Goal: Transaction & Acquisition: Purchase product/service

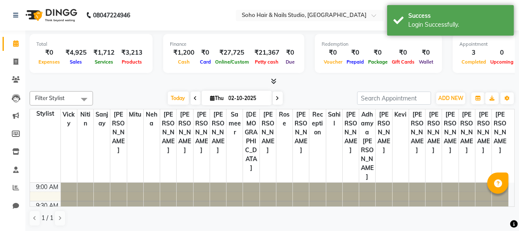
click at [8, 53] on li "Invoice" at bounding box center [12, 62] width 25 height 18
click at [14, 61] on icon at bounding box center [16, 61] width 5 height 6
select select "service"
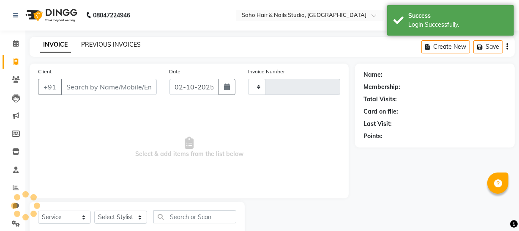
type input "4702"
select select "735"
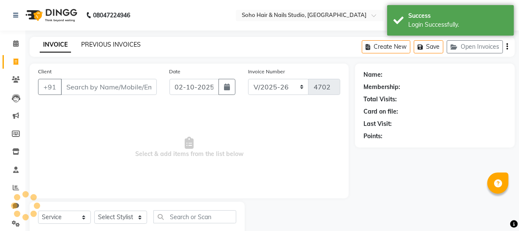
click at [106, 42] on link "PREVIOUS INVOICES" at bounding box center [111, 45] width 60 height 8
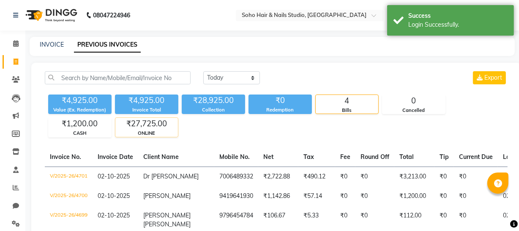
click at [149, 129] on div "ONLINE" at bounding box center [146, 132] width 63 height 7
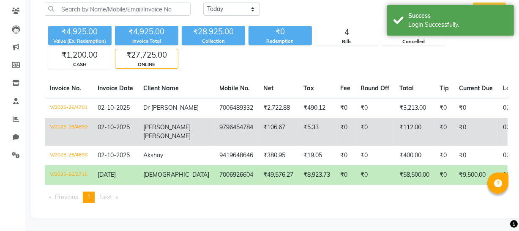
scroll to position [82, 0]
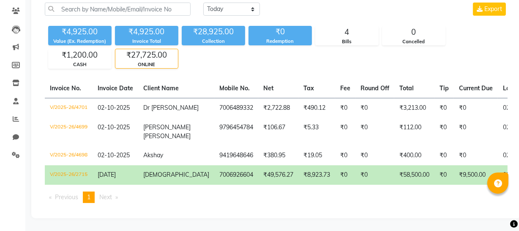
click at [395, 165] on td "₹58,500.00" at bounding box center [415, 174] width 40 height 19
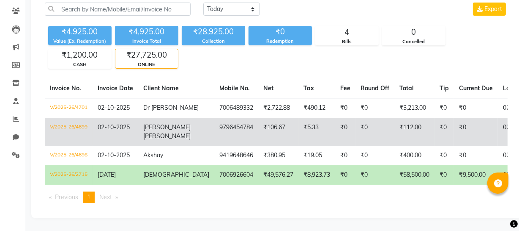
scroll to position [5, 0]
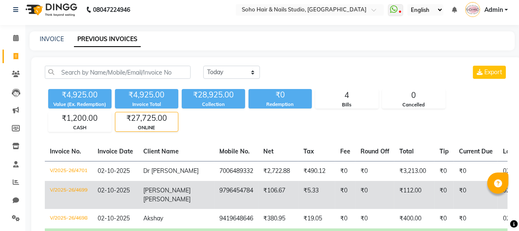
click at [135, 126] on div "ONLINE" at bounding box center [146, 127] width 63 height 7
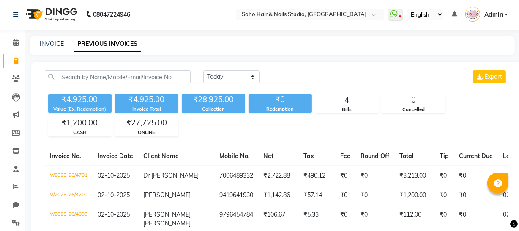
scroll to position [0, 0]
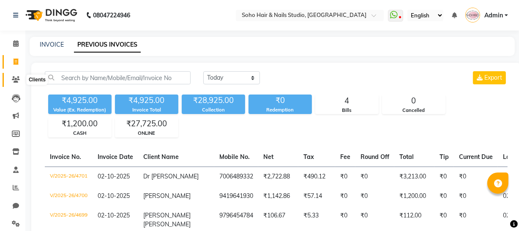
click at [17, 81] on icon at bounding box center [16, 79] width 8 height 6
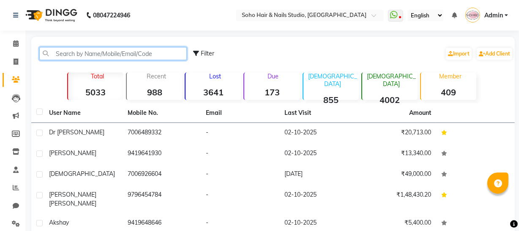
click at [66, 51] on input "text" at bounding box center [113, 53] width 148 height 13
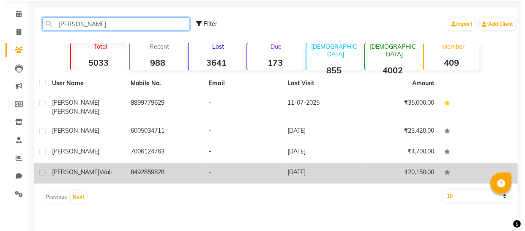
scroll to position [38, 0]
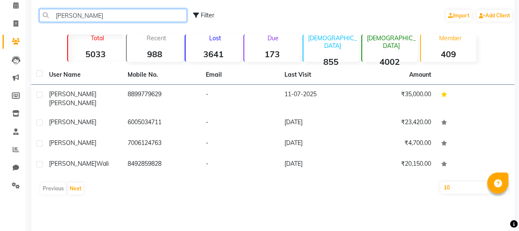
type input "damini"
click at [165, 80] on th "Mobile No." at bounding box center [162, 74] width 79 height 19
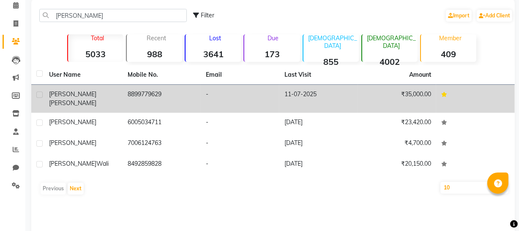
click at [172, 94] on td "8899779629" at bounding box center [162, 99] width 79 height 28
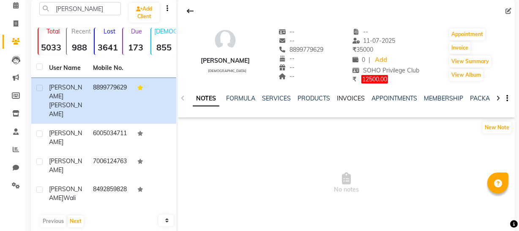
click at [362, 94] on ul "NOTES FORMULA SERVICES PRODUCTS INVOICES APPOINTMENTS MEMBERSHIP PACKAGES VOUCH…" at bounding box center [461, 98] width 537 height 9
click at [353, 96] on link "INVOICES" at bounding box center [351, 98] width 28 height 8
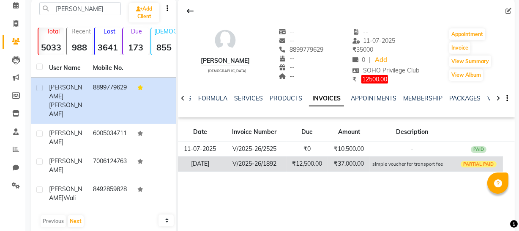
click at [375, 170] on div "Date Invoice Number Due Amount Description 11-07-2025 V/2025-26/2525 ₹0 ₹10,500…" at bounding box center [346, 150] width 337 height 58
click at [376, 165] on small "simple voucher for transport fee" at bounding box center [408, 164] width 71 height 6
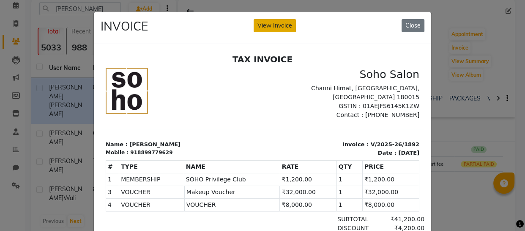
drag, startPoint x: 269, startPoint y: 22, endPoint x: 273, endPoint y: 27, distance: 6.6
click at [269, 22] on button "View Invoice" at bounding box center [275, 25] width 42 height 13
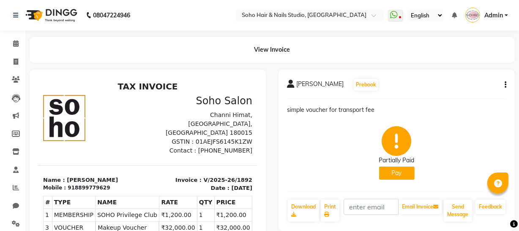
click at [504, 79] on div "Damini Thakur Prebook" at bounding box center [397, 85] width 220 height 14
drag, startPoint x: 503, startPoint y: 91, endPoint x: 503, endPoint y: 82, distance: 8.0
click at [503, 88] on div "Damini Thakur Prebook" at bounding box center [397, 85] width 220 height 14
click at [503, 82] on button "button" at bounding box center [504, 84] width 5 height 9
click at [470, 130] on div "Partially Paid Pay" at bounding box center [397, 152] width 220 height 63
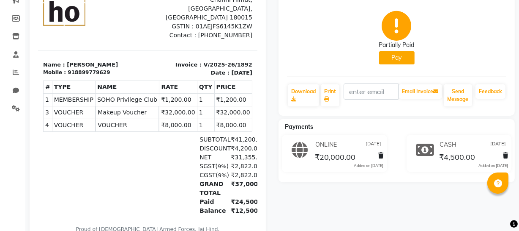
scroll to position [77, 0]
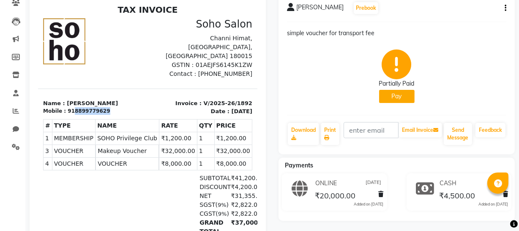
drag, startPoint x: 69, startPoint y: 102, endPoint x: 119, endPoint y: 101, distance: 49.9
click at [119, 107] on div "Mobile : 918899779629" at bounding box center [93, 111] width 100 height 8
copy div "8899779629"
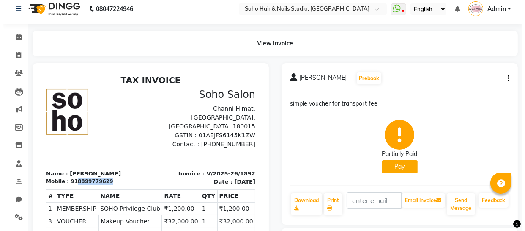
scroll to position [0, 0]
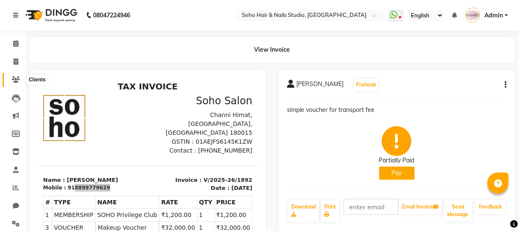
click at [9, 80] on span at bounding box center [15, 80] width 15 height 10
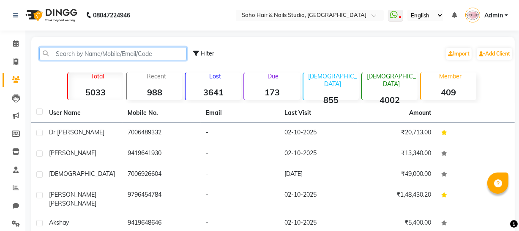
click at [92, 50] on input "text" at bounding box center [113, 53] width 148 height 13
paste input "8899779629"
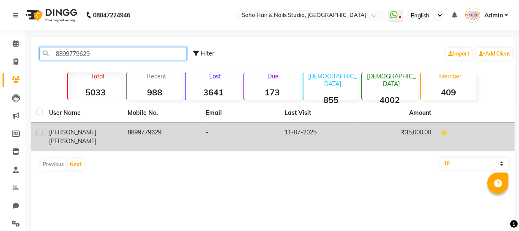
type input "8899779629"
click at [197, 129] on td "8899779629" at bounding box center [162, 137] width 79 height 28
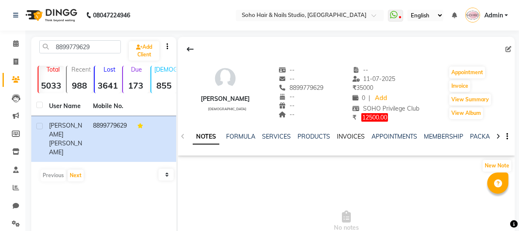
click at [351, 137] on link "INVOICES" at bounding box center [351, 136] width 28 height 8
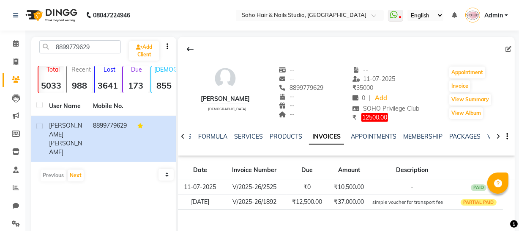
click at [482, 136] on ul "NOTES FORMULA SERVICES PRODUCTS INVOICES APPOINTMENTS MEMBERSHIP PACKAGES VOUCH…" at bounding box center [441, 136] width 537 height 9
click at [488, 136] on link "VOUCHERS" at bounding box center [504, 136] width 33 height 8
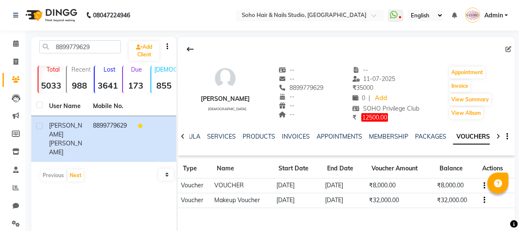
click at [484, 200] on icon "button" at bounding box center [485, 200] width 2 height 0
click at [459, 194] on div "Edit" at bounding box center [461, 194] width 20 height 11
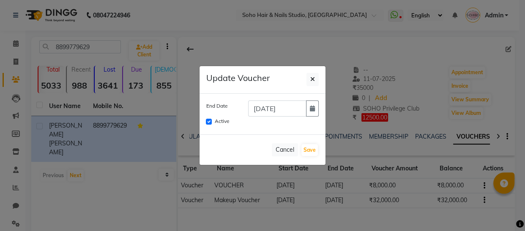
click at [211, 118] on div "Active" at bounding box center [262, 121] width 113 height 10
click at [208, 121] on input "Active" at bounding box center [209, 121] width 6 height 6
checkbox input "false"
click at [310, 148] on button "Save" at bounding box center [310, 150] width 16 height 12
checkbox input "false"
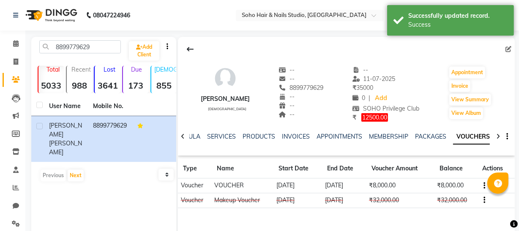
click at [482, 186] on button "button" at bounding box center [483, 185] width 5 height 9
click at [461, 178] on div "Edit" at bounding box center [461, 180] width 20 height 11
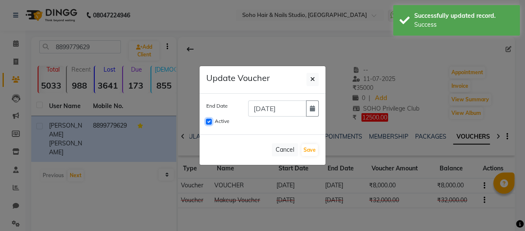
click at [207, 121] on input "Active" at bounding box center [209, 121] width 6 height 6
checkbox input "false"
click at [312, 153] on button "Save" at bounding box center [310, 150] width 16 height 12
checkbox input "false"
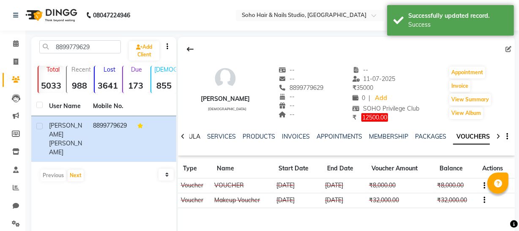
click at [196, 135] on link "FORMULA" at bounding box center [185, 136] width 29 height 8
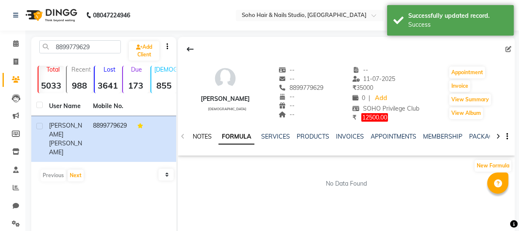
drag, startPoint x: 206, startPoint y: 139, endPoint x: 229, endPoint y: 154, distance: 27.7
click at [205, 138] on link "NOTES" at bounding box center [202, 136] width 19 height 8
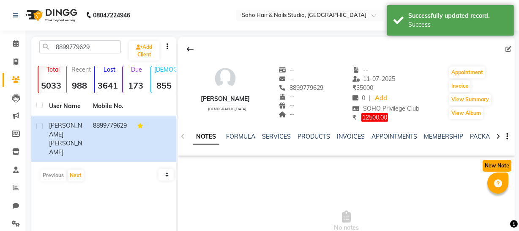
click at [489, 170] on button "New Note" at bounding box center [497, 165] width 29 height 12
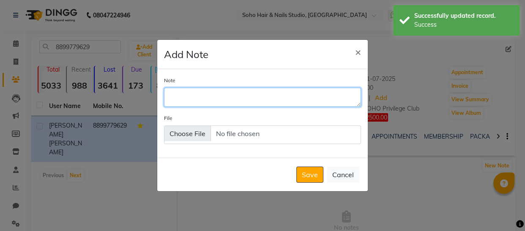
click at [209, 97] on textarea "Note" at bounding box center [262, 97] width 197 height 19
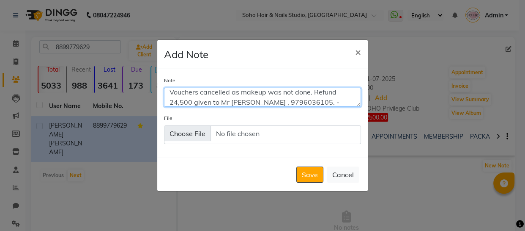
scroll to position [14, 0]
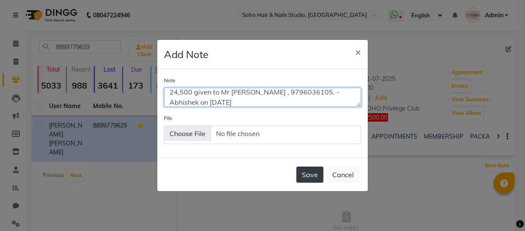
type textarea "Vouchers cancelled as makeup was not done. Refund 24,500 given to Mr Jitender S…"
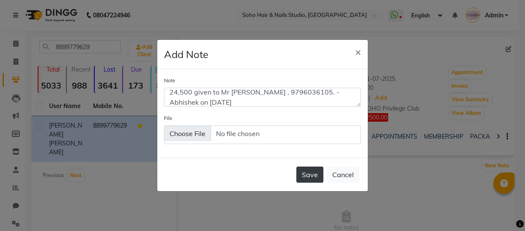
click at [317, 169] on button "Save" at bounding box center [310, 174] width 27 height 16
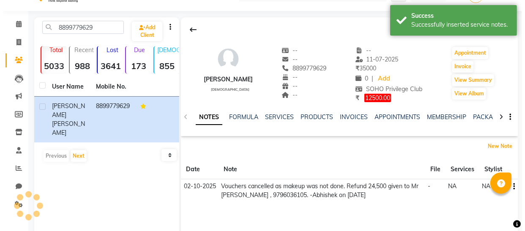
scroll to position [38, 0]
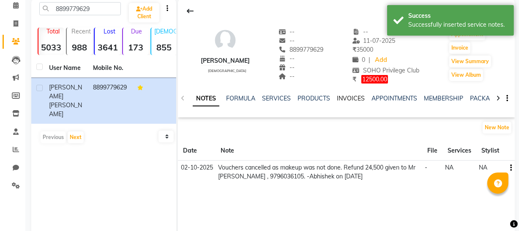
click at [357, 98] on link "INVOICES" at bounding box center [351, 98] width 28 height 8
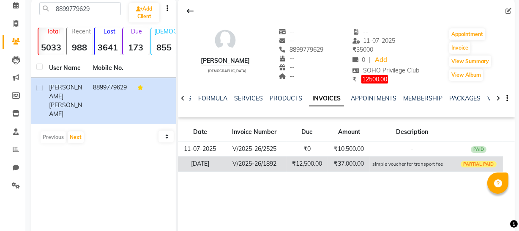
click at [357, 163] on td "₹37,000.00" at bounding box center [349, 163] width 42 height 15
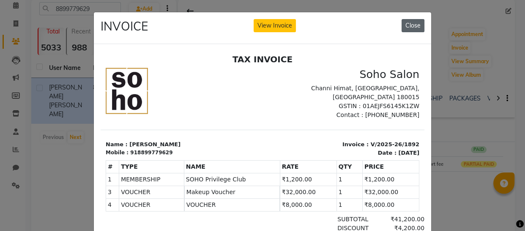
click at [415, 22] on button "Close" at bounding box center [413, 25] width 23 height 13
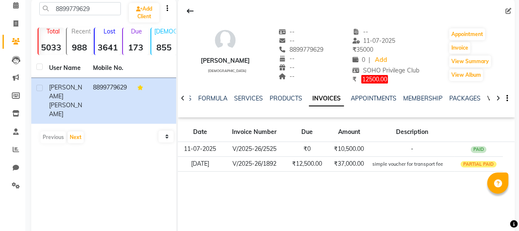
click at [489, 99] on link "VOUCHERS" at bounding box center [504, 98] width 33 height 8
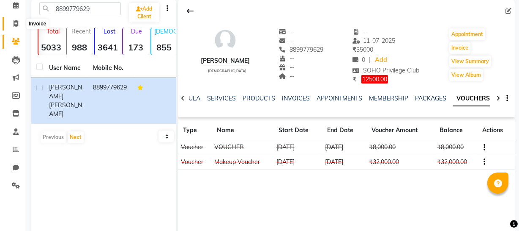
click at [17, 19] on span at bounding box center [15, 24] width 15 height 10
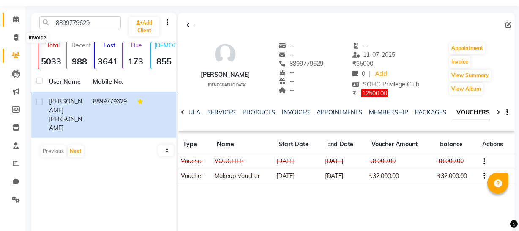
select select "service"
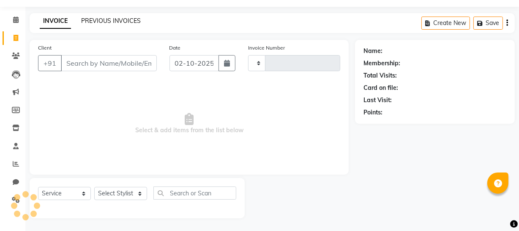
type input "4702"
select select "735"
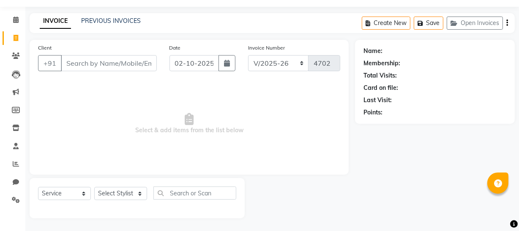
select select "membership"
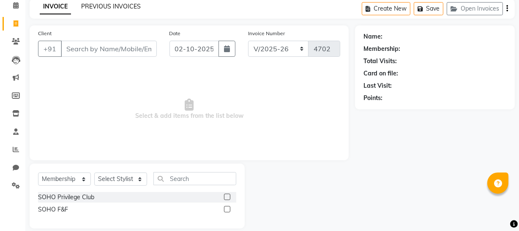
click at [107, 8] on link "PREVIOUS INVOICES" at bounding box center [111, 7] width 60 height 8
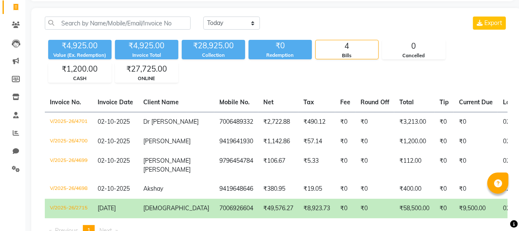
scroll to position [25, 0]
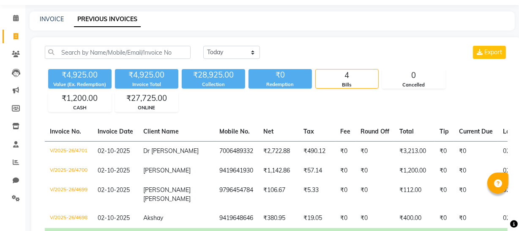
click at [22, 31] on link "Invoice" at bounding box center [13, 37] width 20 height 14
select select "service"
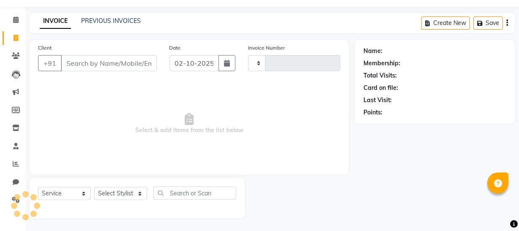
type input "4702"
select select "735"
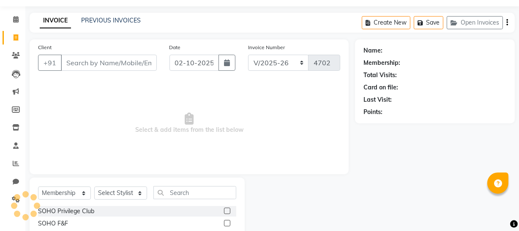
scroll to position [25, 0]
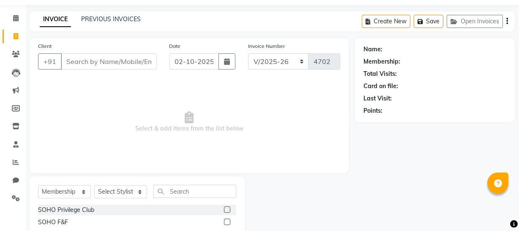
click at [121, 55] on input "Client" at bounding box center [109, 61] width 96 height 16
click at [474, 21] on button "Open Invoices" at bounding box center [475, 21] width 56 height 13
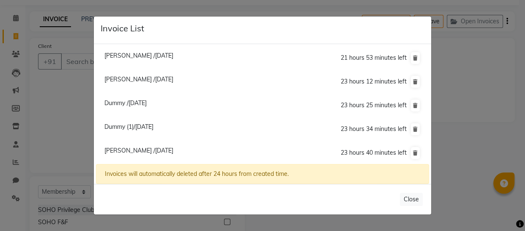
click at [93, 85] on ngb-modal-window "Invoice List Sohail /02 October 2025 21 hours 53 minutes left Samiksha /02 Octo…" at bounding box center [262, 115] width 525 height 231
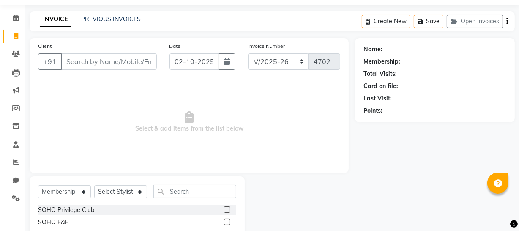
click at [277, 106] on span "Select & add items from the list below" at bounding box center [189, 122] width 302 height 85
click at [105, 58] on input "Client" at bounding box center [109, 61] width 96 height 16
click at [48, 194] on select "Select Service Product Membership Package Voucher Prepaid Gift Card" at bounding box center [64, 191] width 53 height 13
select select "service"
click at [38, 186] on select "Select Service Product Membership Package Voucher Prepaid Gift Card" at bounding box center [64, 191] width 53 height 13
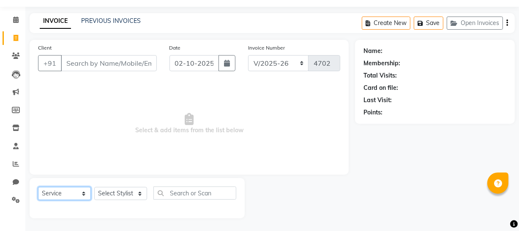
scroll to position [24, 0]
click at [113, 193] on select "Select Stylist Abhishek Kohli Adhamya Bamotra Amit Anita Kumari Arun Sain Aviji…" at bounding box center [120, 193] width 53 height 13
select select "62579"
click at [94, 187] on select "Select Stylist Abhishek Kohli Adhamya Bamotra Amit Anita Kumari Arun Sain Aviji…" at bounding box center [120, 193] width 53 height 13
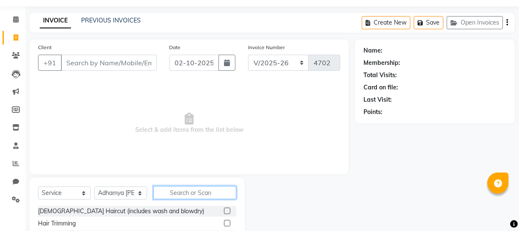
click at [217, 189] on input "text" at bounding box center [195, 192] width 83 height 13
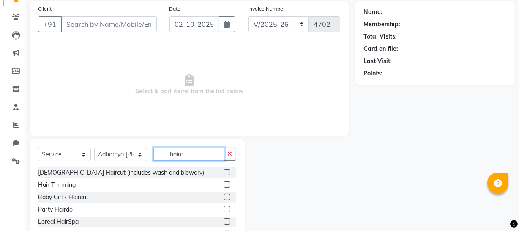
scroll to position [60, 0]
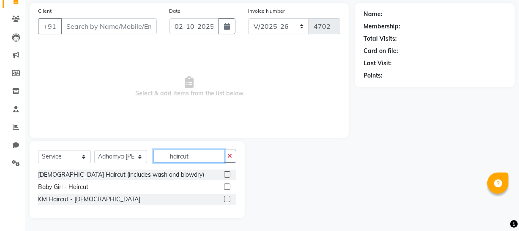
type input "haircut"
click at [229, 173] on label at bounding box center [227, 174] width 6 height 6
click at [229, 173] on input "checkbox" at bounding box center [226, 174] width 5 height 5
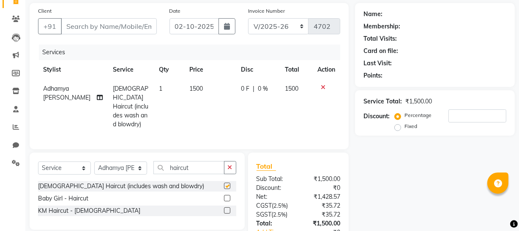
checkbox input "false"
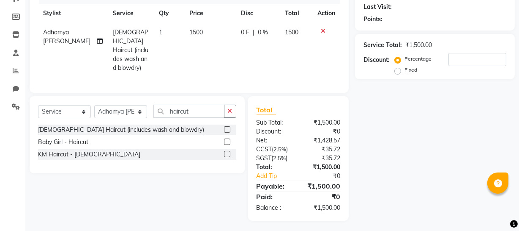
scroll to position [0, 6]
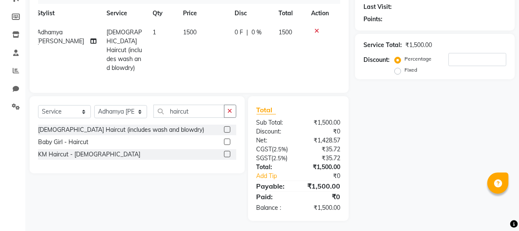
click at [340, 82] on div "Client +91 Date 02-10-2025 Invoice Number Red/2025-26 V/2025 V/2025-26 4702 Ser…" at bounding box center [189, 20] width 319 height 146
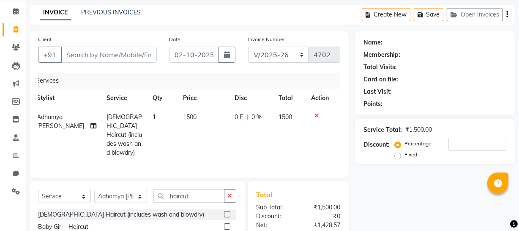
scroll to position [77, 0]
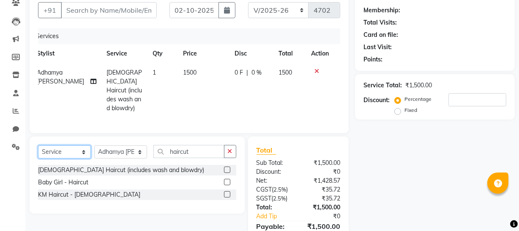
drag, startPoint x: 85, startPoint y: 147, endPoint x: 74, endPoint y: 142, distance: 11.7
click at [84, 147] on select "Select Service Product Membership Package Voucher Prepaid Gift Card" at bounding box center [64, 151] width 53 height 13
click at [38, 145] on select "Select Service Product Membership Package Voucher Prepaid Gift Card" at bounding box center [64, 151] width 53 height 13
click at [82, 150] on select "Select Service Product Membership Package Voucher Prepaid Gift Card" at bounding box center [64, 151] width 53 height 13
select select "product"
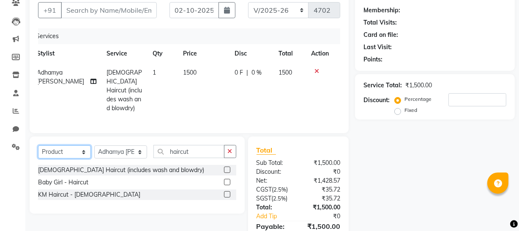
click at [38, 145] on select "Select Service Product Membership Package Voucher Prepaid Gift Card" at bounding box center [64, 151] width 53 height 13
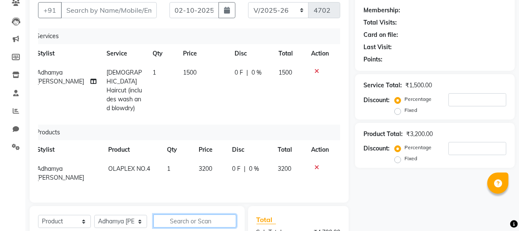
scroll to position [192, 0]
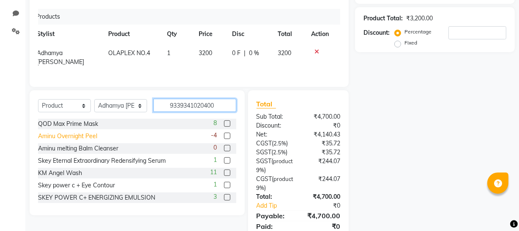
type input "9339341020400"
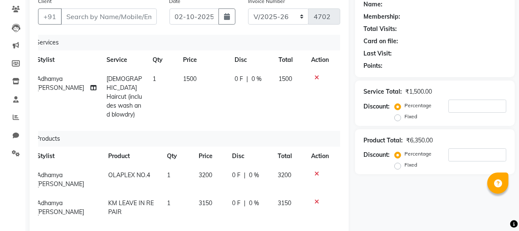
scroll to position [38, 0]
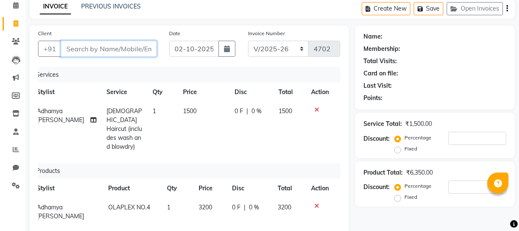
click at [135, 48] on input "Client" at bounding box center [109, 49] width 96 height 16
type input "8"
type input "0"
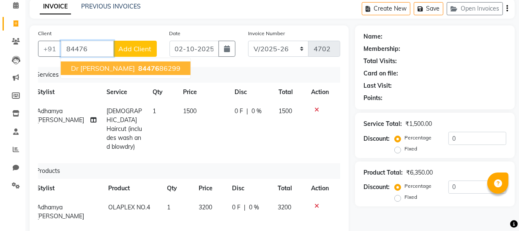
click at [147, 71] on ngb-highlight "84476 86299" at bounding box center [159, 68] width 44 height 8
type input "8447686299"
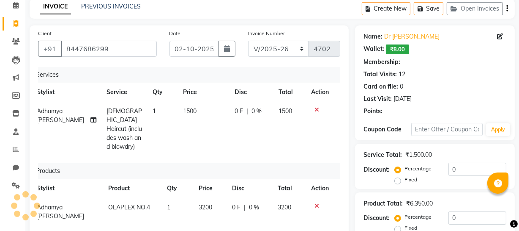
select select "1: Object"
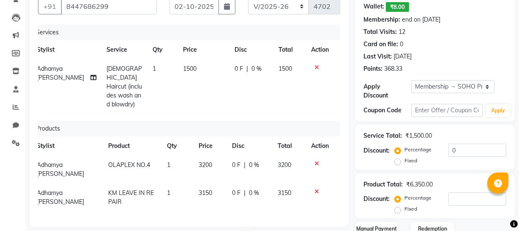
scroll to position [115, 0]
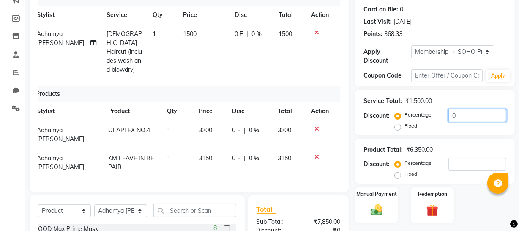
drag, startPoint x: 470, startPoint y: 118, endPoint x: 376, endPoint y: 123, distance: 94.0
click at [387, 121] on div "Discount: Percentage Fixed 0" at bounding box center [435, 120] width 143 height 23
type input "20"
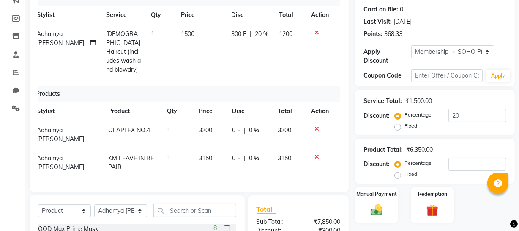
click at [260, 129] on td "0 F | 0 %" at bounding box center [250, 135] width 46 height 28
select select "62579"
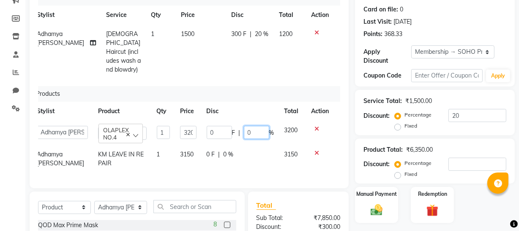
drag, startPoint x: 259, startPoint y: 123, endPoint x: 199, endPoint y: 123, distance: 60.5
click at [202, 123] on td "0 F | 0 %" at bounding box center [241, 133] width 78 height 24
type input "11"
click at [232, 102] on th "Disc" at bounding box center [241, 111] width 78 height 19
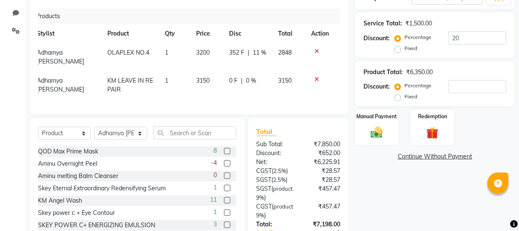
scroll to position [241, 0]
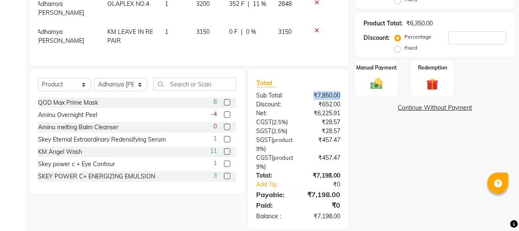
drag, startPoint x: 305, startPoint y: 80, endPoint x: 343, endPoint y: 80, distance: 37.6
click at [343, 91] on div "₹7,850.00" at bounding box center [323, 95] width 48 height 9
click at [379, 65] on label "Manual Payment" at bounding box center [377, 67] width 42 height 8
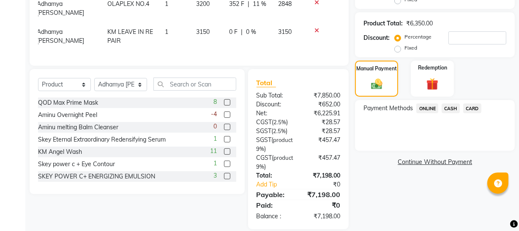
click at [452, 109] on span "CASH" at bounding box center [451, 108] width 18 height 10
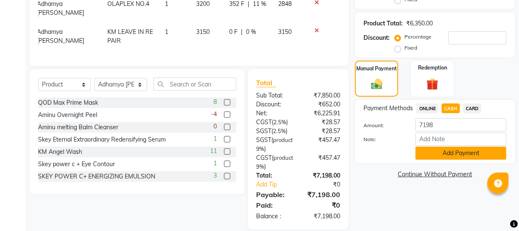
click at [466, 152] on button "Add Payment" at bounding box center [461, 152] width 91 height 13
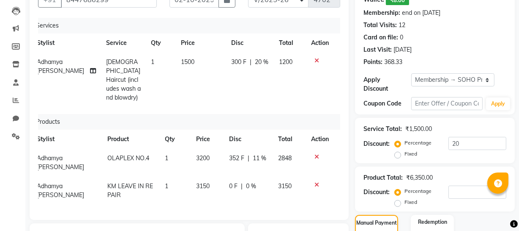
scroll to position [0, 0]
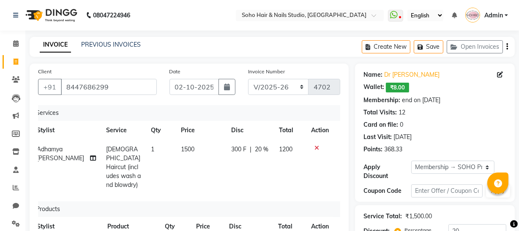
click at [157, 81] on div "Client +91 8447686299" at bounding box center [98, 84] width 132 height 35
click at [157, 81] on input "8447686299" at bounding box center [109, 87] width 96 height 16
click at [490, 96] on div "Membership: end on 17-01-2026" at bounding box center [435, 100] width 143 height 9
click at [109, 81] on input "8447686299" at bounding box center [109, 87] width 96 height 16
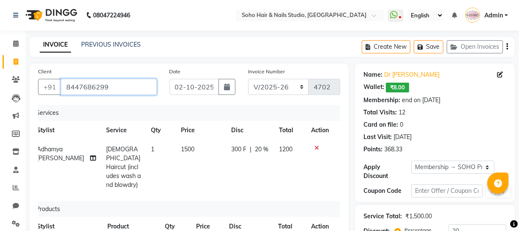
click at [109, 81] on input "8447686299" at bounding box center [109, 87] width 96 height 16
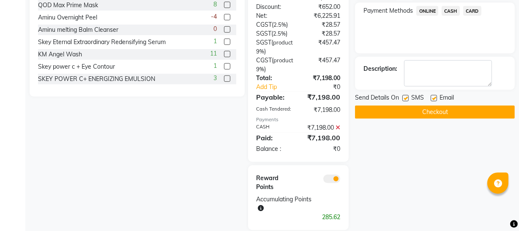
scroll to position [339, 0]
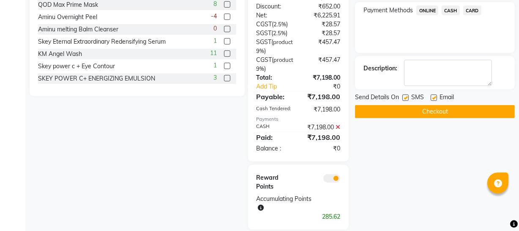
click at [339, 124] on icon at bounding box center [338, 127] width 5 height 6
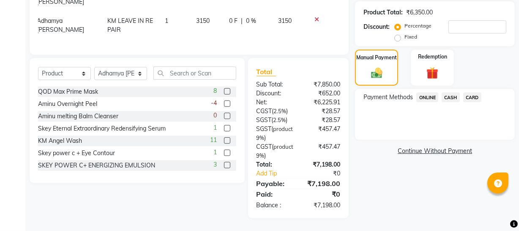
scroll to position [241, 0]
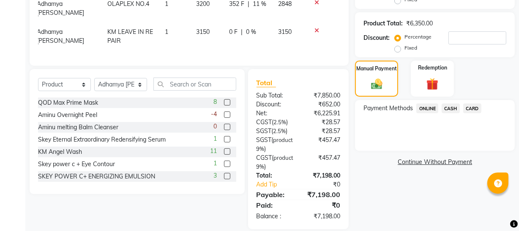
click at [448, 108] on span "CASH" at bounding box center [451, 108] width 18 height 10
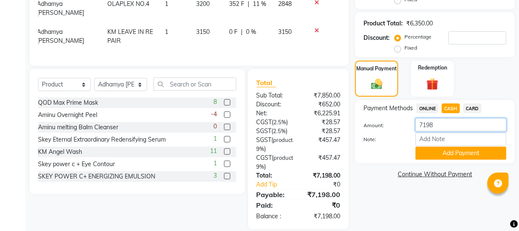
drag, startPoint x: 453, startPoint y: 126, endPoint x: 332, endPoint y: 121, distance: 121.0
click at [330, 122] on div "Client +91 8447686299 Date 02-10-2025 Invoice Number Red/2025-26 V/2025 V/2025-…" at bounding box center [272, 25] width 498 height 406
type input "7200"
drag, startPoint x: 480, startPoint y: 154, endPoint x: 486, endPoint y: 153, distance: 6.8
click at [479, 154] on button "Add Payment" at bounding box center [461, 152] width 91 height 13
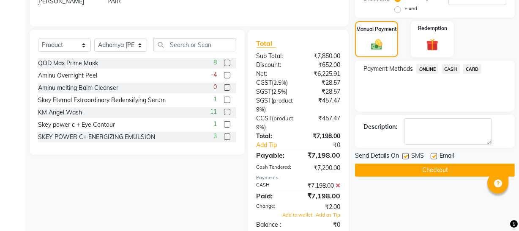
scroll to position [356, 0]
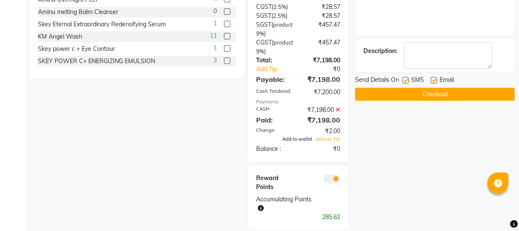
click at [304, 136] on span "Add to wallet" at bounding box center [298, 139] width 30 height 6
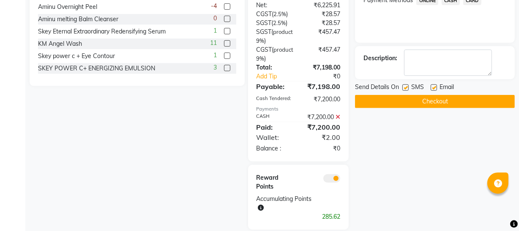
click at [417, 101] on button "Checkout" at bounding box center [435, 101] width 160 height 13
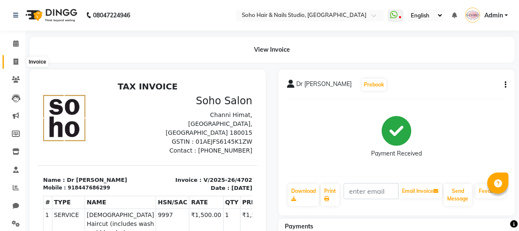
click at [14, 61] on icon at bounding box center [16, 61] width 5 height 6
select select "service"
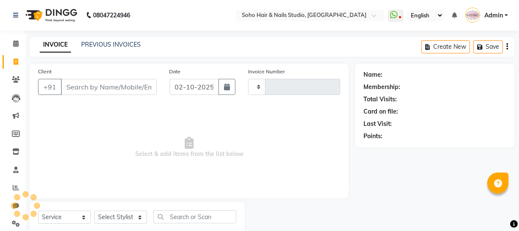
scroll to position [24, 0]
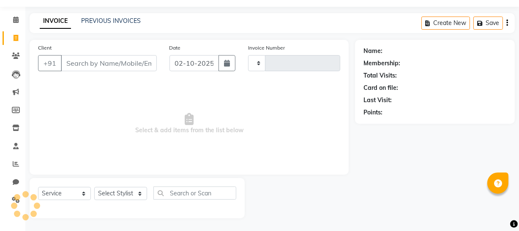
type input "4703"
select select "735"
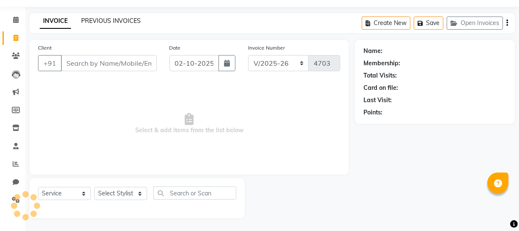
select select "membership"
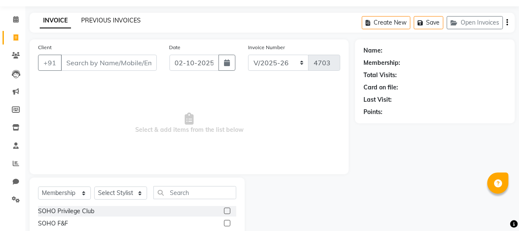
click at [106, 21] on link "PREVIOUS INVOICES" at bounding box center [111, 20] width 60 height 8
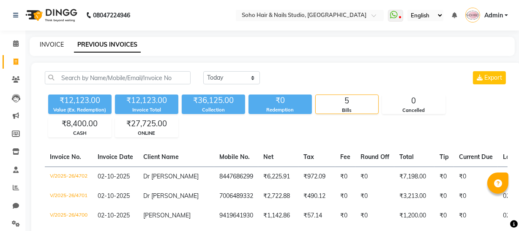
click at [47, 42] on link "INVOICE" at bounding box center [52, 45] width 24 height 8
select select "service"
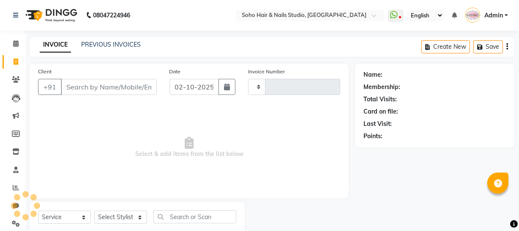
scroll to position [24, 0]
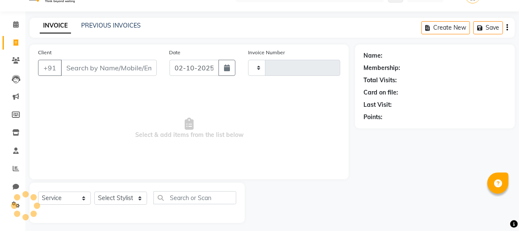
type input "4703"
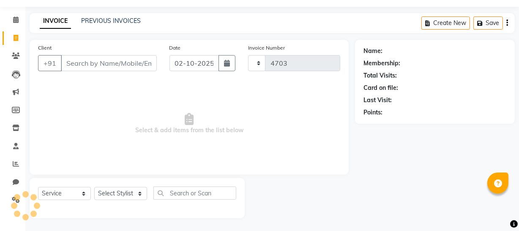
select select "735"
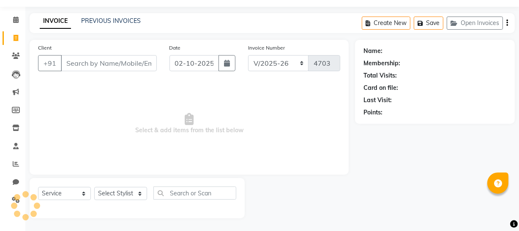
select select "membership"
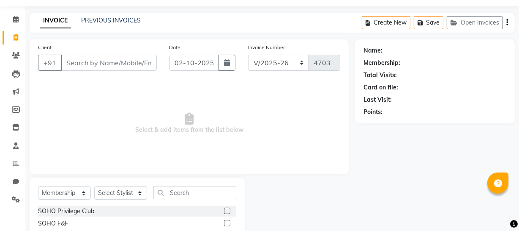
click at [131, 63] on input "Client" at bounding box center [109, 63] width 96 height 16
click at [473, 18] on button "Open Invoices" at bounding box center [475, 22] width 56 height 13
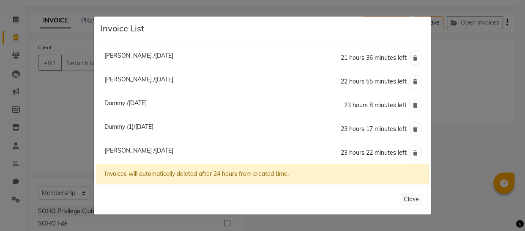
click at [153, 124] on span "Dummy (1)/02 October 2025" at bounding box center [128, 127] width 49 height 8
type input "000000000"
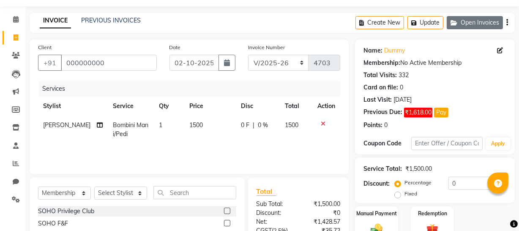
click at [493, 21] on button "Open Invoices" at bounding box center [475, 22] width 56 height 13
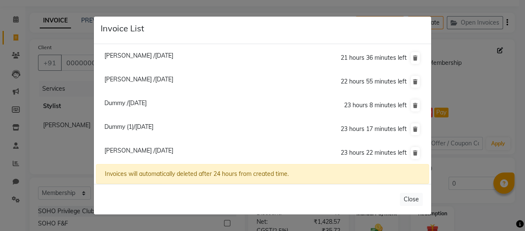
click at [133, 101] on span "Dummy /02 October 2025" at bounding box center [125, 103] width 42 height 8
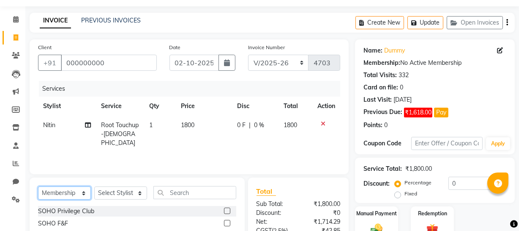
click at [56, 192] on select "Select Service Product Membership Package Voucher Prepaid Gift Card" at bounding box center [64, 192] width 53 height 13
select select "service"
click at [38, 186] on select "Select Service Product Membership Package Voucher Prepaid Gift Card" at bounding box center [64, 192] width 53 height 13
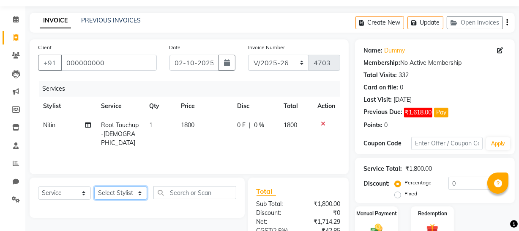
click at [114, 190] on select "Select Stylist Abhishek Kohli Adhamya Bamotra Amit Anita Kumari Arun Sain Aviji…" at bounding box center [120, 192] width 53 height 13
select select "11755"
click at [94, 186] on select "Select Stylist Abhishek Kohli Adhamya Bamotra Amit Anita Kumari Arun Sain Aviji…" at bounding box center [120, 192] width 53 height 13
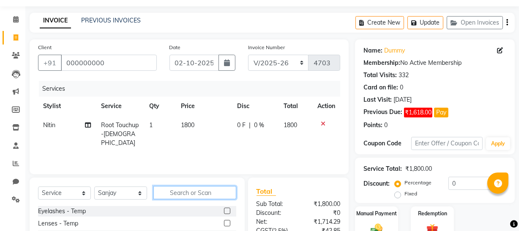
click at [172, 192] on input "text" at bounding box center [195, 192] width 83 height 13
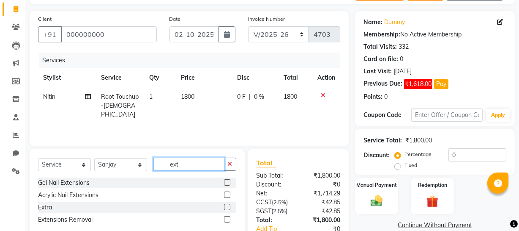
scroll to position [101, 0]
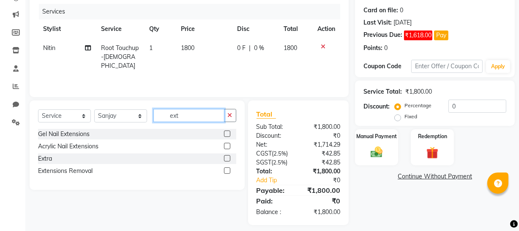
type input "ext"
click at [228, 133] on label at bounding box center [227, 133] width 6 height 6
click at [228, 133] on input "checkbox" at bounding box center [226, 133] width 5 height 5
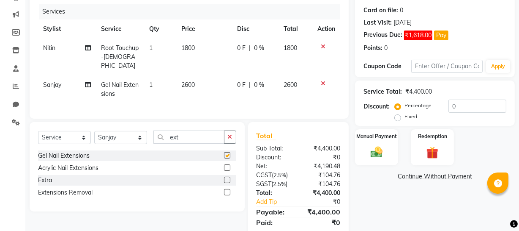
checkbox input "false"
click at [228, 165] on label at bounding box center [227, 167] width 6 height 6
click at [228, 165] on input "checkbox" at bounding box center [226, 167] width 5 height 5
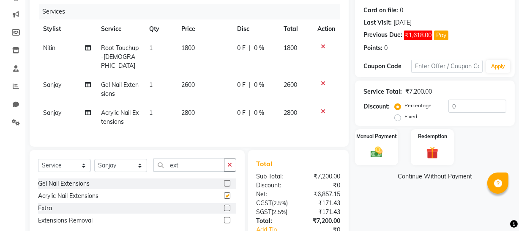
checkbox input "false"
click at [133, 162] on select "Select Stylist Abhishek Kohli Adhamya Bamotra Amit Anita Kumari Arun Sain Aviji…" at bounding box center [120, 165] width 53 height 13
select select "85858"
click at [94, 159] on select "Select Stylist Abhishek Kohli Adhamya Bamotra Amit Anita Kumari Arun Sain Aviji…" at bounding box center [120, 165] width 53 height 13
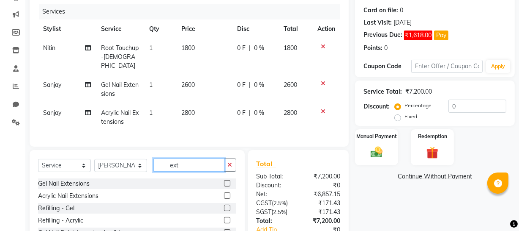
click at [179, 160] on input "ext" at bounding box center [189, 164] width 71 height 13
type input "e"
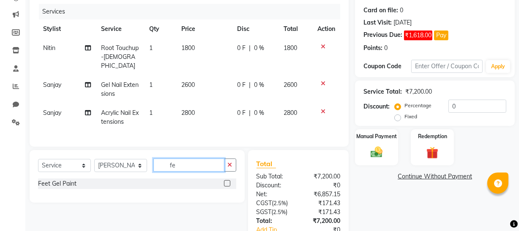
type input "f"
type input "e"
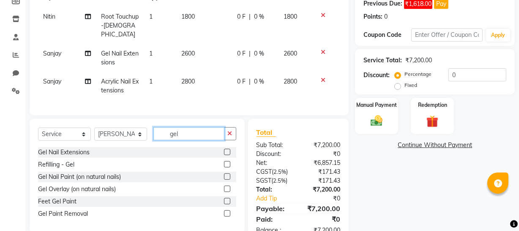
scroll to position [155, 0]
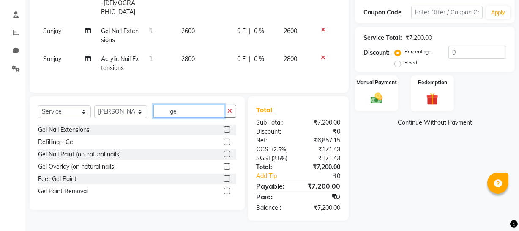
type input "g"
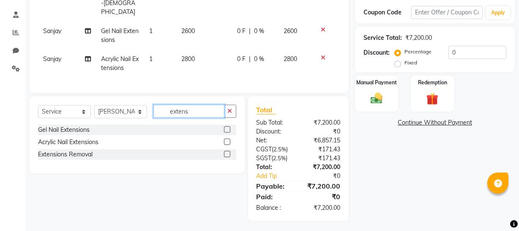
type input "extens"
click at [225, 126] on label at bounding box center [227, 129] width 6 height 6
click at [225, 127] on input "checkbox" at bounding box center [226, 129] width 5 height 5
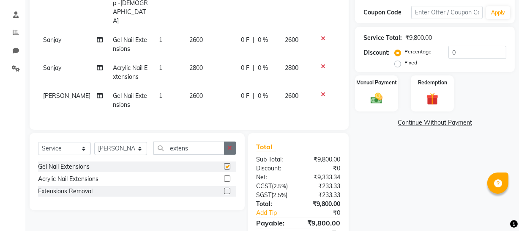
checkbox input "false"
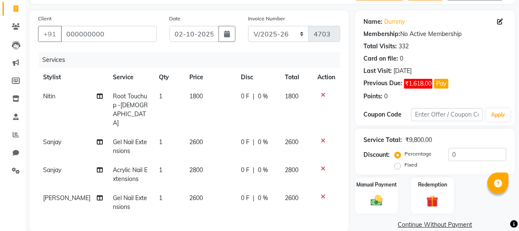
scroll to position [29, 0]
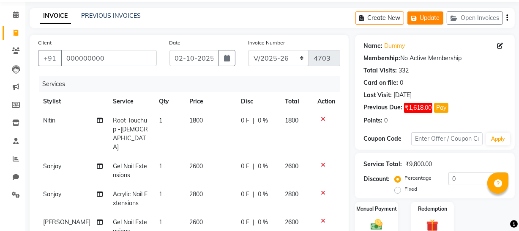
click at [417, 15] on icon "button" at bounding box center [416, 18] width 8 height 6
click at [15, 33] on icon at bounding box center [16, 33] width 5 height 6
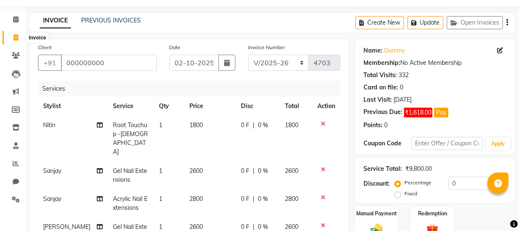
select select "service"
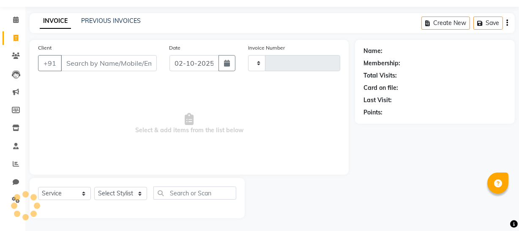
type input "4703"
select select "735"
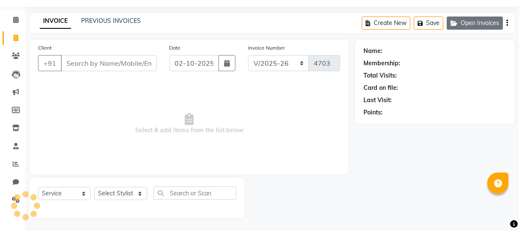
click at [467, 25] on button "Open Invoices" at bounding box center [475, 22] width 56 height 13
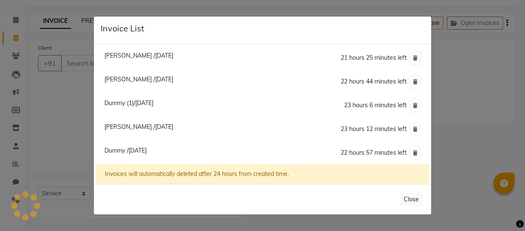
click at [135, 101] on span "Dummy (1)/02 October 2025" at bounding box center [128, 103] width 49 height 8
type input "000000000"
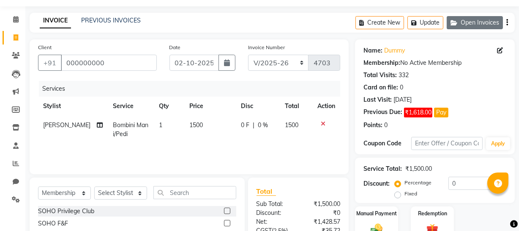
click at [470, 20] on button "Open Invoices" at bounding box center [475, 22] width 56 height 13
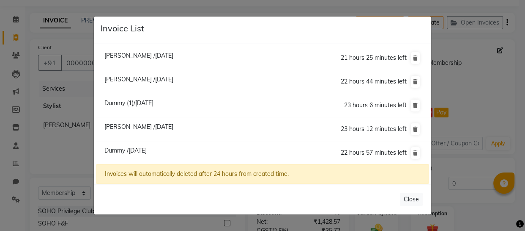
click at [130, 149] on span "Dummy /02 October 2025" at bounding box center [125, 150] width 42 height 8
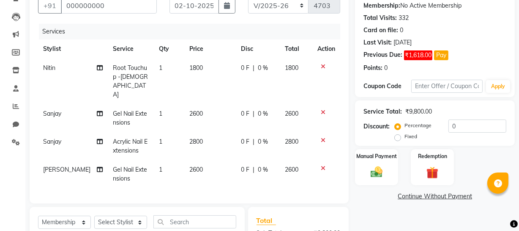
scroll to position [63, 0]
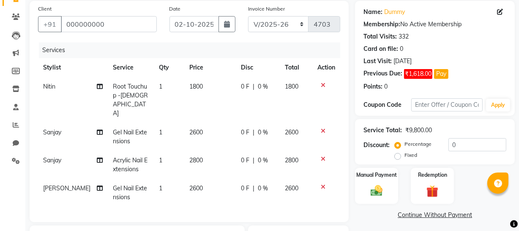
click at [323, 156] on icon at bounding box center [323, 159] width 5 height 6
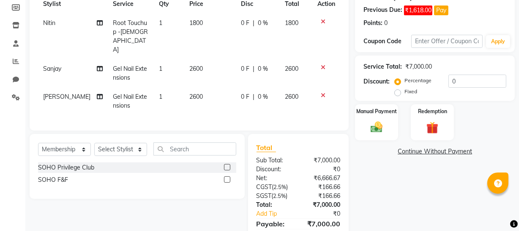
scroll to position [155, 0]
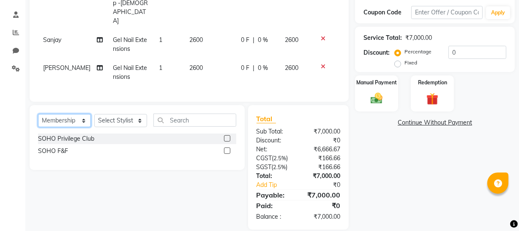
click at [63, 114] on select "Select Service Product Membership Package Voucher Prepaid Gift Card" at bounding box center [64, 120] width 53 height 13
select select "service"
click at [38, 114] on select "Select Service Product Membership Package Voucher Prepaid Gift Card" at bounding box center [64, 120] width 53 height 13
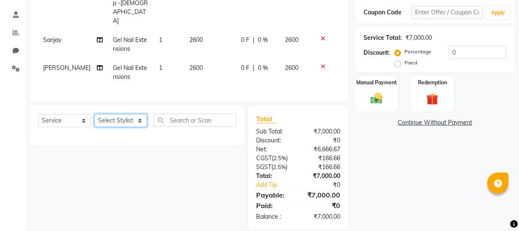
click at [129, 114] on select "Select Stylist Abhishek Kohli Adhamya Bamotra Amit Anita Kumari Arun Sain Aviji…" at bounding box center [120, 120] width 53 height 13
select select "11755"
click at [94, 114] on select "Select Stylist Abhishek Kohli Adhamya Bamotra Amit Anita Kumari Arun Sain Aviji…" at bounding box center [120, 120] width 53 height 13
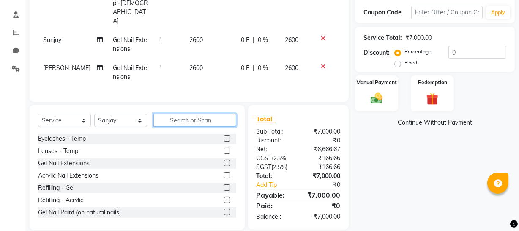
click at [211, 113] on input "text" at bounding box center [195, 119] width 83 height 13
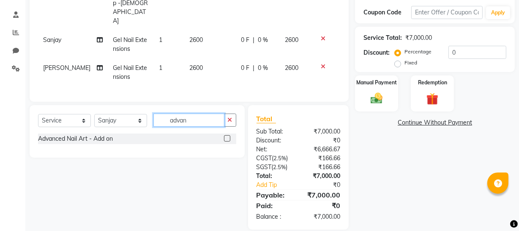
type input "advan"
click at [227, 135] on label at bounding box center [227, 138] width 6 height 6
click at [227, 136] on input "checkbox" at bounding box center [226, 138] width 5 height 5
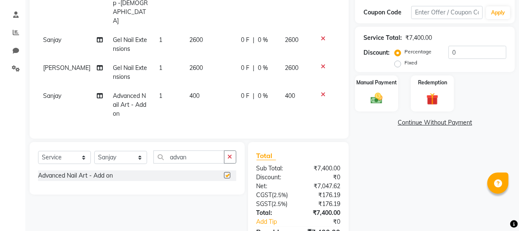
checkbox input "false"
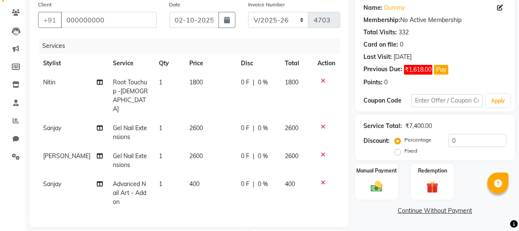
scroll to position [39, 0]
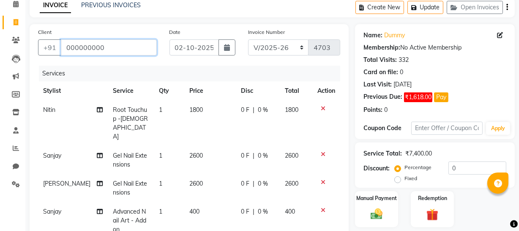
click at [112, 47] on input "000000000" at bounding box center [109, 47] width 96 height 16
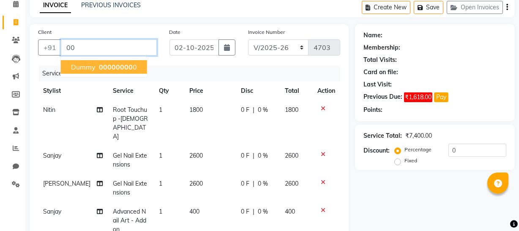
type input "0"
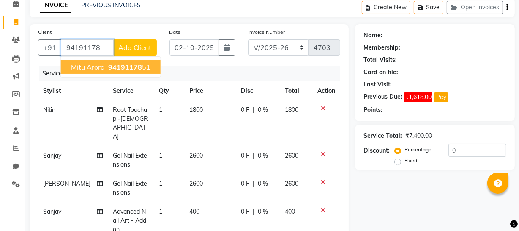
click at [110, 67] on span "94191178" at bounding box center [125, 67] width 34 height 8
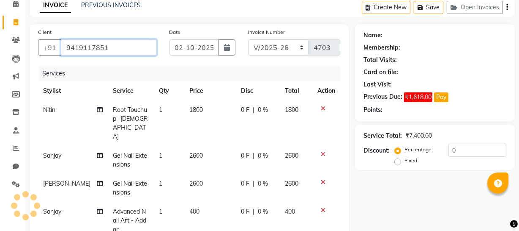
type input "9419117851"
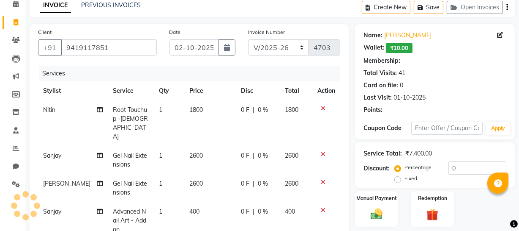
select select "1: Object"
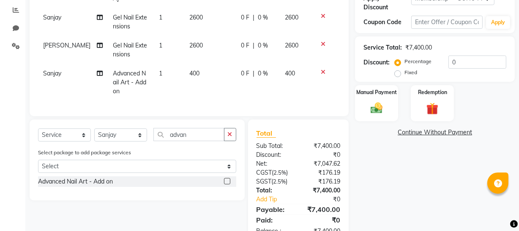
scroll to position [191, 0]
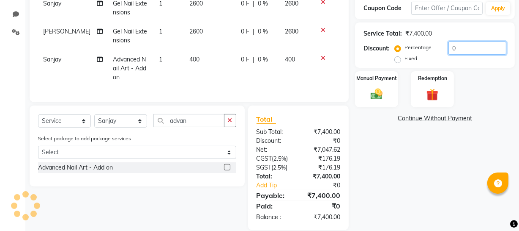
click at [477, 51] on input "0" at bounding box center [478, 47] width 58 height 13
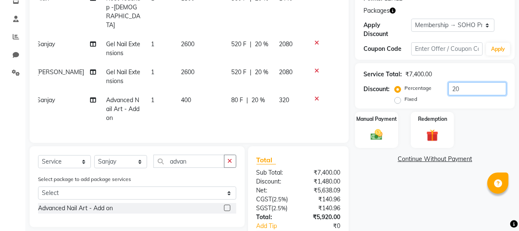
scroll to position [153, 0]
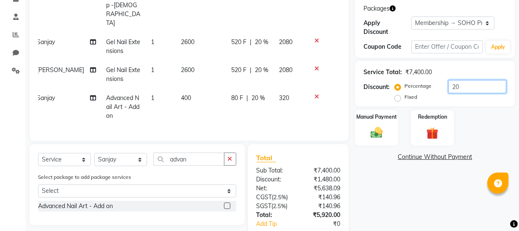
type input "20"
click at [228, 202] on label at bounding box center [227, 205] width 6 height 6
click at [228, 203] on input "checkbox" at bounding box center [226, 205] width 5 height 5
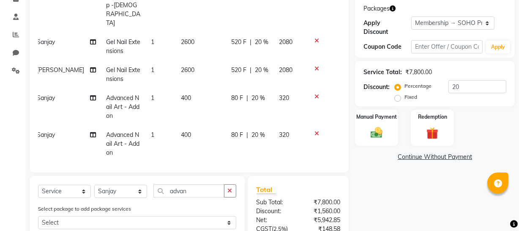
checkbox input "false"
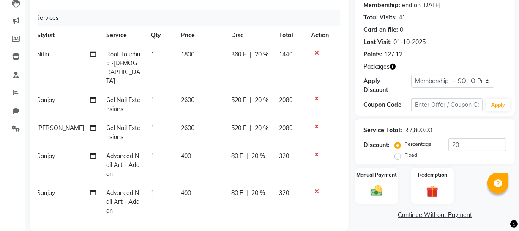
scroll to position [74, 0]
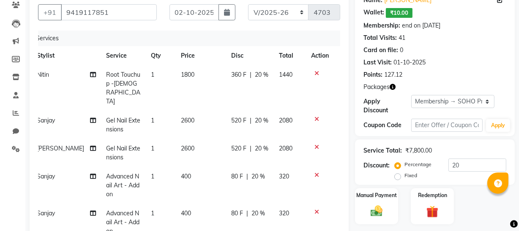
click at [317, 72] on icon at bounding box center [317, 73] width 5 height 6
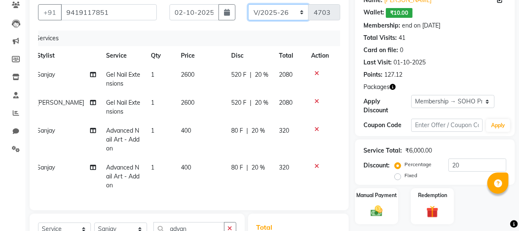
click at [299, 10] on select "Red/2025-26 V/2025 V/2025-26" at bounding box center [278, 12] width 61 height 16
select select "6283"
click at [248, 4] on select "Red/2025-26 V/2025 V/2025-26" at bounding box center [278, 12] width 61 height 16
type input "0916"
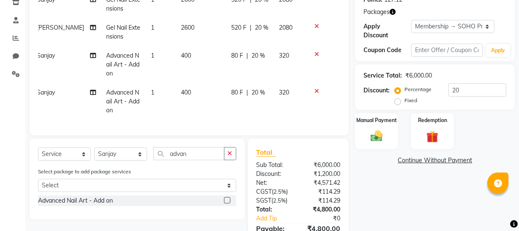
scroll to position [151, 0]
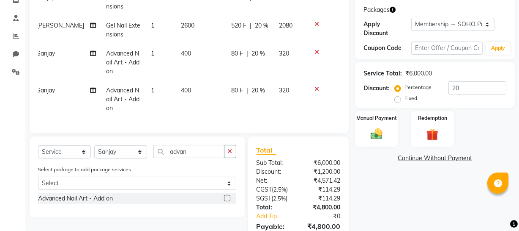
click at [390, 7] on icon "button" at bounding box center [393, 10] width 6 height 6
click at [332, 25] on div "1. RootTouchUp, P12G18 : Pay for 12 RootTouchup, Get 18" at bounding box center [329, 18] width 106 height 18
click at [424, 137] on img at bounding box center [433, 134] width 20 height 16
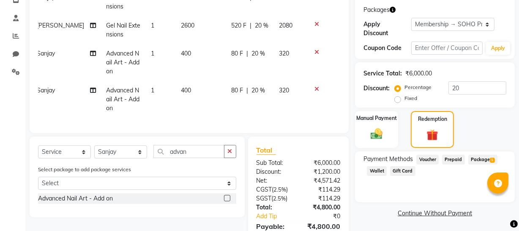
click at [483, 159] on span "Package 1" at bounding box center [483, 159] width 29 height 10
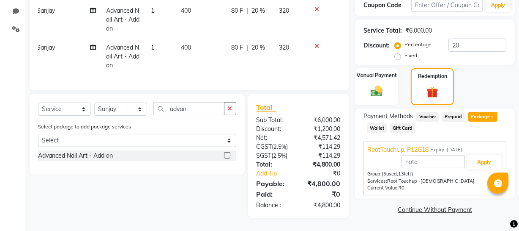
scroll to position [200, 0]
click at [486, 157] on button "Apply" at bounding box center [484, 162] width 35 height 14
type input "RootTouchUp, P12G18"
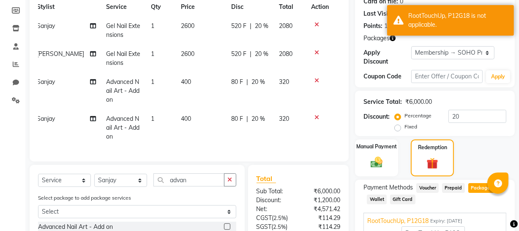
scroll to position [162, 0]
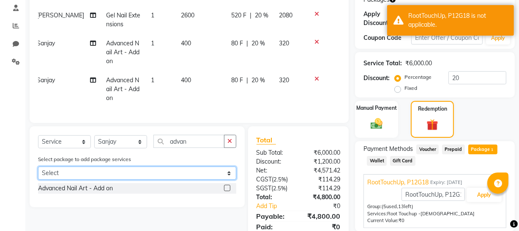
click at [232, 179] on select "Select RootTouchUp, P12G18" at bounding box center [137, 172] width 198 height 13
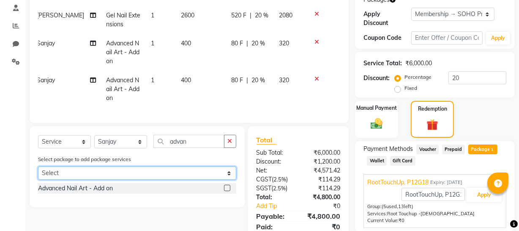
select select "1: Object"
click at [38, 172] on select "Select RootTouchUp, P12G18" at bounding box center [137, 172] width 198 height 13
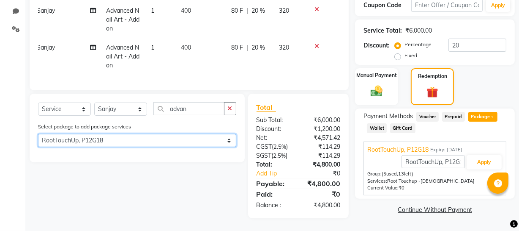
scroll to position [200, 0]
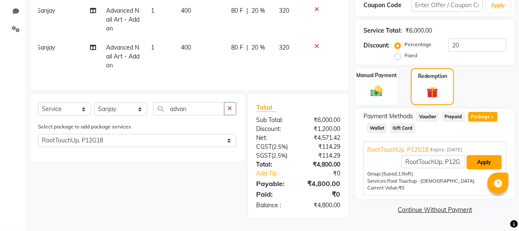
click at [487, 158] on button "Apply" at bounding box center [484, 162] width 35 height 14
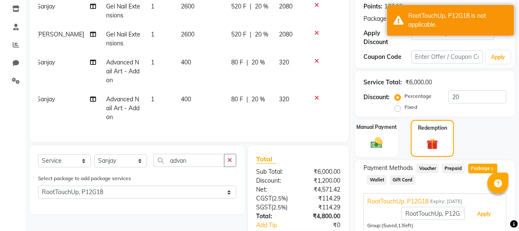
scroll to position [162, 0]
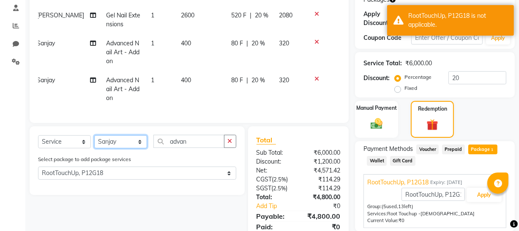
click at [143, 145] on select "Select Stylist Abhishek Kohli Adhamya Bamotra Amit Anita Kumari Arun Sain Aviji…" at bounding box center [120, 141] width 53 height 13
select select "11750"
click at [94, 140] on select "Select Stylist Abhishek Kohli Adhamya Bamotra Amit Anita Kumari Arun Sain Aviji…" at bounding box center [120, 141] width 53 height 13
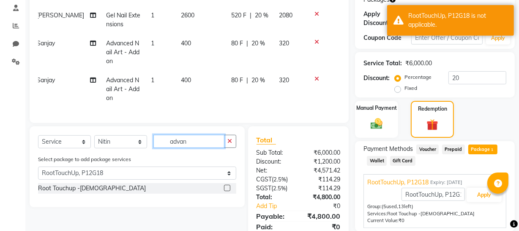
click at [208, 144] on input "advan" at bounding box center [189, 141] width 71 height 13
type input "adva"
select select "0: undefined"
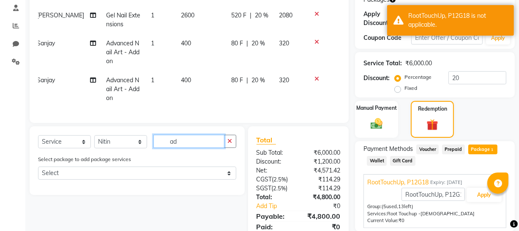
type input "a"
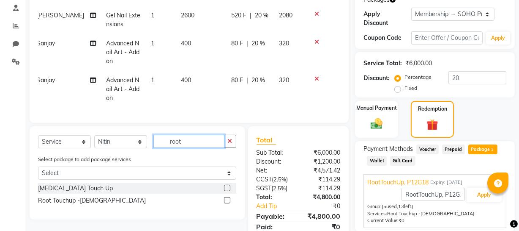
type input "root"
click at [227, 203] on label at bounding box center [227, 200] width 6 height 6
click at [227, 203] on input "checkbox" at bounding box center [226, 200] width 5 height 5
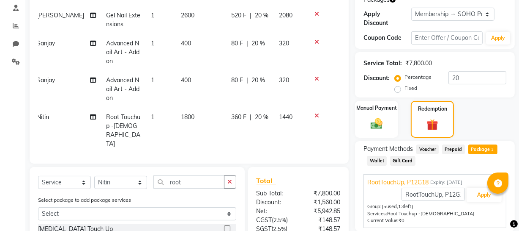
checkbox input "false"
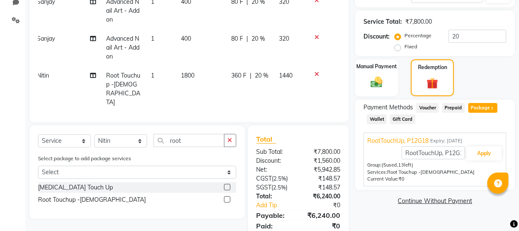
scroll to position [190, 0]
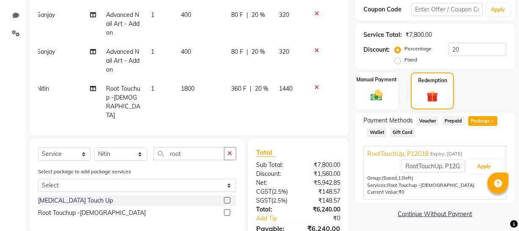
click at [319, 89] on div at bounding box center [320, 87] width 18 height 6
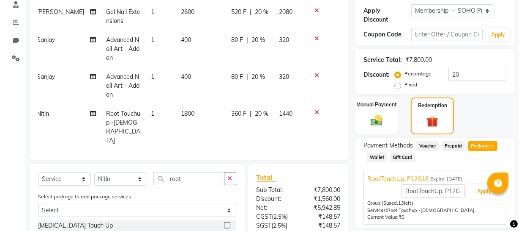
scroll to position [151, 0]
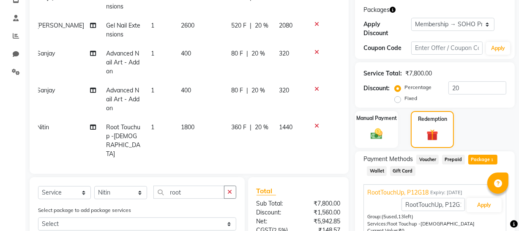
click at [316, 125] on icon at bounding box center [317, 126] width 5 height 6
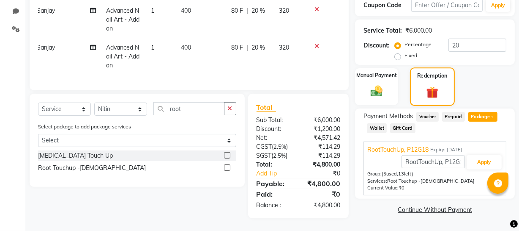
scroll to position [200, 0]
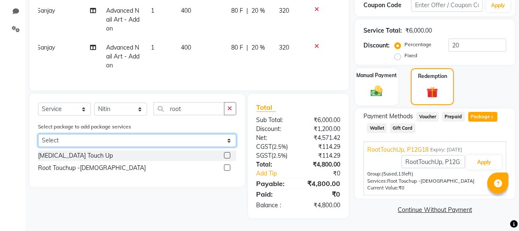
click at [178, 137] on select "Select RootTouchUp, P12G18" at bounding box center [137, 140] width 198 height 13
select select "1: Object"
click at [38, 134] on select "Select RootTouchUp, P12G18" at bounding box center [137, 140] width 198 height 13
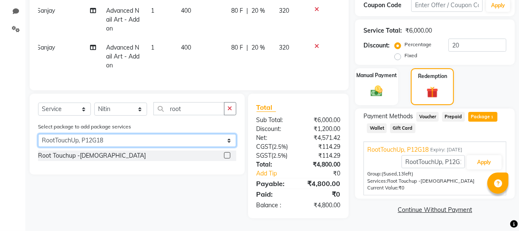
click at [228, 143] on select "Select RootTouchUp, P12G18" at bounding box center [137, 140] width 198 height 13
click at [228, 140] on select "Select RootTouchUp, P12G18" at bounding box center [137, 140] width 198 height 13
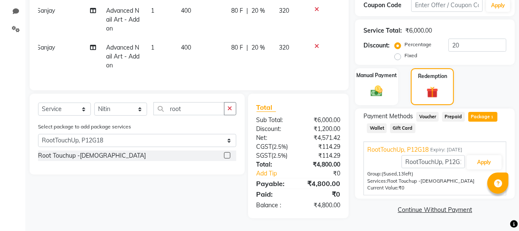
click at [228, 155] on label at bounding box center [227, 155] width 6 height 6
click at [228, 155] on input "checkbox" at bounding box center [226, 155] width 5 height 5
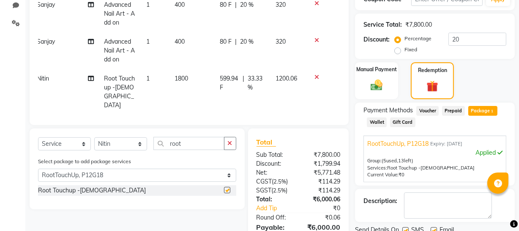
checkbox input "false"
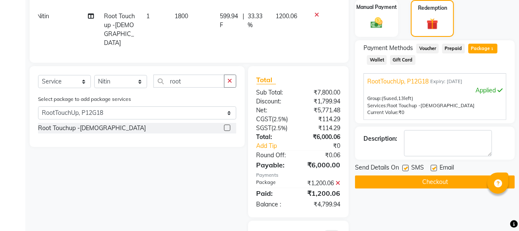
scroll to position [275, 0]
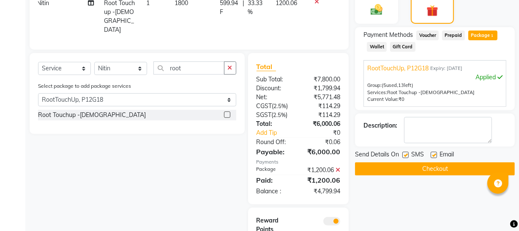
click at [450, 34] on span "Prepaid" at bounding box center [453, 35] width 23 height 10
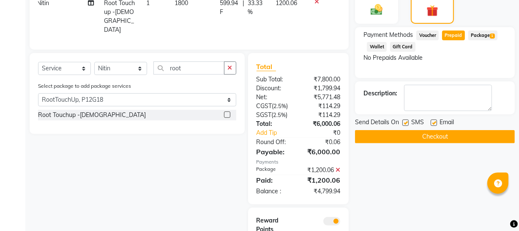
click at [417, 36] on span "Voucher" at bounding box center [428, 35] width 22 height 10
click at [368, 21] on div "Manual Payment" at bounding box center [376, 5] width 45 height 38
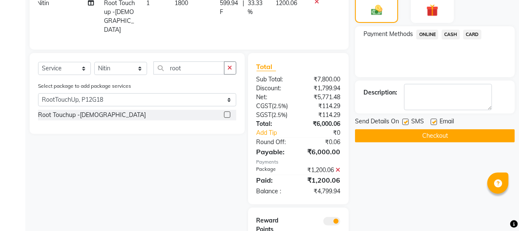
click at [453, 33] on span "CASH" at bounding box center [451, 35] width 18 height 10
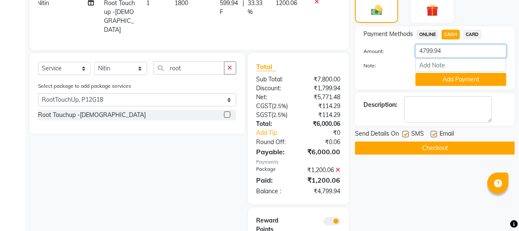
click at [450, 47] on input "4799.94" at bounding box center [461, 50] width 91 height 13
type input "4500"
click at [468, 78] on button "Add Payment" at bounding box center [461, 79] width 91 height 13
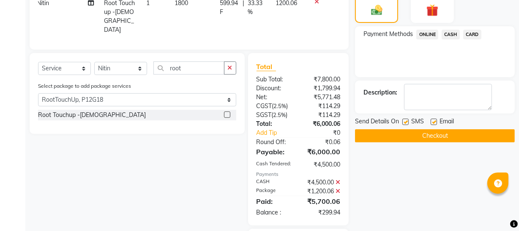
click at [434, 37] on span "ONLINE" at bounding box center [428, 35] width 22 height 10
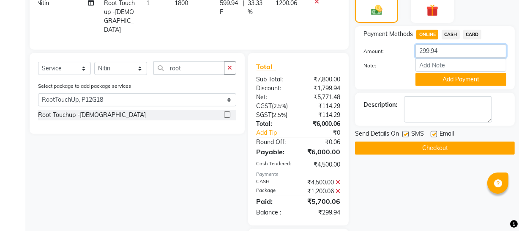
click at [448, 48] on input "299.94" at bounding box center [461, 50] width 91 height 13
type input "2"
type input "300"
click at [469, 79] on button "Add Payment" at bounding box center [461, 79] width 91 height 13
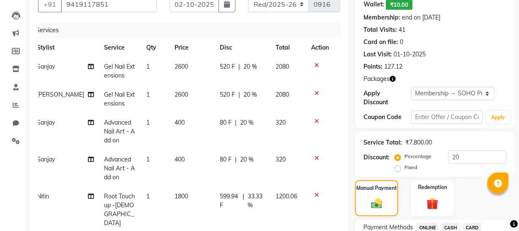
scroll to position [77, 0]
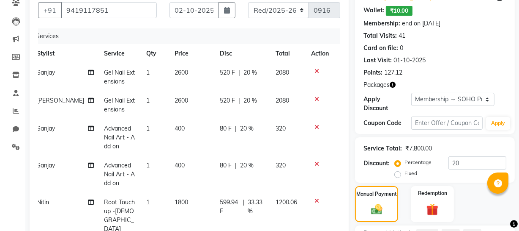
click at [318, 200] on icon at bounding box center [317, 201] width 5 height 6
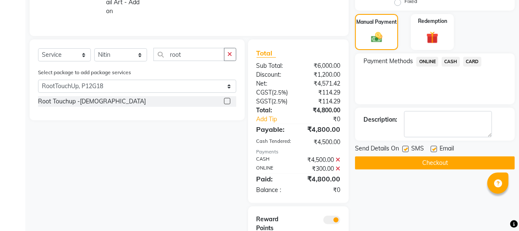
scroll to position [298, 0]
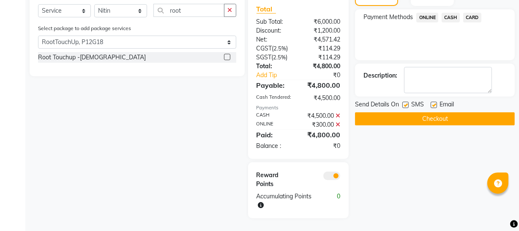
click at [414, 112] on button "Checkout" at bounding box center [435, 118] width 160 height 13
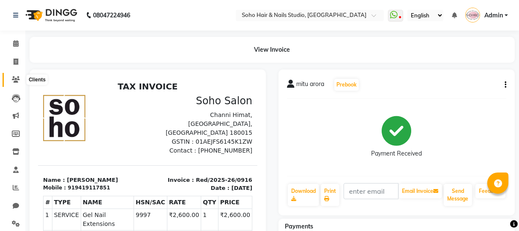
click at [15, 79] on icon at bounding box center [16, 79] width 8 height 6
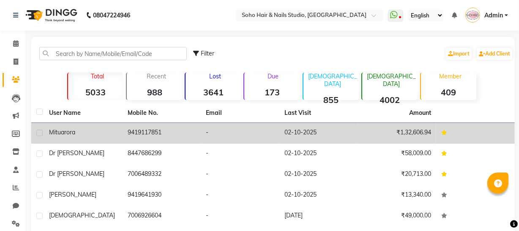
click at [148, 136] on td "9419117851" at bounding box center [162, 133] width 79 height 21
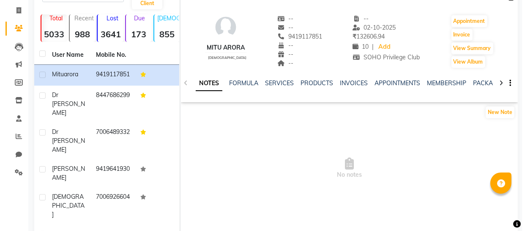
scroll to position [77, 0]
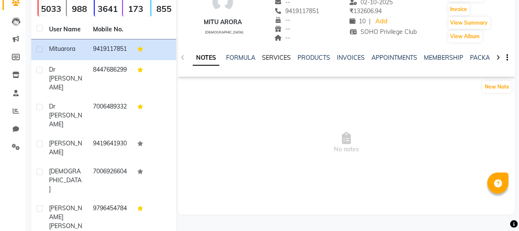
click at [279, 54] on link "SERVICES" at bounding box center [276, 58] width 29 height 8
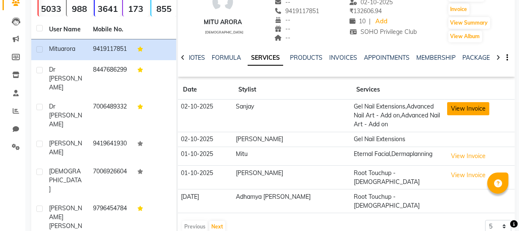
click at [464, 110] on button "View Invoice" at bounding box center [469, 108] width 42 height 13
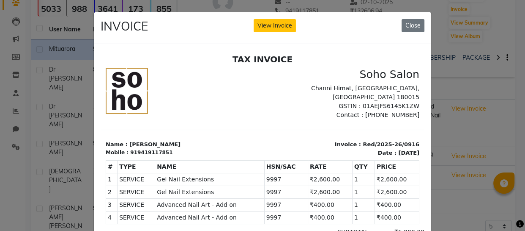
scroll to position [6, 0]
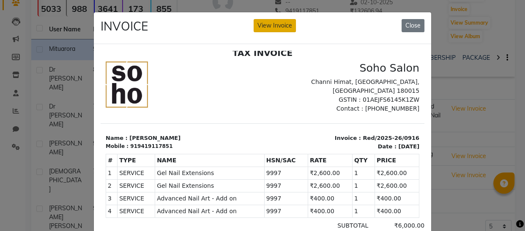
click at [276, 29] on button "View Invoice" at bounding box center [275, 25] width 42 height 13
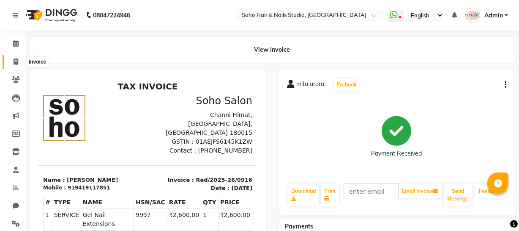
click at [16, 61] on icon at bounding box center [16, 61] width 5 height 6
select select "735"
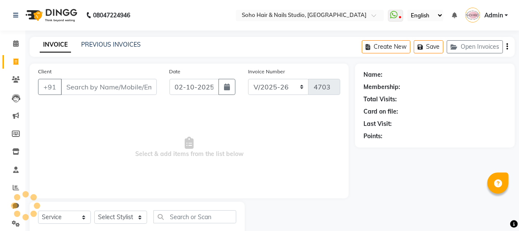
scroll to position [24, 0]
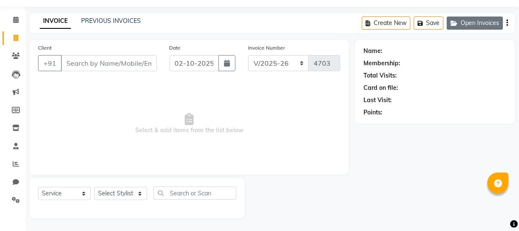
select select "membership"
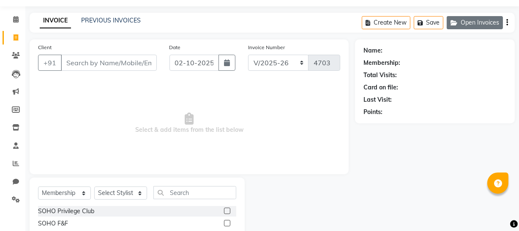
click at [481, 23] on button "Open Invoices" at bounding box center [475, 22] width 56 height 13
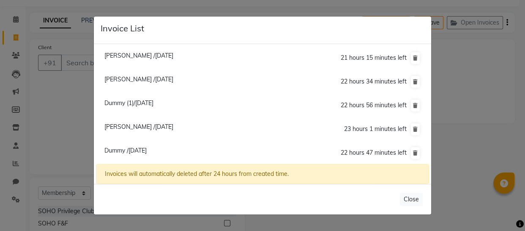
click at [164, 107] on li "Dummy (1)/02 October 2025 22 hours 56 minutes left" at bounding box center [262, 105] width 333 height 24
click at [154, 103] on span "Dummy (1)/02 October 2025" at bounding box center [128, 103] width 49 height 8
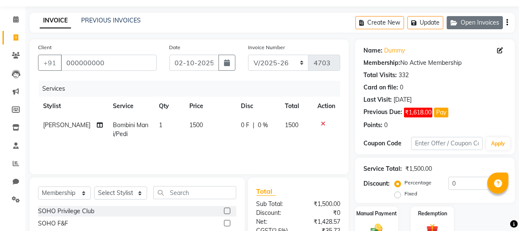
click at [480, 21] on button "Open Invoices" at bounding box center [475, 22] width 56 height 13
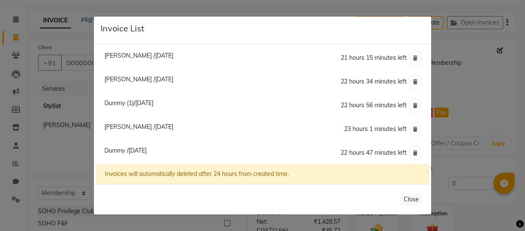
click at [143, 148] on span "Dummy /02 October 2025" at bounding box center [125, 150] width 42 height 8
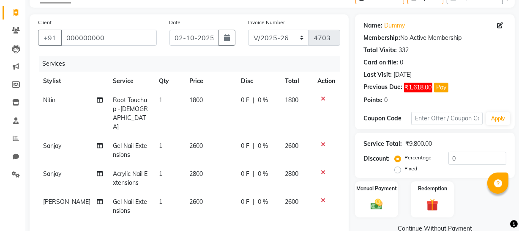
scroll to position [38, 0]
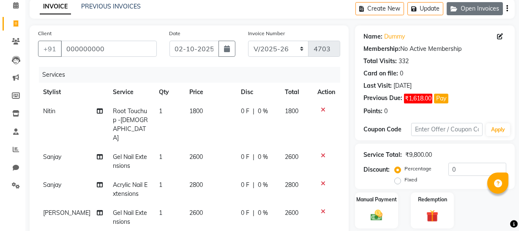
click at [478, 5] on button "Open Invoices" at bounding box center [475, 8] width 56 height 13
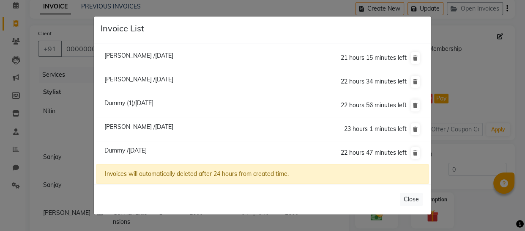
click at [124, 152] on span "Dummy /02 October 2025" at bounding box center [125, 150] width 42 height 8
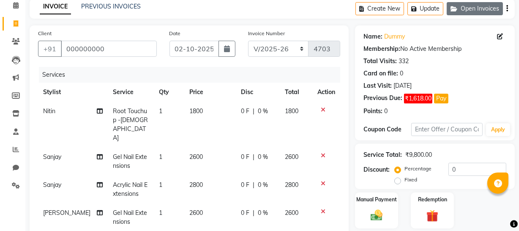
click at [483, 5] on button "Open Invoices" at bounding box center [475, 8] width 56 height 13
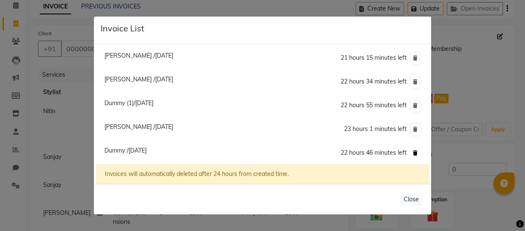
click at [415, 150] on icon at bounding box center [415, 152] width 5 height 5
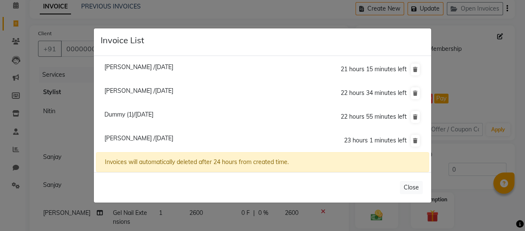
click at [166, 94] on span "Samiksha /02 October 2025" at bounding box center [138, 91] width 69 height 8
type input "7780986204"
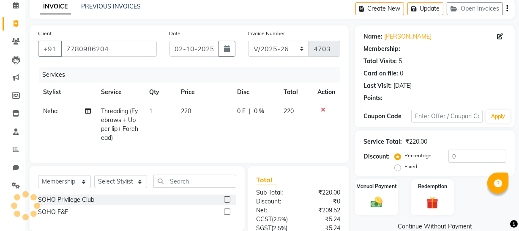
select select "1: Object"
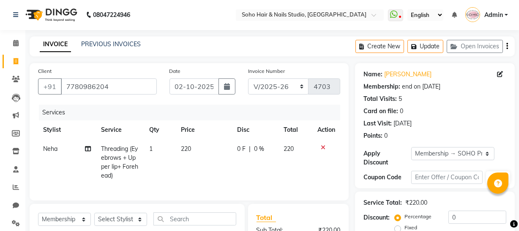
scroll to position [0, 0]
click at [479, 48] on button "Open Invoices" at bounding box center [475, 46] width 56 height 13
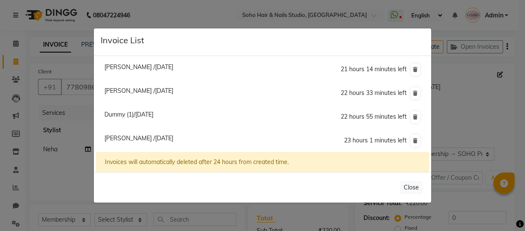
click at [148, 138] on span "Dr Ishani /02 October 2025" at bounding box center [138, 138] width 69 height 8
type input "9419115833"
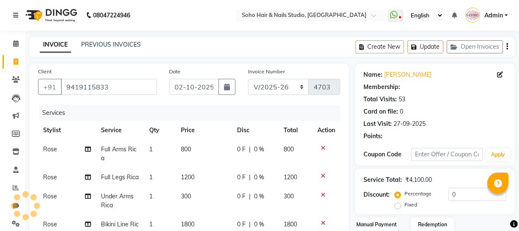
select select "1: Object"
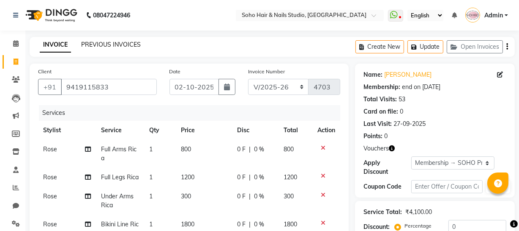
click at [108, 44] on link "PREVIOUS INVOICES" at bounding box center [111, 45] width 60 height 8
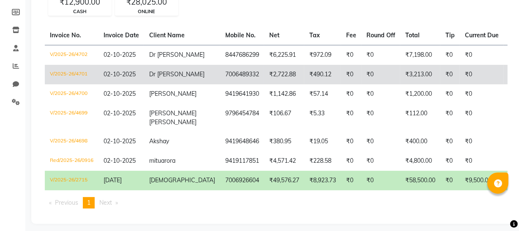
scroll to position [103, 0]
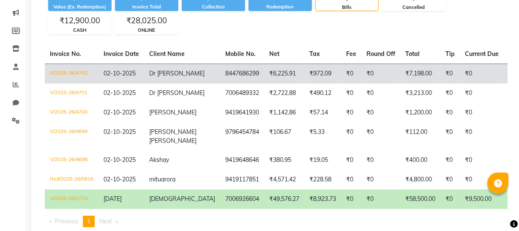
click at [159, 71] on span "Dr Priyanka" at bounding box center [176, 73] width 55 height 8
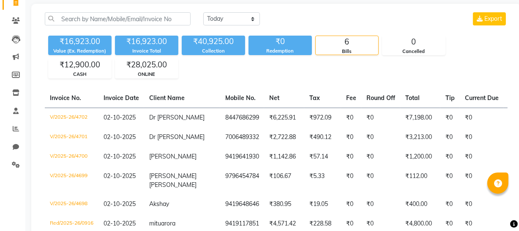
scroll to position [0, 0]
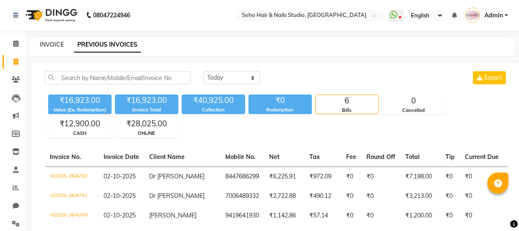
click at [52, 44] on link "INVOICE" at bounding box center [52, 45] width 24 height 8
select select "service"
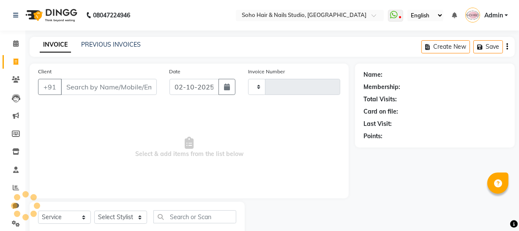
scroll to position [24, 0]
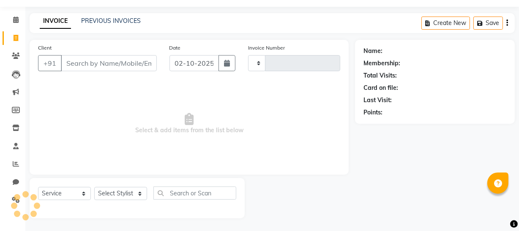
type input "4706"
select select "735"
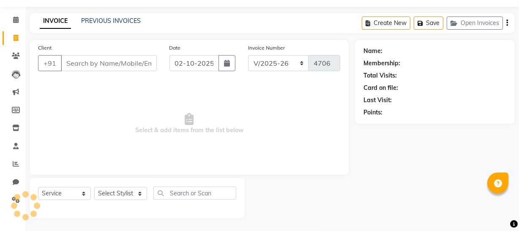
select select "membership"
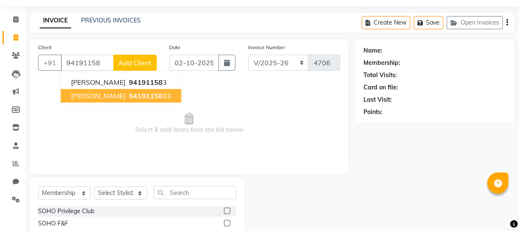
drag, startPoint x: 128, startPoint y: 93, endPoint x: 133, endPoint y: 97, distance: 6.3
click at [129, 94] on span "94191158" at bounding box center [146, 95] width 34 height 8
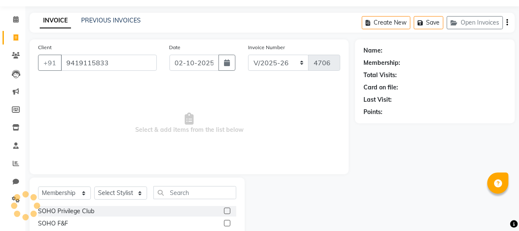
type input "9419115833"
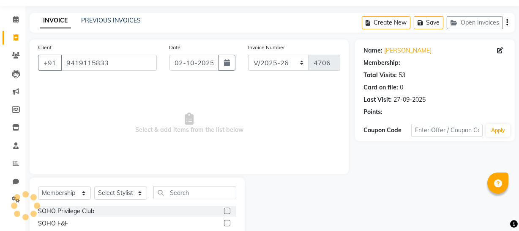
select select "1: Object"
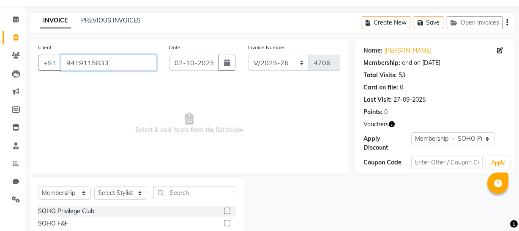
click at [99, 59] on input "9419115833" at bounding box center [109, 63] width 96 height 16
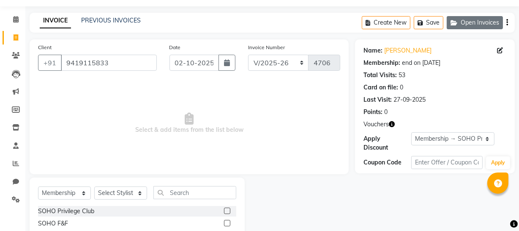
click at [488, 22] on button "Open Invoices" at bounding box center [475, 22] width 56 height 13
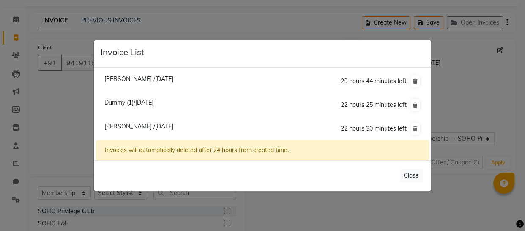
click at [140, 126] on span "Dr Ishani /02 October 2025" at bounding box center [138, 126] width 69 height 8
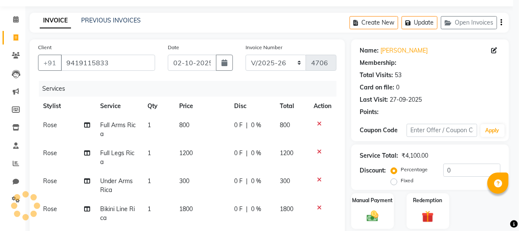
select select "1: Object"
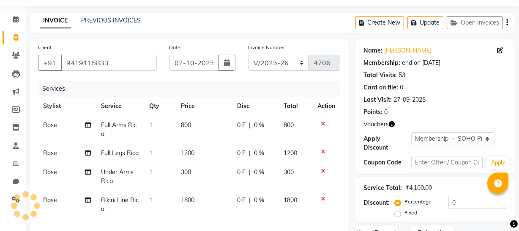
scroll to position [63, 0]
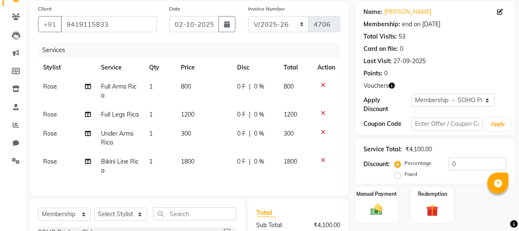
click at [105, 14] on div "Client +91 9419115833" at bounding box center [98, 21] width 132 height 35
click at [111, 25] on input "9419115833" at bounding box center [109, 24] width 96 height 16
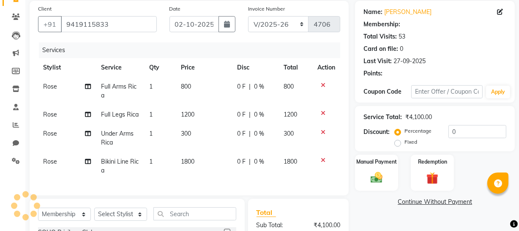
select select "1: Object"
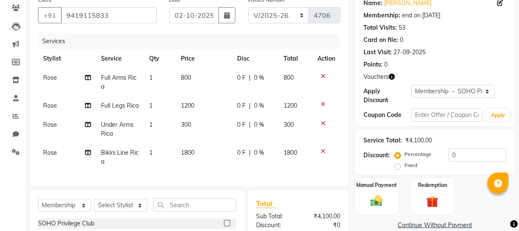
scroll to position [101, 0]
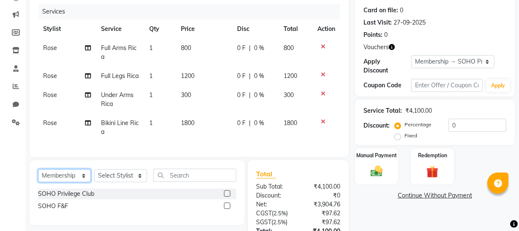
click at [73, 181] on select "Select Service Product Membership Package Voucher Prepaid Gift Card" at bounding box center [64, 175] width 53 height 13
select select "service"
click at [38, 175] on select "Select Service Product Membership Package Voucher Prepaid Gift Card" at bounding box center [64, 175] width 53 height 13
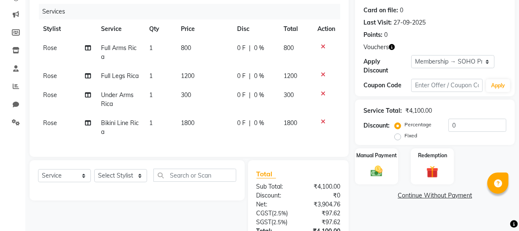
click at [115, 165] on div "Client +91 9419115833 Date 02-10-2025 Invoice Number Red/2025-26 V/2025 V/2025-…" at bounding box center [189, 123] width 332 height 322
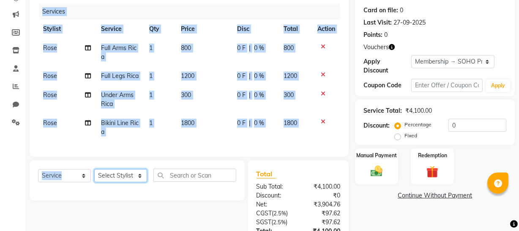
click at [114, 181] on select "Select Stylist Abhishek Kohli Adhamya Bamotra Amit Anita Kumari Arun Sain Aviji…" at bounding box center [120, 175] width 53 height 13
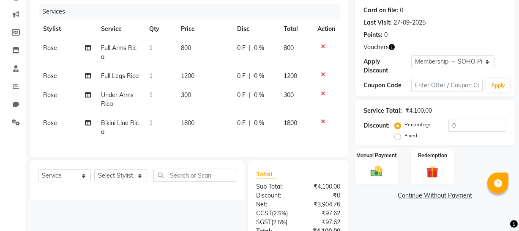
click at [203, 166] on div "Select Service Product Membership Package Voucher Prepaid Gift Card Select Styl…" at bounding box center [137, 180] width 215 height 40
click at [124, 176] on select "Select Stylist Abhishek Kohli Adhamya Bamotra Amit Anita Kumari Arun Sain Aviji…" at bounding box center [120, 175] width 53 height 13
select select "81211"
click at [94, 175] on select "Select Stylist Abhishek Kohli Adhamya Bamotra Amit Anita Kumari Arun Sain Aviji…" at bounding box center [120, 175] width 53 height 13
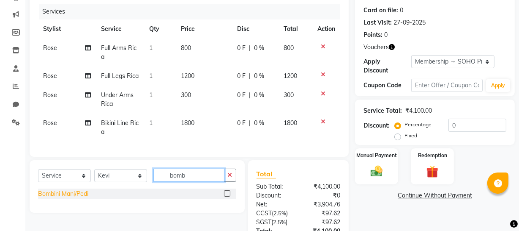
type input "bomb"
click at [57, 197] on div "Bombini Mani/Pedi" at bounding box center [63, 193] width 50 height 9
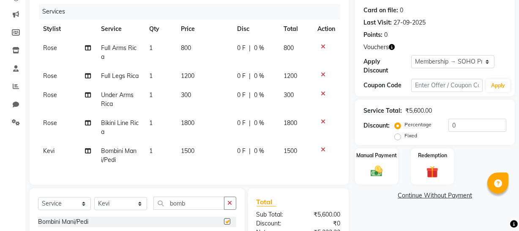
checkbox input "false"
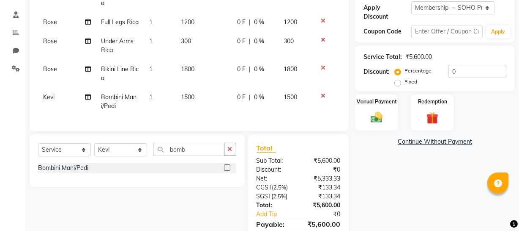
scroll to position [86, 0]
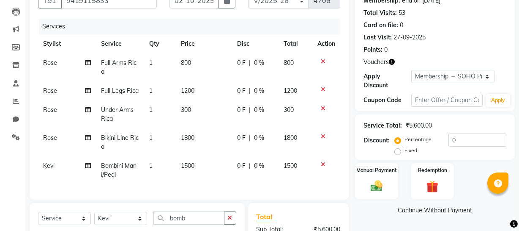
click at [390, 59] on icon "button" at bounding box center [392, 62] width 6 height 6
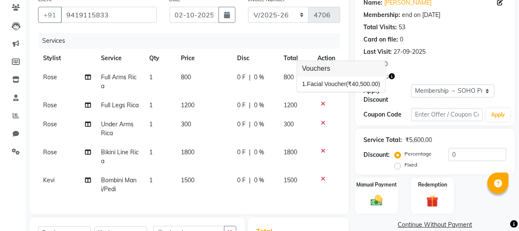
scroll to position [9, 0]
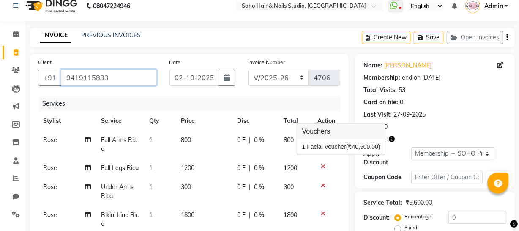
click at [115, 73] on input "9419115833" at bounding box center [109, 77] width 96 height 16
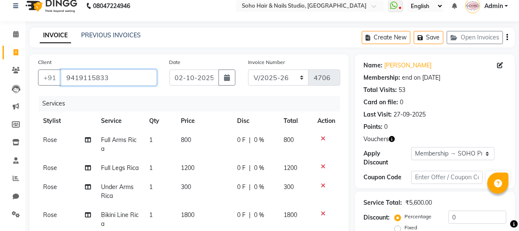
click at [115, 73] on input "9419115833" at bounding box center [109, 77] width 96 height 16
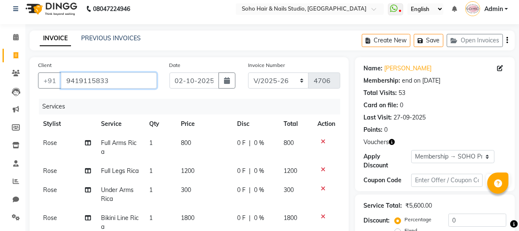
scroll to position [0, 0]
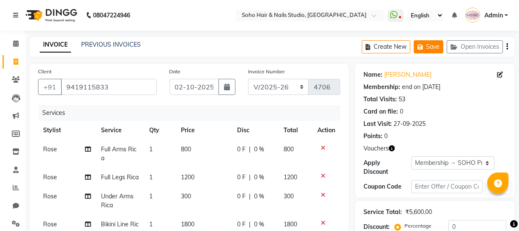
click at [423, 46] on icon "button" at bounding box center [422, 47] width 8 height 6
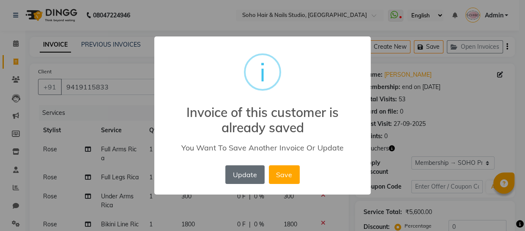
click at [244, 178] on button "Update" at bounding box center [244, 174] width 39 height 19
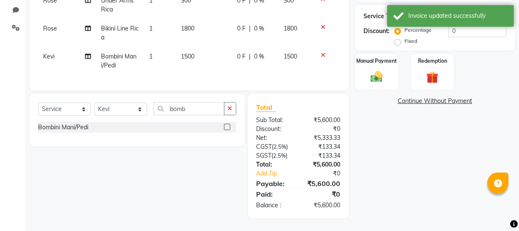
scroll to position [202, 0]
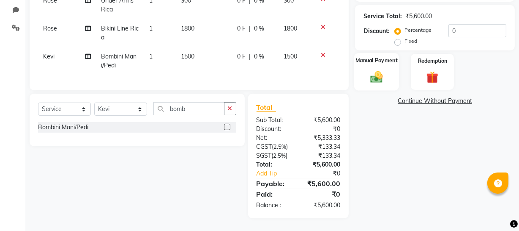
click at [391, 61] on div "Manual Payment" at bounding box center [376, 72] width 45 height 38
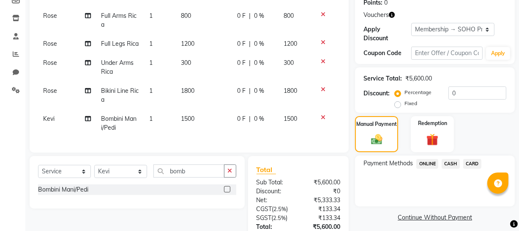
scroll to position [48, 0]
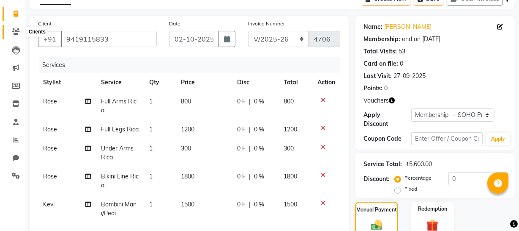
click at [17, 33] on icon at bounding box center [16, 31] width 8 height 6
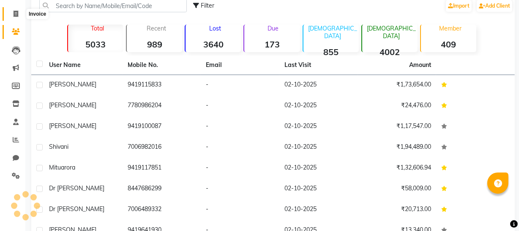
click at [18, 16] on icon at bounding box center [16, 14] width 5 height 6
select select "service"
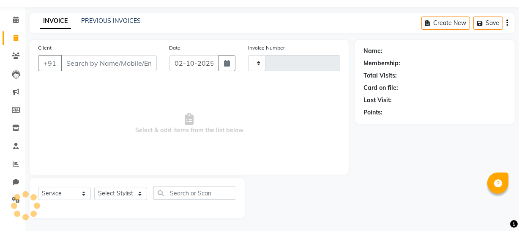
type input "4707"
select select "735"
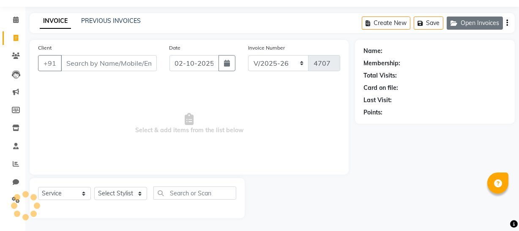
click at [469, 21] on button "Open Invoices" at bounding box center [475, 22] width 56 height 13
select select "membership"
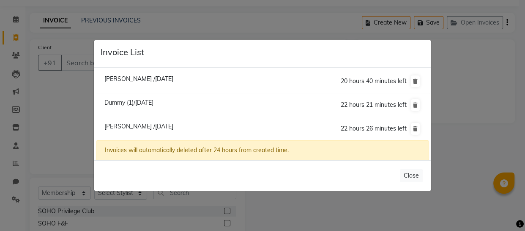
click at [140, 127] on span "Dr Ishani /02 October 2025" at bounding box center [138, 126] width 69 height 8
type input "9419115833"
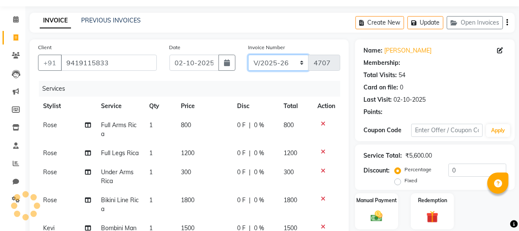
select select "1: Object"
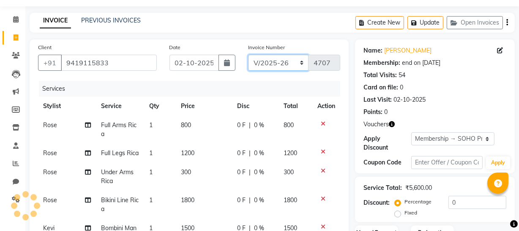
click at [267, 67] on select "Red/2025-26 V/2025 V/2025-26" at bounding box center [278, 63] width 61 height 16
select select "6283"
click at [248, 55] on select "Red/2025-26 V/2025 V/2025-26" at bounding box center [278, 63] width 61 height 16
type input "0917"
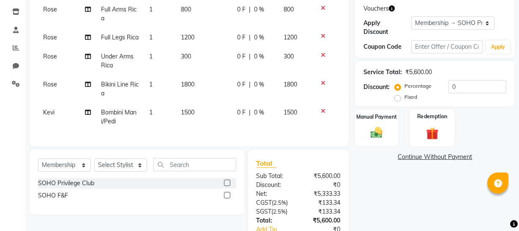
click at [427, 124] on div "Redemption" at bounding box center [432, 128] width 45 height 38
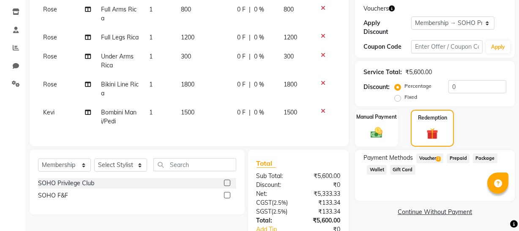
click at [436, 158] on span "Voucher 2" at bounding box center [430, 158] width 27 height 10
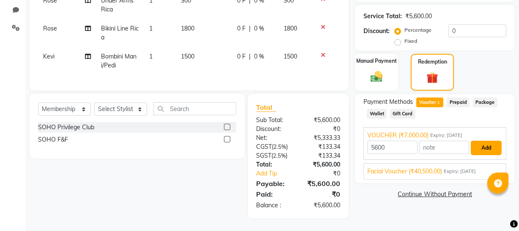
click at [478, 140] on button "Add" at bounding box center [486, 147] width 31 height 14
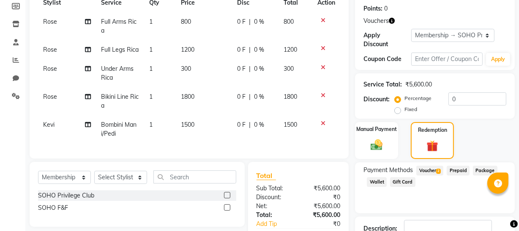
scroll to position [261, 0]
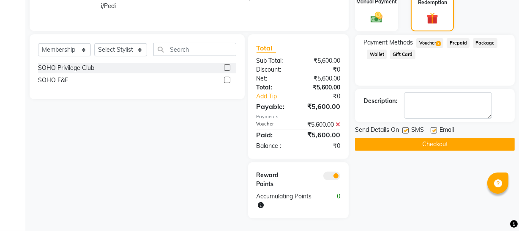
click at [437, 137] on button "Checkout" at bounding box center [435, 143] width 160 height 13
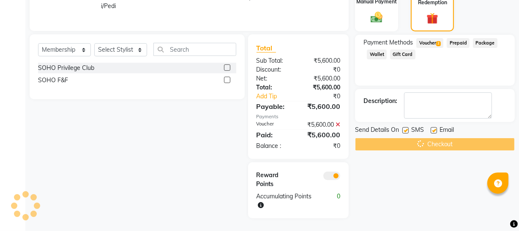
scroll to position [228, 0]
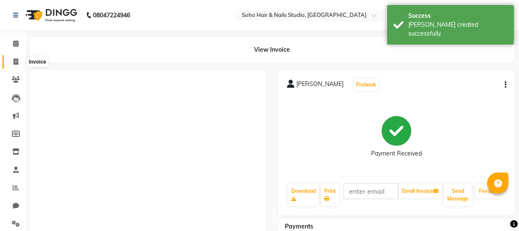
click at [11, 61] on span at bounding box center [15, 62] width 15 height 10
select select "service"
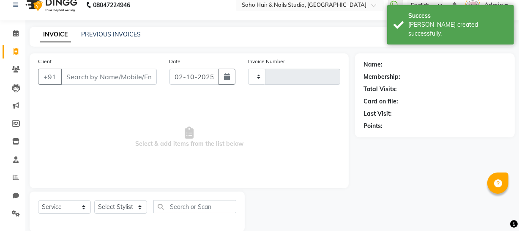
type input "4707"
select select "735"
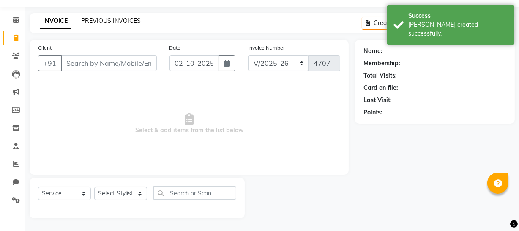
select select "membership"
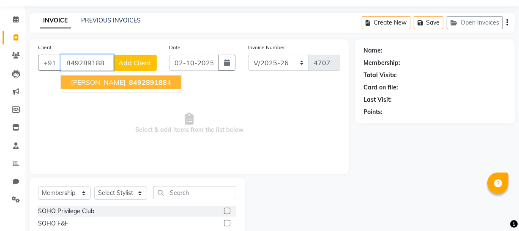
click at [129, 84] on span "849289188" at bounding box center [148, 82] width 38 height 8
type input "8492891884"
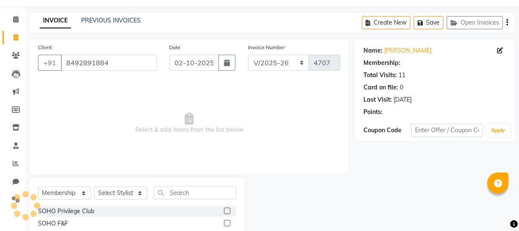
select select "1: Object"
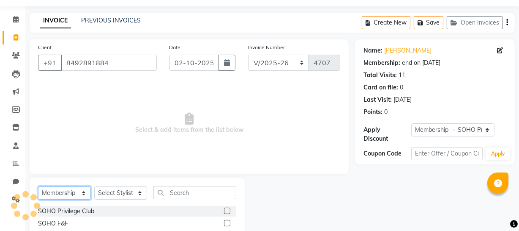
click at [75, 188] on select "Select Service Product Membership Package Voucher Prepaid Gift Card" at bounding box center [64, 192] width 53 height 13
select select "service"
click at [38, 186] on select "Select Service Product Membership Package Voucher Prepaid Gift Card" at bounding box center [64, 192] width 53 height 13
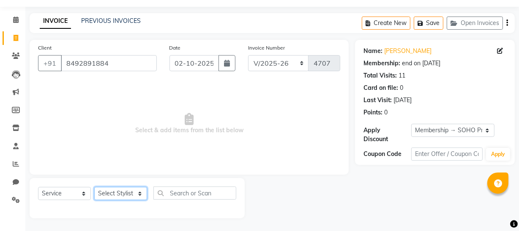
click at [131, 195] on select "Select Stylist Abhishek Kohli Adhamya Bamotra Amit Anita Kumari Arun Sain Aviji…" at bounding box center [120, 193] width 53 height 13
select select "58119"
click at [94, 187] on select "Select Stylist Abhishek Kohli Adhamya Bamotra Amit Anita Kumari Arun Sain Aviji…" at bounding box center [120, 193] width 53 height 13
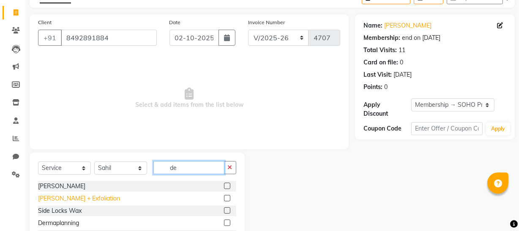
scroll to position [63, 0]
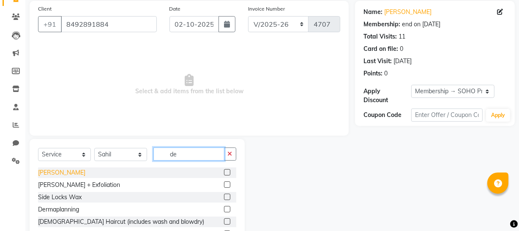
type input "de"
click at [48, 174] on div "De-Tan" at bounding box center [61, 172] width 47 height 9
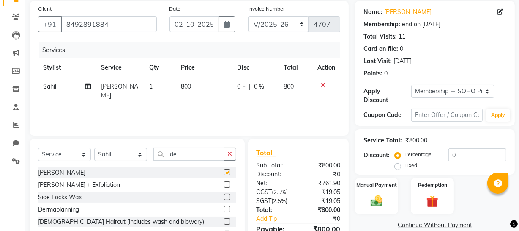
checkbox input "false"
drag, startPoint x: 197, startPoint y: 156, endPoint x: 133, endPoint y: 155, distance: 63.9
click at [133, 155] on div "Select Service Product Membership Package Voucher Prepaid Gift Card Select Styl…" at bounding box center [137, 157] width 198 height 20
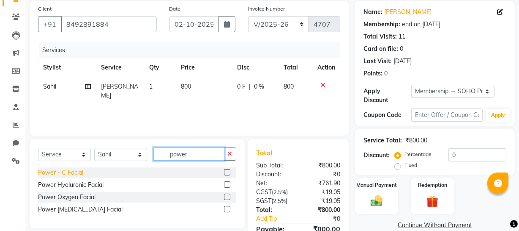
type input "power"
click at [76, 170] on div "Power - C Facial" at bounding box center [60, 172] width 45 height 9
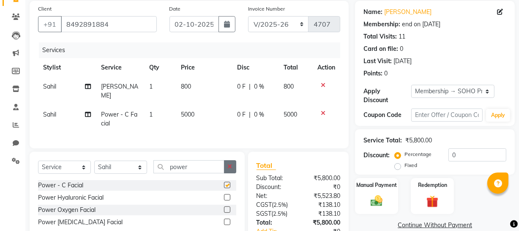
checkbox input "false"
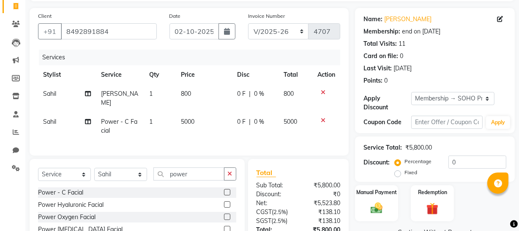
scroll to position [0, 0]
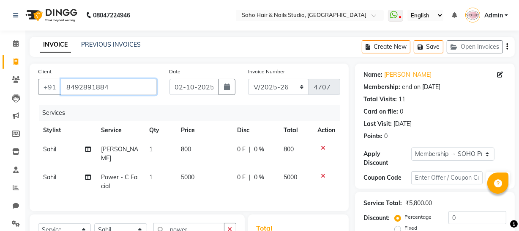
click at [103, 89] on input "8492891884" at bounding box center [109, 87] width 96 height 16
click at [104, 89] on input "8492891884" at bounding box center [109, 87] width 96 height 16
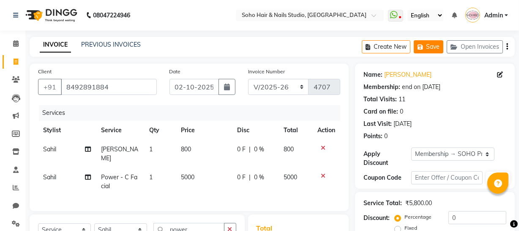
click at [435, 51] on button "Save" at bounding box center [429, 46] width 30 height 13
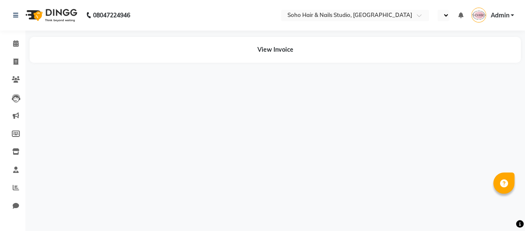
select select "en"
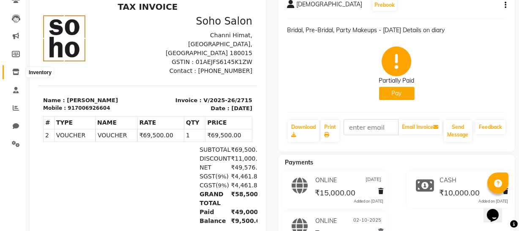
scroll to position [38, 0]
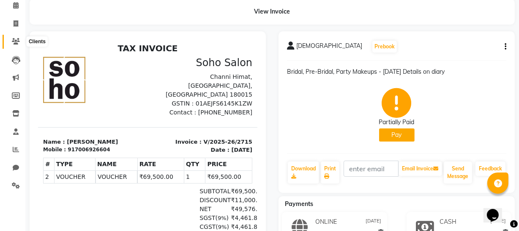
click at [19, 41] on icon at bounding box center [16, 41] width 8 height 6
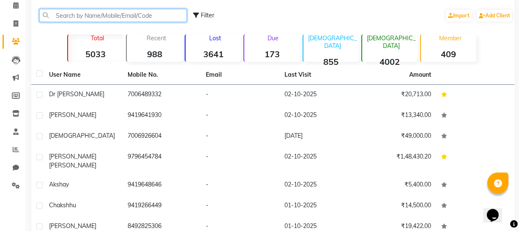
click at [74, 11] on input "text" at bounding box center [113, 15] width 148 height 13
paste input "8447686299"
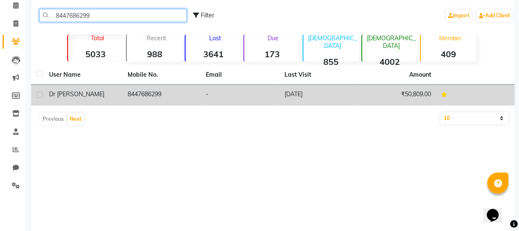
type input "8447686299"
click at [115, 85] on td "Dr Priyanka" at bounding box center [83, 95] width 79 height 21
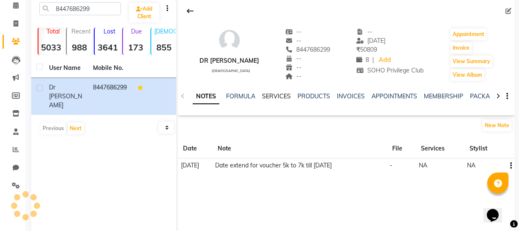
click at [271, 96] on link "SERVICES" at bounding box center [276, 96] width 29 height 8
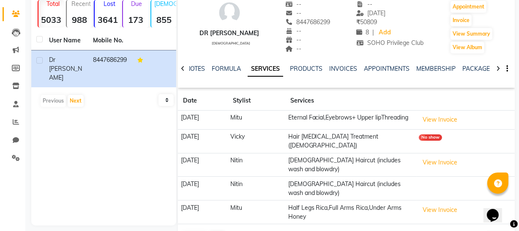
scroll to position [52, 0]
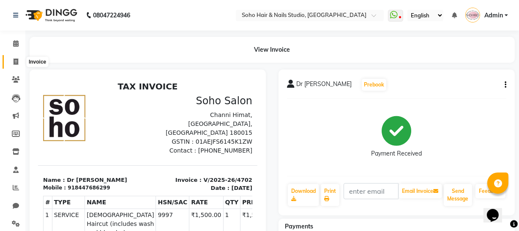
click at [18, 63] on icon at bounding box center [16, 61] width 5 height 6
select select "735"
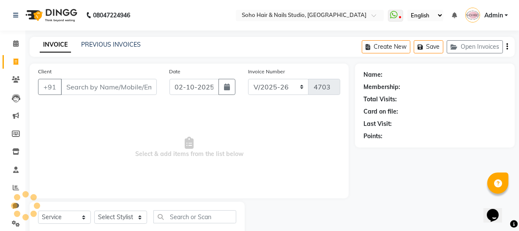
scroll to position [24, 0]
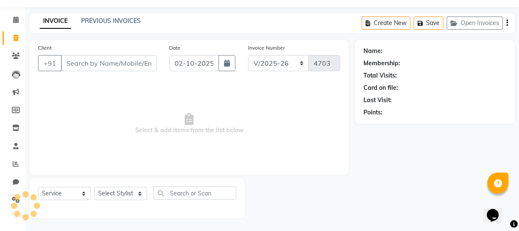
select select "membership"
click at [96, 62] on input "Client" at bounding box center [109, 63] width 96 height 16
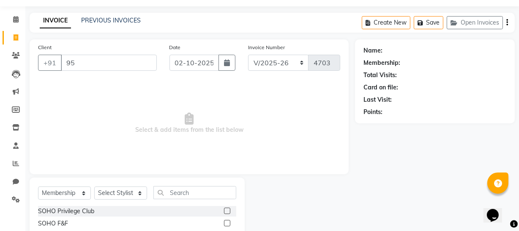
type input "9"
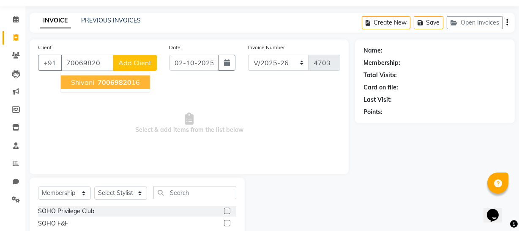
click at [131, 79] on ngb-highlight "70069820 16" at bounding box center [118, 82] width 44 height 8
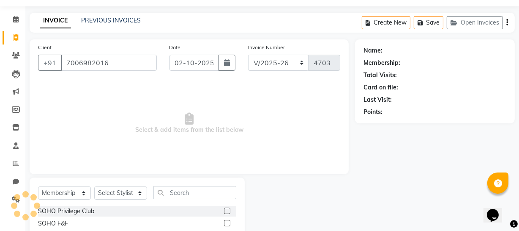
type input "7006982016"
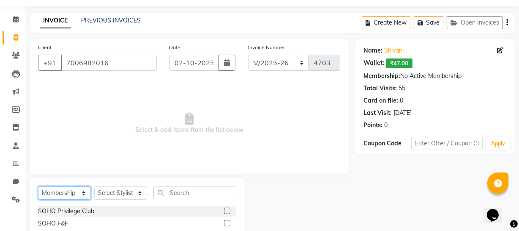
click at [74, 194] on select "Select Service Product Membership Package Voucher Prepaid Gift Card" at bounding box center [64, 192] width 53 height 13
select select "service"
click at [38, 186] on select "Select Service Product Membership Package Voucher Prepaid Gift Card" at bounding box center [64, 192] width 53 height 13
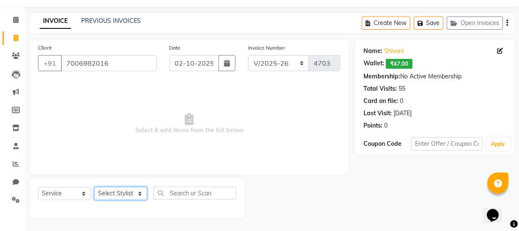
click at [137, 190] on select "Select Stylist [PERSON_NAME] Adhamya [PERSON_NAME] [PERSON_NAME] [PERSON_NAME] …" at bounding box center [120, 193] width 53 height 13
select select "30406"
click at [94, 187] on select "Select Stylist [PERSON_NAME] Adhamya [PERSON_NAME] [PERSON_NAME] [PERSON_NAME] …" at bounding box center [120, 193] width 53 height 13
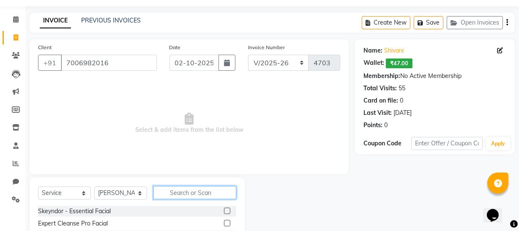
click at [179, 188] on input "text" at bounding box center [195, 192] width 83 height 13
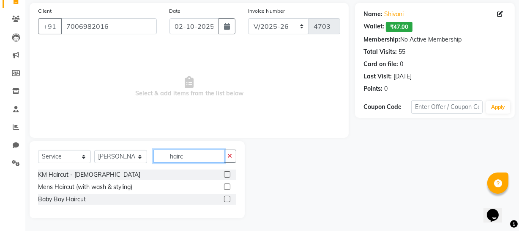
scroll to position [60, 0]
type input "haircut"
click at [228, 185] on label at bounding box center [227, 186] width 6 height 6
click at [228, 185] on input "checkbox" at bounding box center [226, 186] width 5 height 5
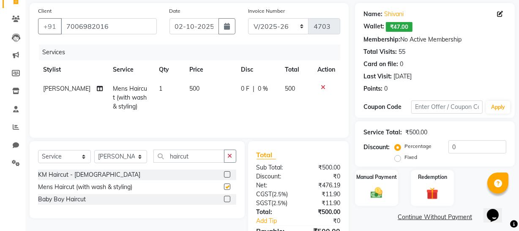
checkbox input "false"
click at [202, 158] on input "haircut" at bounding box center [189, 155] width 71 height 13
type input "h"
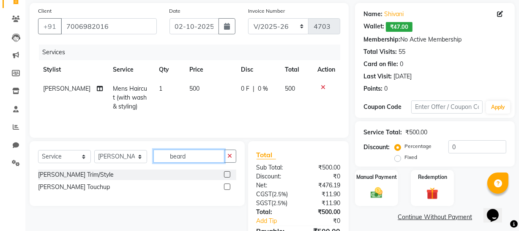
type input "beard"
click at [227, 174] on label at bounding box center [227, 174] width 6 height 6
click at [227, 174] on input "checkbox" at bounding box center [226, 174] width 5 height 5
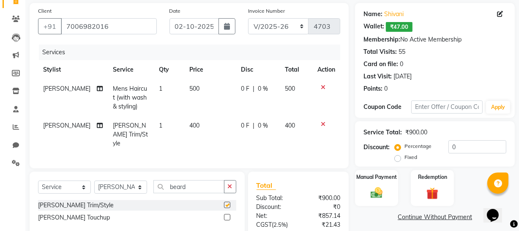
checkbox input "false"
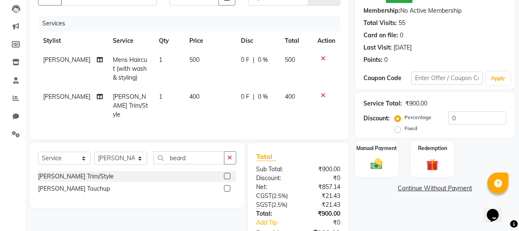
scroll to position [135, 0]
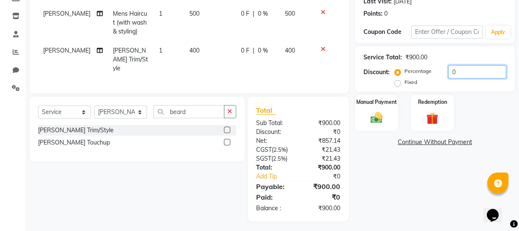
click at [492, 71] on input "0" at bounding box center [478, 71] width 58 height 13
type input "20"
click at [383, 118] on img at bounding box center [377, 117] width 20 height 14
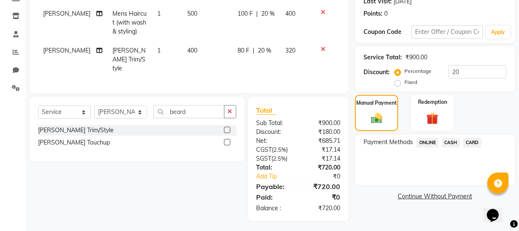
click at [450, 140] on span "CASH" at bounding box center [451, 142] width 18 height 10
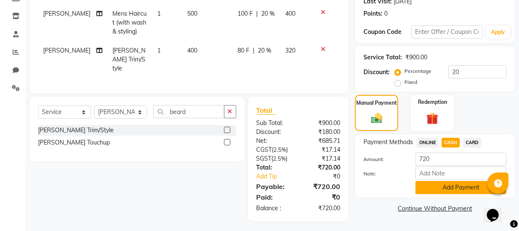
click at [464, 181] on button "Add Payment" at bounding box center [461, 187] width 91 height 13
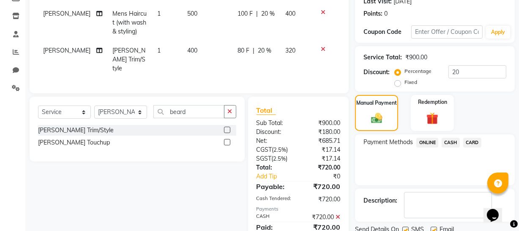
scroll to position [167, 0]
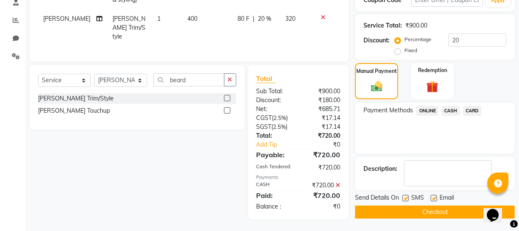
click at [453, 211] on button "Checkout" at bounding box center [435, 211] width 160 height 13
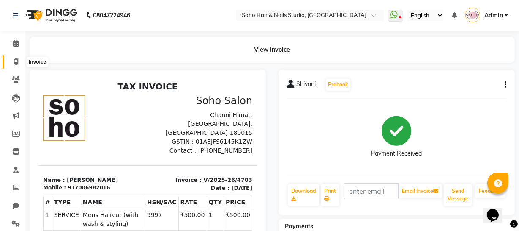
click at [16, 58] on icon at bounding box center [16, 61] width 5 height 6
select select "service"
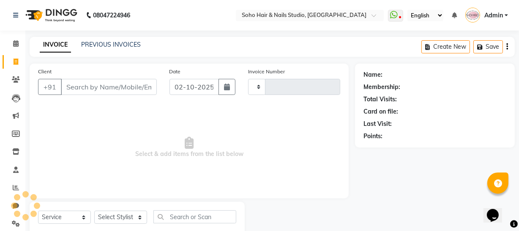
scroll to position [24, 0]
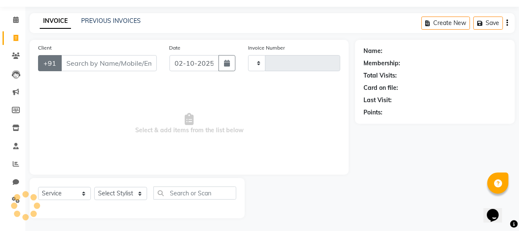
type input "4704"
select select "735"
select select "membership"
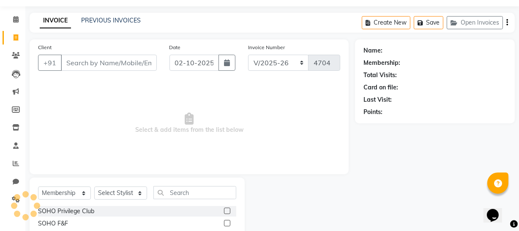
click at [127, 58] on input "Client" at bounding box center [109, 63] width 96 height 16
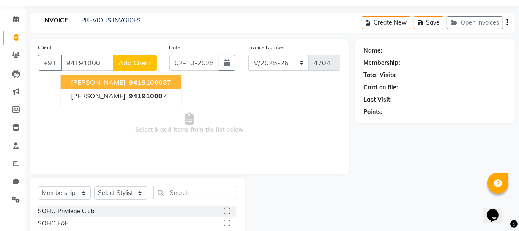
click at [130, 80] on span "94191000" at bounding box center [146, 82] width 34 height 8
type input "9419100087"
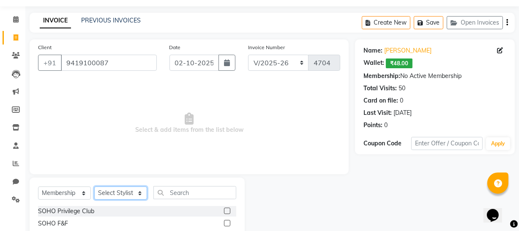
click at [120, 190] on select "Select Stylist [PERSON_NAME] Adhamya [PERSON_NAME] [PERSON_NAME] [PERSON_NAME] …" at bounding box center [120, 192] width 53 height 13
select select "11749"
click at [94, 186] on select "Select Stylist [PERSON_NAME] Adhamya [PERSON_NAME] [PERSON_NAME] [PERSON_NAME] …" at bounding box center [120, 192] width 53 height 13
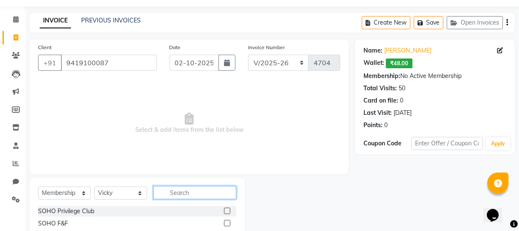
click at [192, 190] on input "text" at bounding box center [195, 192] width 83 height 13
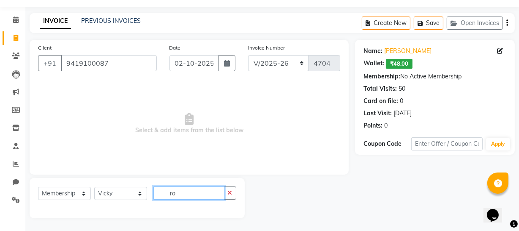
type input "r"
click at [179, 190] on input "roo" at bounding box center [189, 192] width 71 height 13
type input "r"
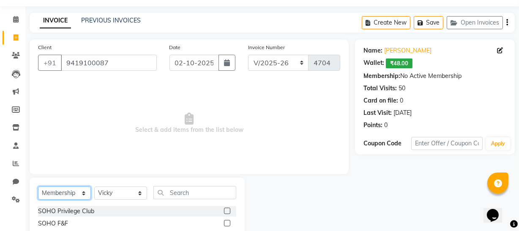
click at [77, 195] on select "Select Service Product Membership Package Voucher Prepaid Gift Card" at bounding box center [64, 192] width 53 height 13
select select "service"
click at [38, 186] on select "Select Service Product Membership Package Voucher Prepaid Gift Card" at bounding box center [64, 192] width 53 height 13
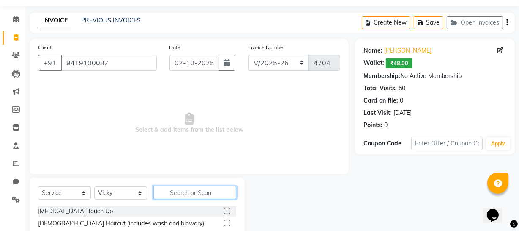
click at [202, 192] on input "text" at bounding box center [195, 192] width 83 height 13
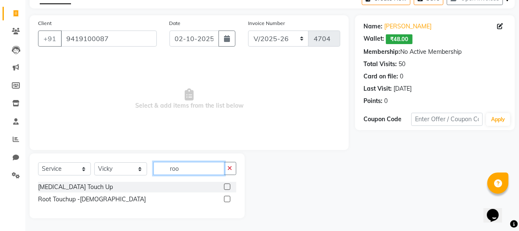
type input "roo"
click at [229, 197] on label at bounding box center [227, 198] width 6 height 6
click at [229, 197] on input "checkbox" at bounding box center [226, 198] width 5 height 5
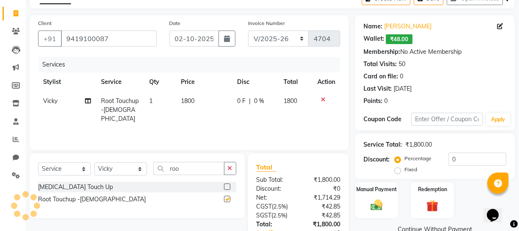
checkbox input "false"
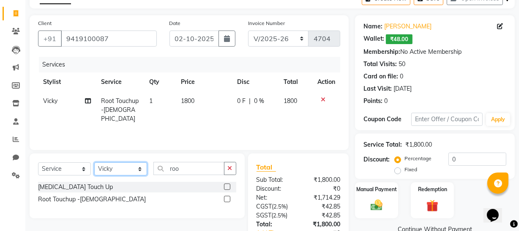
click at [132, 167] on select "Select Stylist Abhishek Kohli Adhamya Bamotra Amit Anita Kumari Arun Sain Aviji…" at bounding box center [120, 168] width 53 height 13
click at [94, 162] on select "Select Stylist Abhishek Kohli Adhamya Bamotra Amit Anita Kumari Arun Sain Aviji…" at bounding box center [120, 168] width 53 height 13
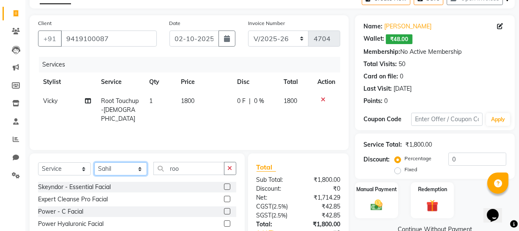
click at [118, 165] on select "Select Stylist Abhishek Kohli Adhamya Bamotra Amit Anita Kumari Arun Sain Aviji…" at bounding box center [120, 168] width 53 height 13
select select "84515"
click at [94, 162] on select "Select Stylist Abhishek Kohli Adhamya Bamotra Amit Anita Kumari Arun Sain Aviji…" at bounding box center [120, 168] width 53 height 13
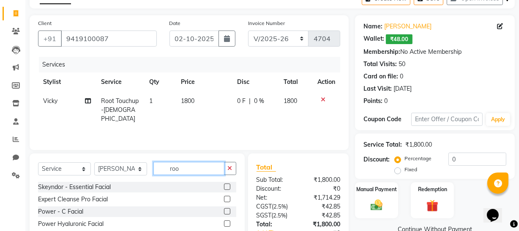
click at [202, 170] on input "roo" at bounding box center [189, 168] width 71 height 13
type input "r"
type input "hair"
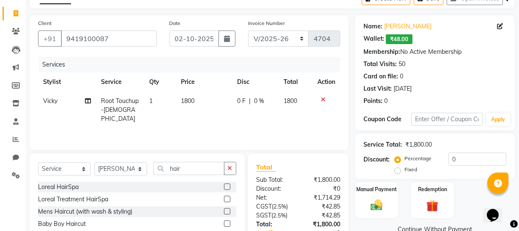
click at [224, 210] on label at bounding box center [227, 211] width 6 height 6
click at [224, 210] on input "checkbox" at bounding box center [226, 211] width 5 height 5
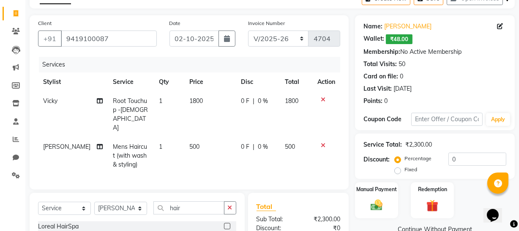
checkbox input "false"
click at [207, 201] on input "hair" at bounding box center [189, 207] width 71 height 13
type input "h"
type input "root"
click at [228, 222] on label at bounding box center [227, 225] width 6 height 6
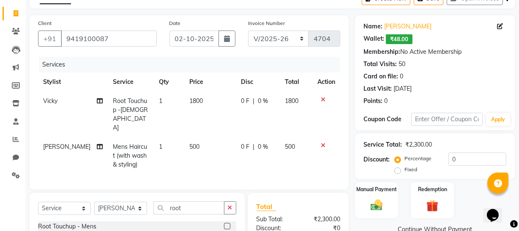
click at [228, 223] on input "checkbox" at bounding box center [226, 225] width 5 height 5
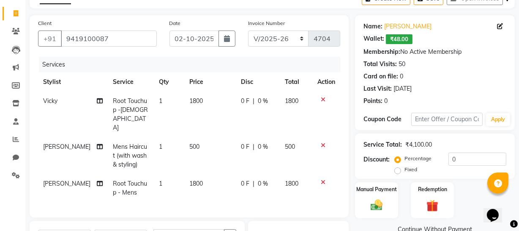
checkbox input "false"
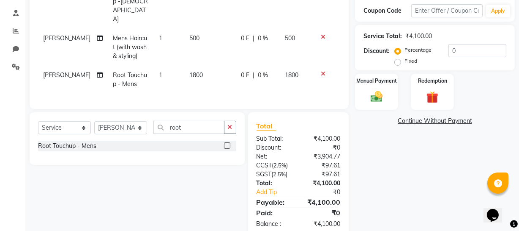
scroll to position [164, 0]
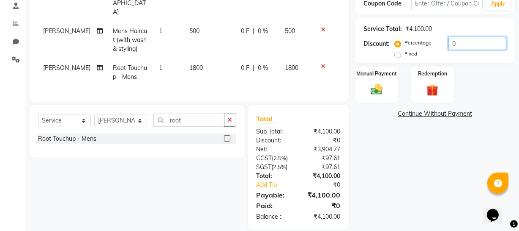
click at [464, 44] on input "0" at bounding box center [478, 43] width 58 height 13
type input "20"
click at [384, 86] on img at bounding box center [377, 89] width 20 height 14
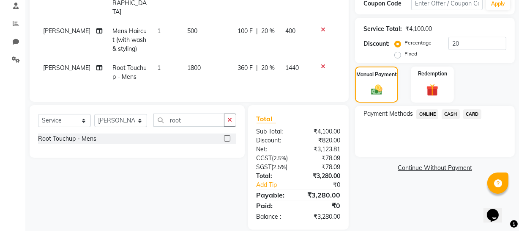
click at [450, 114] on span "CASH" at bounding box center [451, 114] width 18 height 10
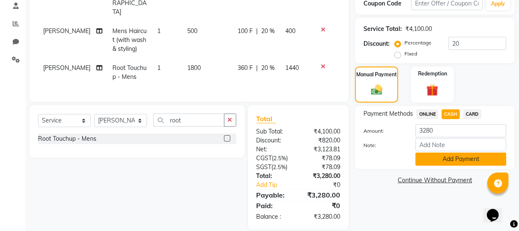
click at [456, 158] on button "Add Payment" at bounding box center [461, 158] width 91 height 13
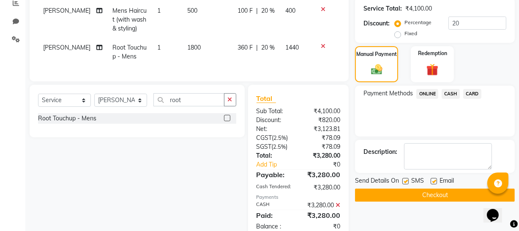
scroll to position [194, 0]
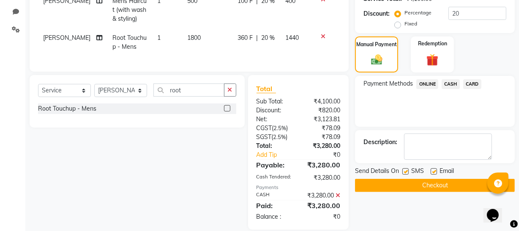
click at [445, 181] on button "Checkout" at bounding box center [435, 184] width 160 height 13
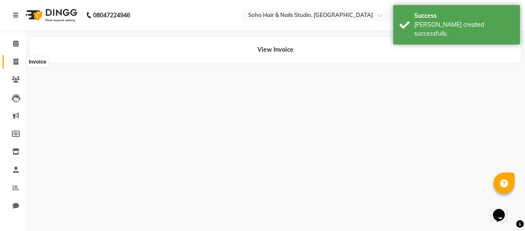
click at [14, 60] on icon at bounding box center [16, 61] width 5 height 6
select select "service"
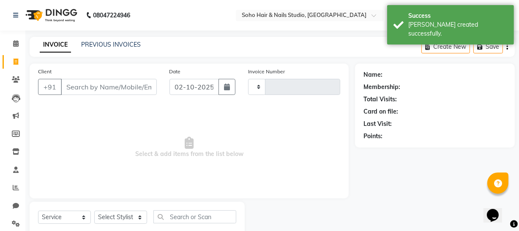
type input "4705"
select select "735"
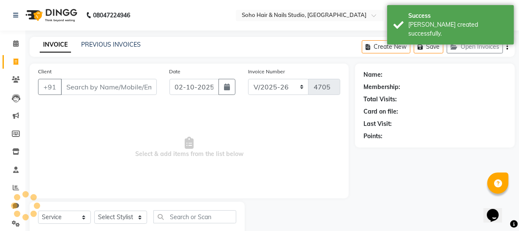
click at [463, 53] on div "Create New Save Open Invoices" at bounding box center [438, 47] width 153 height 20
click at [464, 48] on button "Open Invoices" at bounding box center [475, 46] width 56 height 13
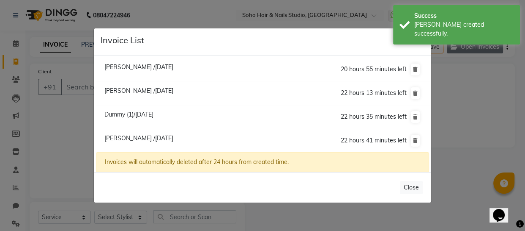
select select "membership"
click at [118, 89] on span "Samiksha /02 October 2025" at bounding box center [138, 91] width 69 height 8
type input "7780986204"
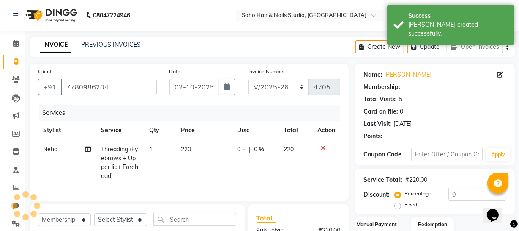
select select "1: Object"
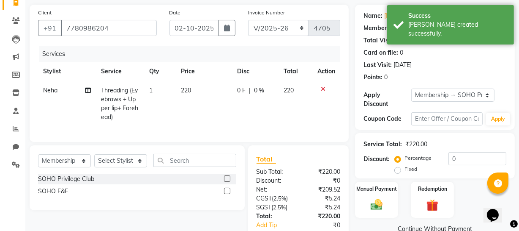
scroll to position [38, 0]
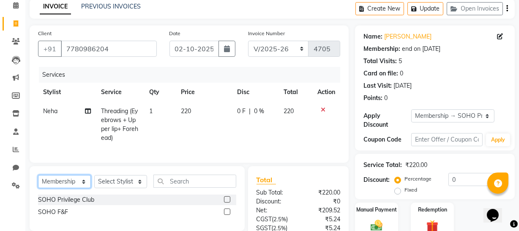
click at [80, 185] on select "Select Service Product Membership Package Voucher Prepaid Gift Card" at bounding box center [64, 181] width 53 height 13
select select "service"
click at [38, 180] on select "Select Service Product Membership Package Voucher Prepaid Gift Card" at bounding box center [64, 181] width 53 height 13
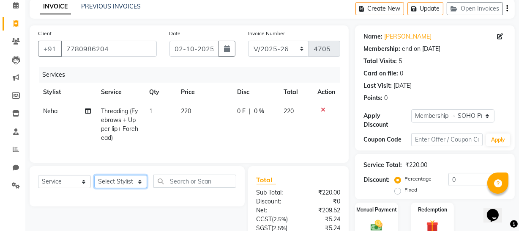
click at [129, 185] on select "Select Stylist Abhishek Kohli Adhamya Bamotra Amit Anita Kumari Arun Sain Aviji…" at bounding box center [120, 181] width 53 height 13
select select "11755"
click at [94, 180] on select "Select Stylist Abhishek Kohli Adhamya Bamotra Amit Anita Kumari Arun Sain Aviji…" at bounding box center [120, 181] width 53 height 13
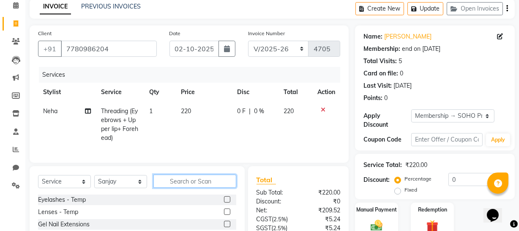
click at [196, 187] on input "text" at bounding box center [195, 180] width 83 height 13
type input "gel"
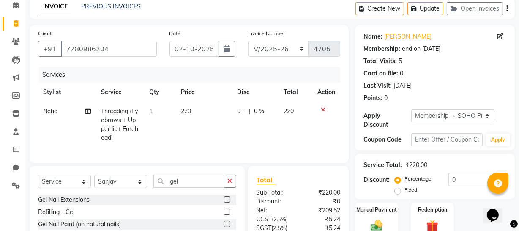
click at [226, 202] on div at bounding box center [230, 199] width 12 height 11
click at [228, 202] on label at bounding box center [227, 199] width 6 height 6
click at [228, 202] on input "checkbox" at bounding box center [226, 199] width 5 height 5
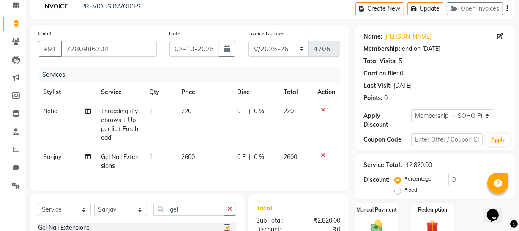
checkbox input "false"
click at [195, 212] on input "gel" at bounding box center [189, 208] width 71 height 13
type input "g"
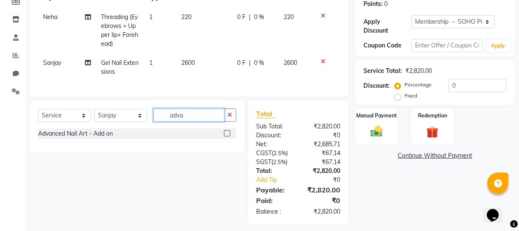
scroll to position [144, 0]
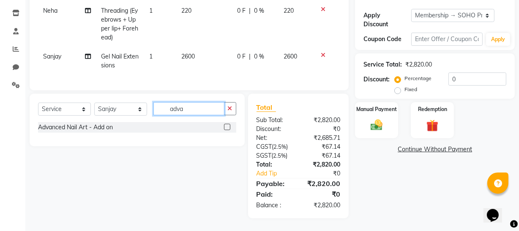
type input "adva"
click at [228, 128] on label at bounding box center [227, 127] width 6 height 6
click at [228, 128] on input "checkbox" at bounding box center [226, 126] width 5 height 5
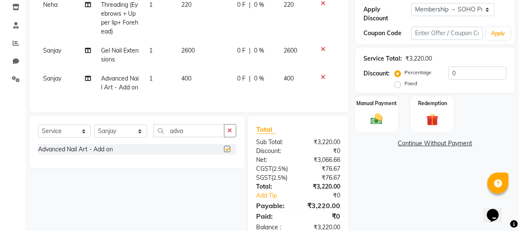
checkbox input "false"
click at [490, 68] on input "0" at bounding box center [478, 72] width 58 height 13
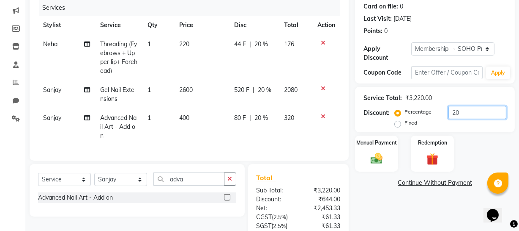
scroll to position [104, 0]
type input "20"
click at [241, 101] on td "520 F | 20 %" at bounding box center [254, 95] width 50 height 28
select select "11755"
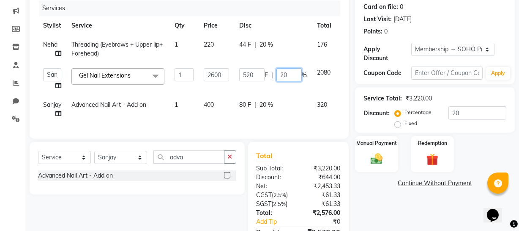
drag, startPoint x: 292, startPoint y: 75, endPoint x: 275, endPoint y: 75, distance: 16.9
click at [275, 75] on div "520 F | 20 %" at bounding box center [273, 74] width 68 height 13
type input "28"
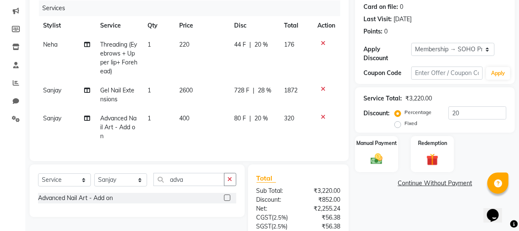
click at [275, 115] on td "80 F | 20 %" at bounding box center [254, 127] width 50 height 37
select select "11755"
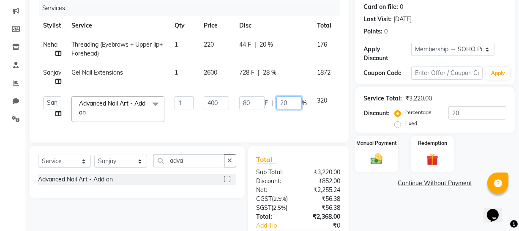
drag, startPoint x: 294, startPoint y: 103, endPoint x: 264, endPoint y: 102, distance: 30.5
click at [264, 102] on div "80 F | 20 %" at bounding box center [273, 102] width 68 height 13
type input "28"
click at [371, 221] on div "Name: Samiksha Membership: end on 03-12-2025 Total Visits: 5 Card on file: 0 La…" at bounding box center [438, 114] width 166 height 311
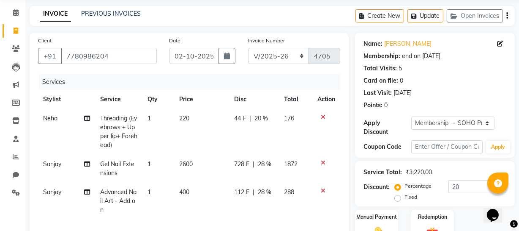
scroll to position [27, 0]
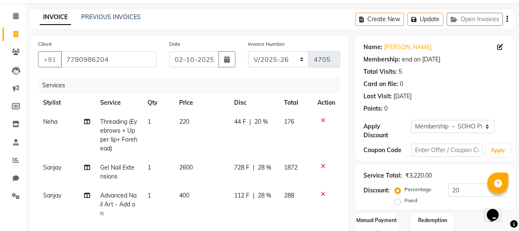
click at [242, 176] on td "728 F | 28 %" at bounding box center [254, 172] width 50 height 28
select select "11755"
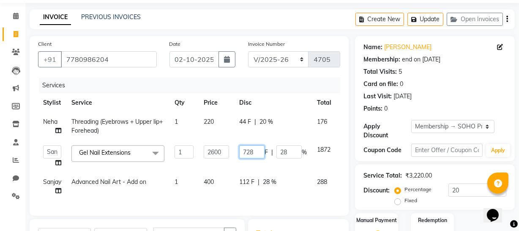
drag, startPoint x: 247, startPoint y: 152, endPoint x: 276, endPoint y: 142, distance: 31.2
click at [276, 142] on td "728 F | 28 %" at bounding box center [273, 156] width 78 height 32
type input "600"
click at [275, 99] on th "Disc" at bounding box center [273, 102] width 78 height 19
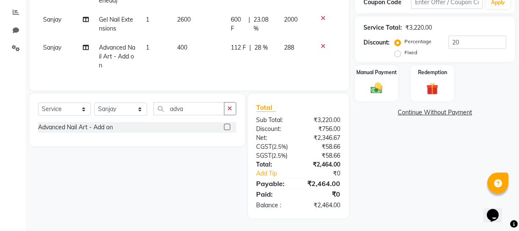
click at [243, 43] on span "112 F" at bounding box center [238, 47] width 15 height 9
select select "11755"
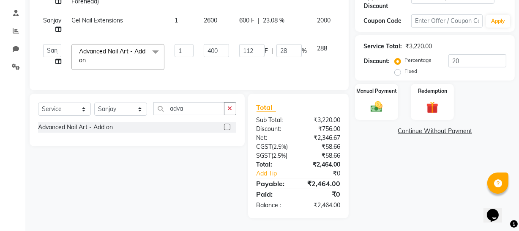
scroll to position [162, 0]
drag, startPoint x: 242, startPoint y: 42, endPoint x: 290, endPoint y: 36, distance: 48.1
click at [290, 39] on td "112 F | 28 %" at bounding box center [273, 57] width 78 height 36
type input "400"
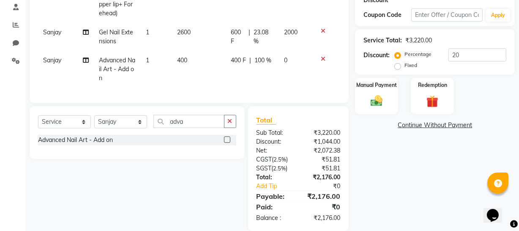
click at [439, 192] on div "Name: Samiksha Membership: end on 03-12-2025 Total Visits: 5 Card on file: 0 La…" at bounding box center [438, 65] width 166 height 329
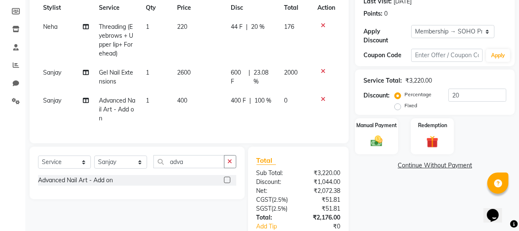
scroll to position [104, 0]
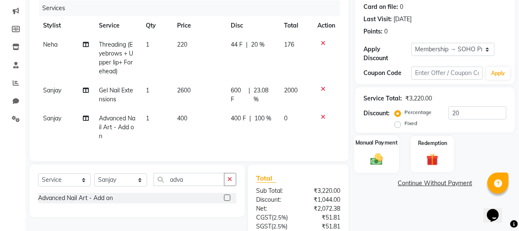
drag, startPoint x: 382, startPoint y: 159, endPoint x: 384, endPoint y: 171, distance: 13.0
click at [382, 158] on img at bounding box center [377, 158] width 20 height 14
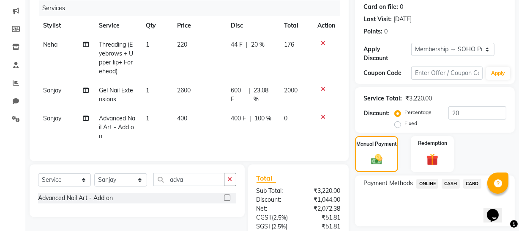
click at [426, 180] on span "ONLINE" at bounding box center [428, 183] width 22 height 10
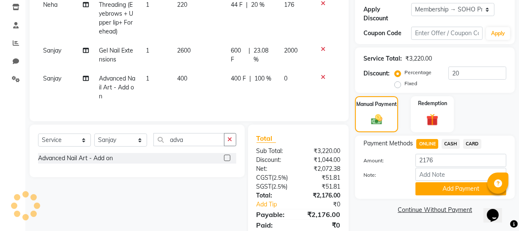
scroll to position [181, 0]
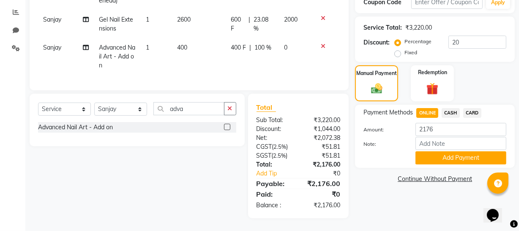
click at [449, 108] on span "CASH" at bounding box center [451, 113] width 18 height 10
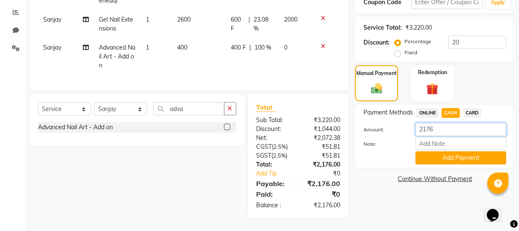
click at [369, 123] on div "Amount: 2176" at bounding box center [435, 130] width 156 height 14
type input "2000"
click at [460, 151] on button "Add Payment" at bounding box center [461, 157] width 91 height 13
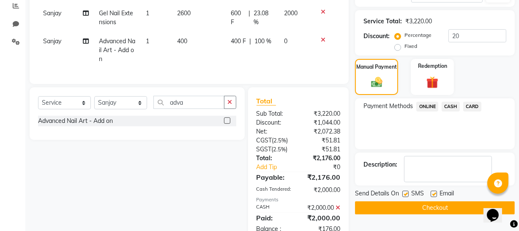
drag, startPoint x: 428, startPoint y: 107, endPoint x: 429, endPoint y: 112, distance: 4.7
click at [429, 107] on span "ONLINE" at bounding box center [428, 107] width 22 height 10
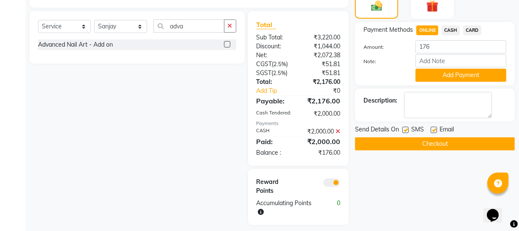
scroll to position [258, 0]
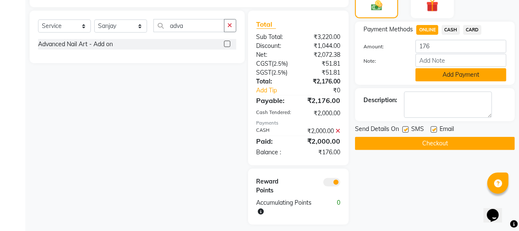
click at [447, 76] on button "Add Payment" at bounding box center [461, 74] width 91 height 13
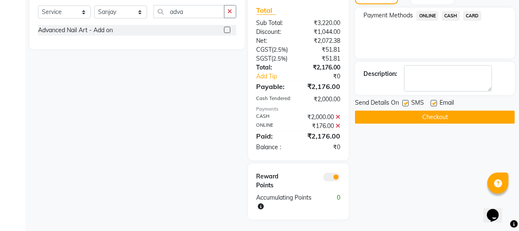
scroll to position [279, 0]
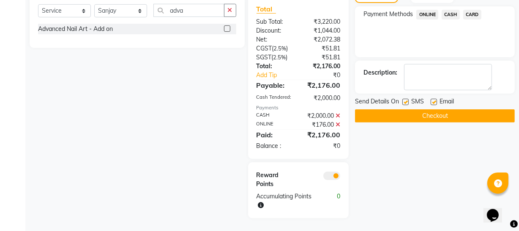
click at [444, 115] on button "Checkout" at bounding box center [435, 115] width 160 height 13
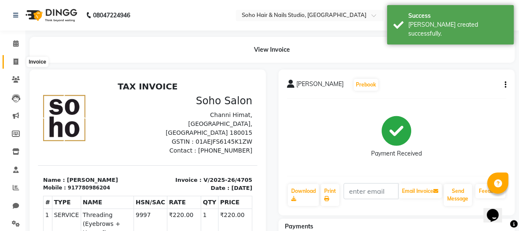
click at [17, 60] on icon at bounding box center [16, 61] width 5 height 6
select select "service"
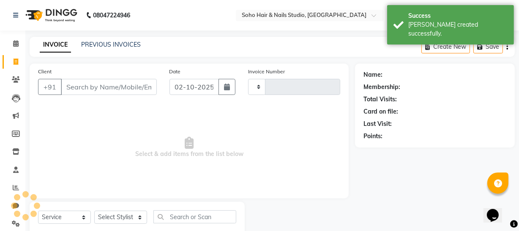
scroll to position [24, 0]
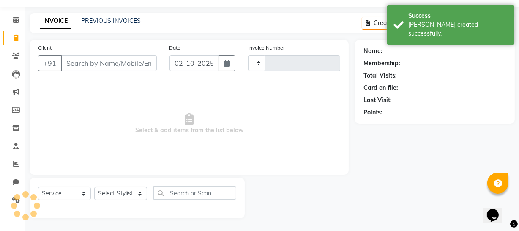
type input "4706"
select select "735"
select select "membership"
click at [129, 21] on link "PREVIOUS INVOICES" at bounding box center [111, 21] width 60 height 8
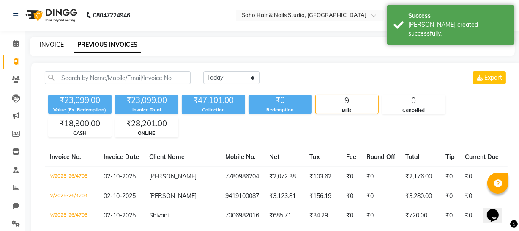
click at [52, 44] on link "INVOICE" at bounding box center [52, 45] width 24 height 8
select select "service"
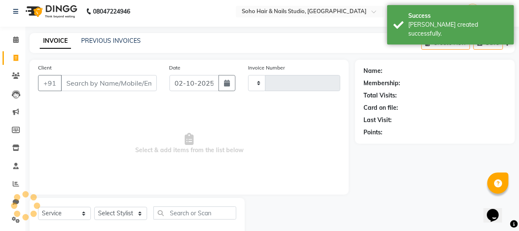
type input "4706"
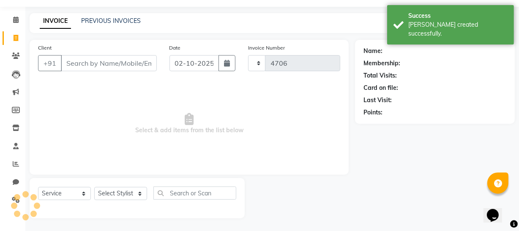
select select "735"
select select "membership"
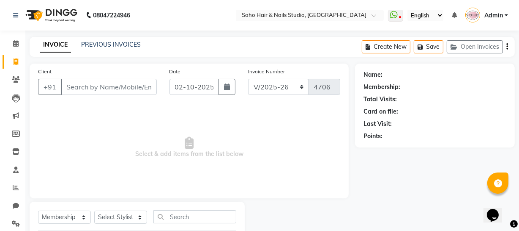
click at [101, 49] on div "PREVIOUS INVOICES" at bounding box center [111, 44] width 60 height 9
click at [102, 42] on link "PREVIOUS INVOICES" at bounding box center [111, 45] width 60 height 8
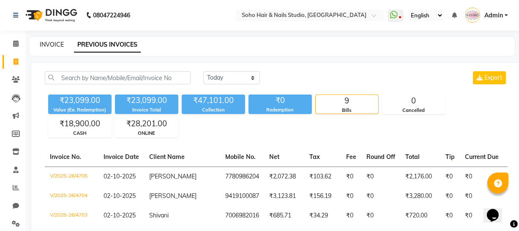
click at [51, 40] on div "INVOICE PREVIOUS INVOICES" at bounding box center [273, 46] width 486 height 19
click at [51, 41] on link "INVOICE" at bounding box center [52, 45] width 24 height 8
select select "service"
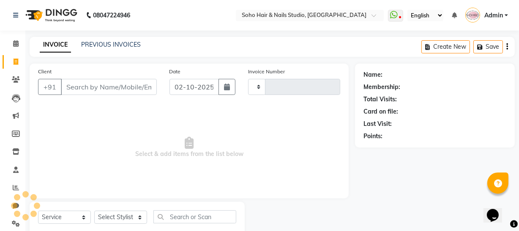
scroll to position [24, 0]
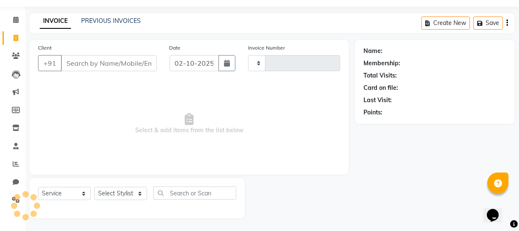
type input "4706"
select select "735"
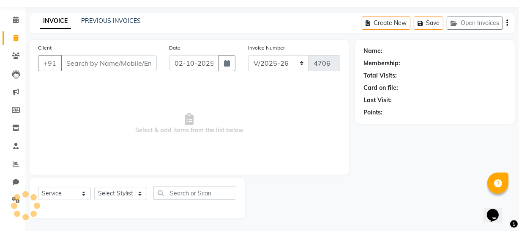
select select "membership"
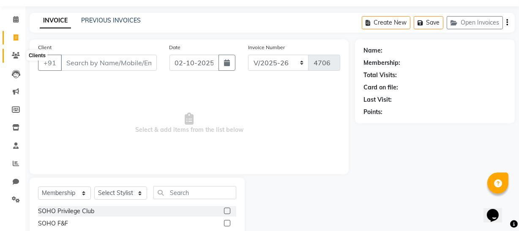
click at [12, 58] on icon at bounding box center [16, 55] width 8 height 6
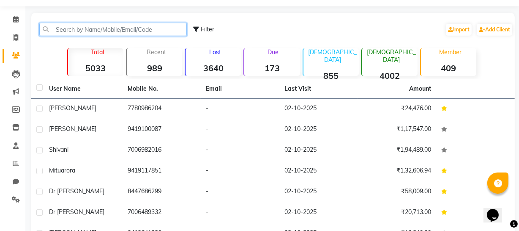
click at [67, 31] on input "text" at bounding box center [113, 29] width 148 height 13
paste input "9419115833"
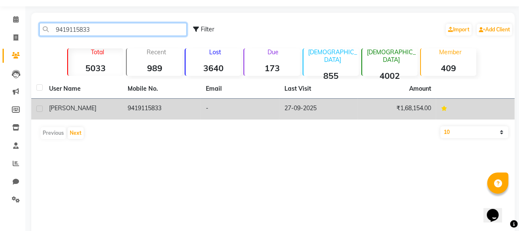
type input "9419115833"
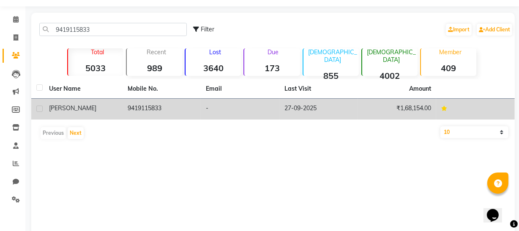
click at [115, 112] on div "Dr Ishani" at bounding box center [83, 108] width 69 height 9
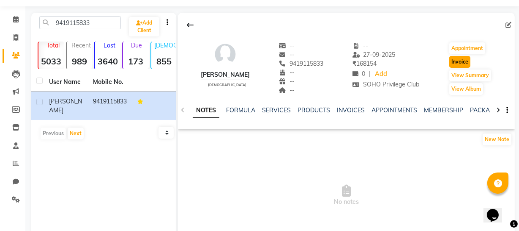
click at [461, 59] on button "Invoice" at bounding box center [460, 62] width 21 height 12
select select "service"
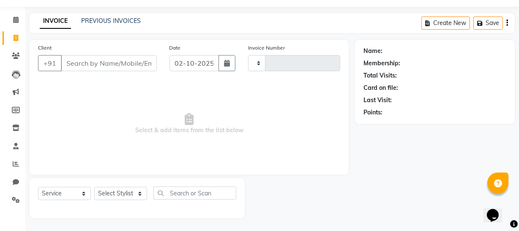
type input "4706"
select select "735"
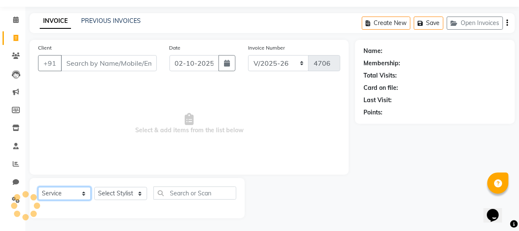
type input "9419115833"
select select "membership"
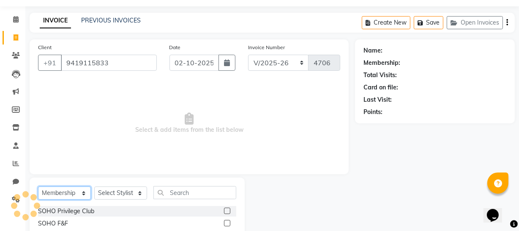
click at [78, 191] on select "Select Service Product Membership Package Voucher Prepaid Gift Card" at bounding box center [64, 192] width 53 height 13
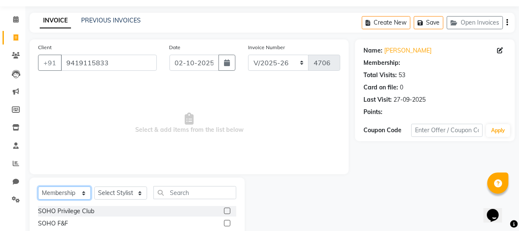
select select "1: Object"
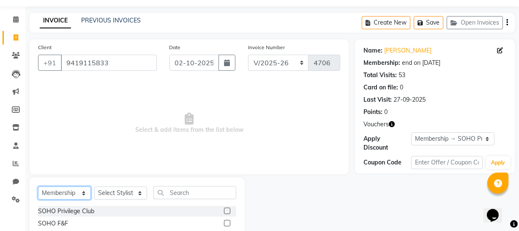
select select "V"
click at [38, 186] on select "Select Service Product Membership Package Voucher Prepaid Gift Card" at bounding box center [64, 192] width 53 height 13
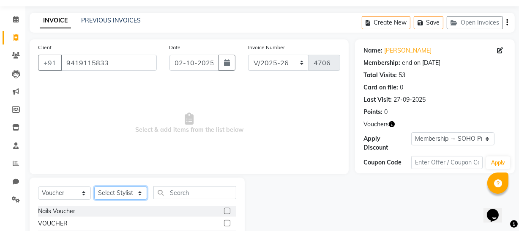
drag, startPoint x: 114, startPoint y: 193, endPoint x: 114, endPoint y: 184, distance: 8.9
select select "22783"
click at [94, 186] on select "Select Stylist Abhishek Kohli Adhamya Bamotra Amit Anita Kumari Arun Sain Aviji…" at bounding box center [120, 192] width 53 height 13
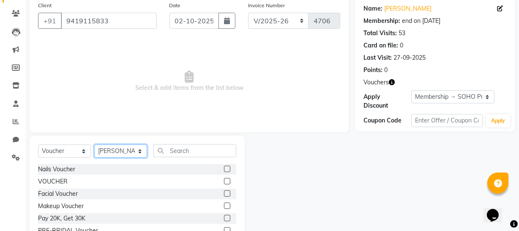
scroll to position [109, 0]
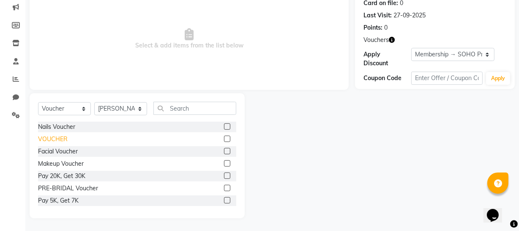
click at [58, 142] on div "VOUCHER" at bounding box center [53, 139] width 30 height 9
checkbox input "false"
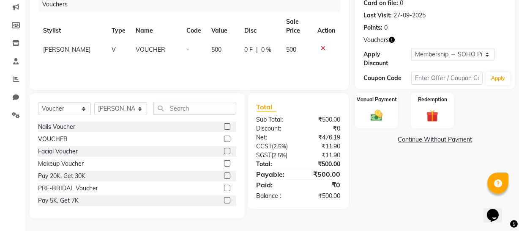
click at [225, 49] on td "500" at bounding box center [222, 49] width 33 height 19
select select "22783"
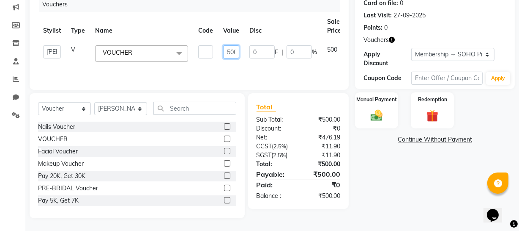
click at [233, 49] on input "500" at bounding box center [231, 51] width 16 height 13
type input "5500"
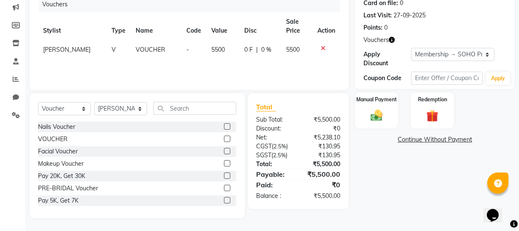
click at [257, 36] on th "Disc" at bounding box center [260, 26] width 42 height 28
click at [211, 50] on span "5500" at bounding box center [218, 50] width 14 height 8
select select "22783"
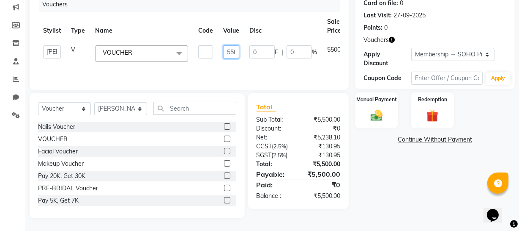
scroll to position [0, 5]
drag, startPoint x: 227, startPoint y: 47, endPoint x: 269, endPoint y: 48, distance: 41.5
click at [268, 48] on tr "Abhishek Kohli Adhamya Bamotra Amit Anita Kumari Arun Sain Avijit Das Bhabesh D…" at bounding box center [206, 53] width 336 height 27
type input "7000"
drag, startPoint x: 277, startPoint y: 42, endPoint x: 253, endPoint y: 56, distance: 27.6
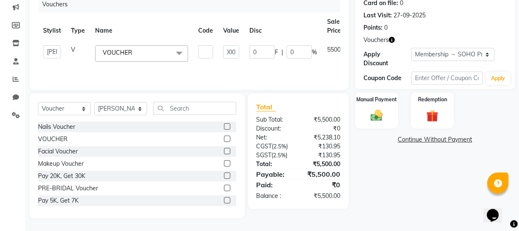
click at [253, 56] on td "0 F | 0 %" at bounding box center [283, 53] width 78 height 27
select select "22783"
drag, startPoint x: 258, startPoint y: 54, endPoint x: 217, endPoint y: 50, distance: 41.2
click at [224, 51] on tr "Abhishek Kohli Adhamya Bamotra Amit Anita Kumari Arun Sain Avijit Das Bhabesh D…" at bounding box center [206, 53] width 336 height 27
type input "1500"
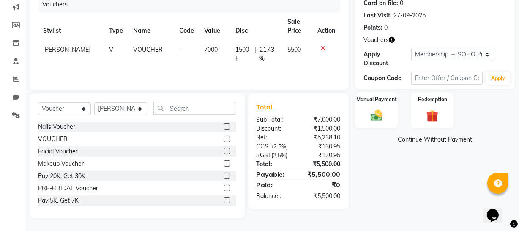
click at [220, 19] on th "Value" at bounding box center [214, 26] width 31 height 28
click at [395, 111] on div "Manual Payment" at bounding box center [376, 110] width 45 height 38
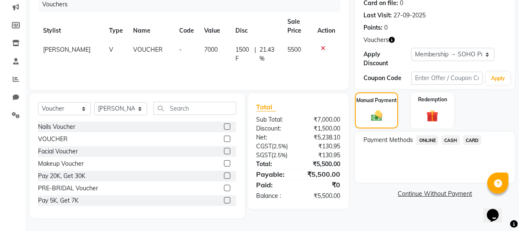
click at [478, 140] on span "CARD" at bounding box center [473, 140] width 18 height 10
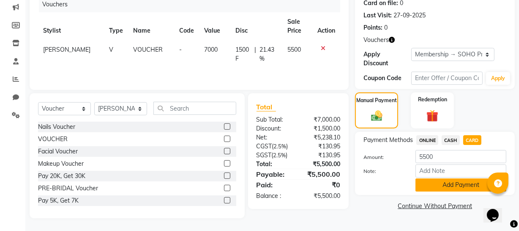
click at [476, 185] on button "Add Payment" at bounding box center [461, 184] width 91 height 13
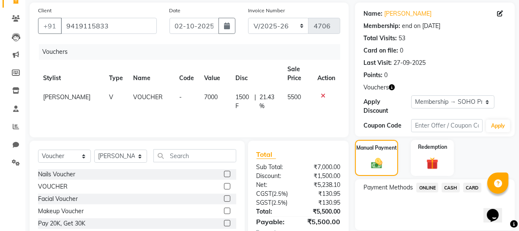
scroll to position [176, 0]
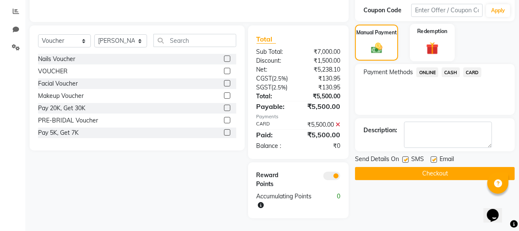
drag, startPoint x: 438, startPoint y: 167, endPoint x: 427, endPoint y: 36, distance: 132.0
click at [427, 36] on div "Name: Dr Ishani Membership: end on 17-05-2026 Total Visits: 53 Card on file: 0 …" at bounding box center [438, 52] width 166 height 330
click at [417, 173] on button "Checkout" at bounding box center [435, 173] width 160 height 13
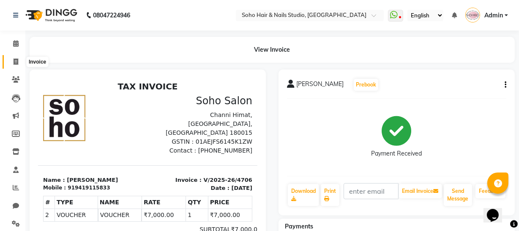
click at [10, 60] on span at bounding box center [15, 62] width 15 height 10
select select "service"
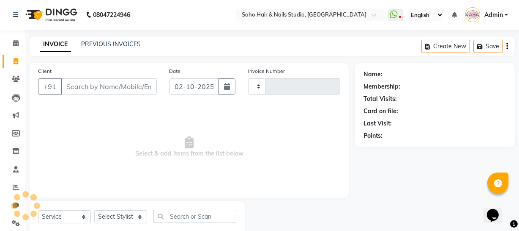
scroll to position [24, 0]
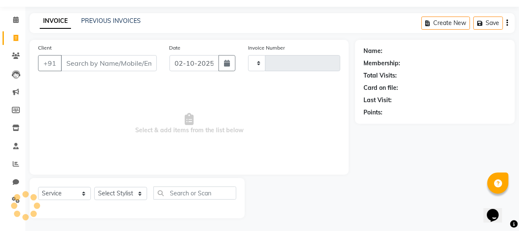
type input "4707"
select select "735"
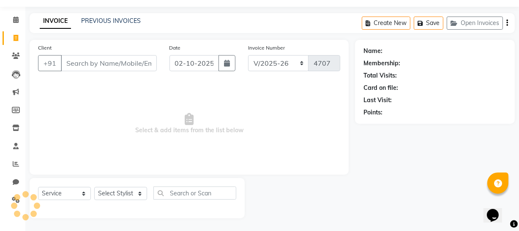
select select "membership"
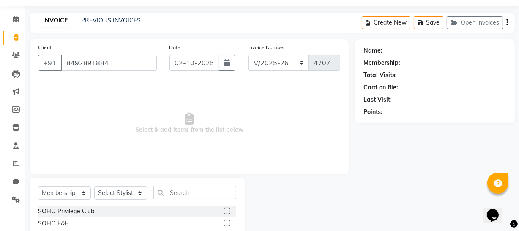
type input "8492891884"
select select "1: Object"
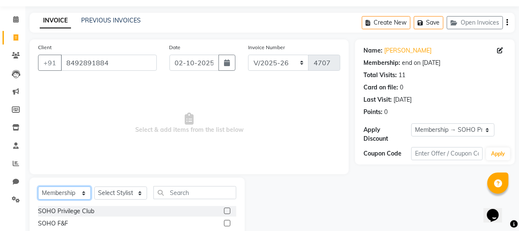
click at [80, 191] on select "Select Service Product Membership Package Voucher Prepaid Gift Card" at bounding box center [64, 192] width 53 height 13
select select "V"
click at [38, 186] on select "Select Service Product Membership Package Voucher Prepaid Gift Card" at bounding box center [64, 192] width 53 height 13
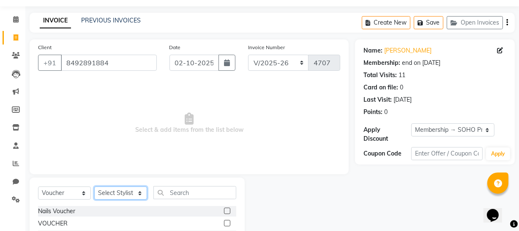
click at [131, 193] on select "Select Stylist Abhishek Kohli Adhamya Bamotra Amit Anita Kumari Arun Sain Aviji…" at bounding box center [120, 192] width 53 height 13
select select "22783"
click at [94, 186] on select "Select Stylist Abhishek Kohli Adhamya Bamotra Amit Anita Kumari Arun Sain Aviji…" at bounding box center [120, 192] width 53 height 13
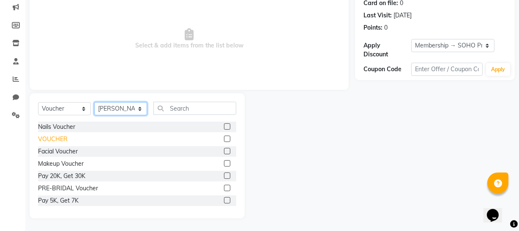
scroll to position [109, 0]
click at [46, 141] on div "VOUCHER" at bounding box center [53, 139] width 30 height 9
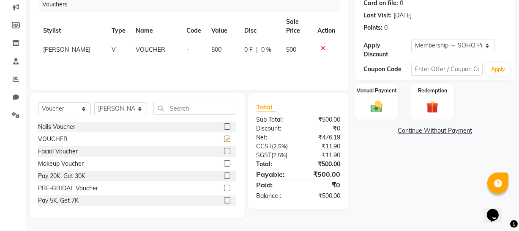
checkbox input "false"
click at [211, 51] on span "500" at bounding box center [216, 50] width 10 height 8
select select "22783"
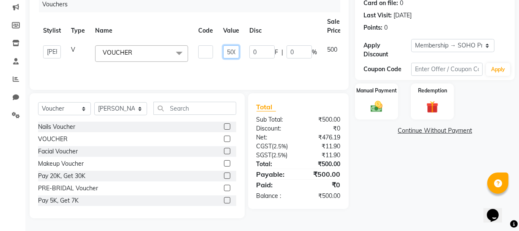
click at [228, 51] on input "500" at bounding box center [231, 51] width 16 height 13
type input "5500"
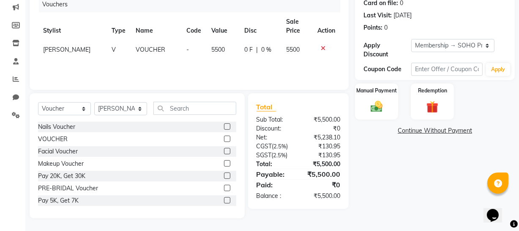
click at [250, 33] on th "Disc" at bounding box center [260, 26] width 42 height 28
click at [244, 49] on span "0 F" at bounding box center [248, 49] width 8 height 9
select select "22783"
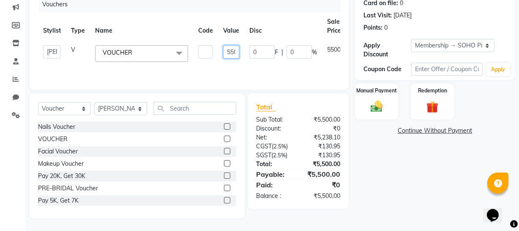
click at [227, 50] on input "5500" at bounding box center [231, 51] width 16 height 13
type input "700"
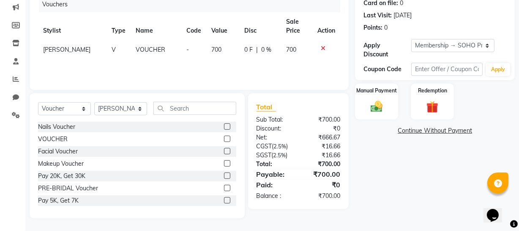
click at [228, 46] on td "700" at bounding box center [222, 49] width 33 height 19
select select "22783"
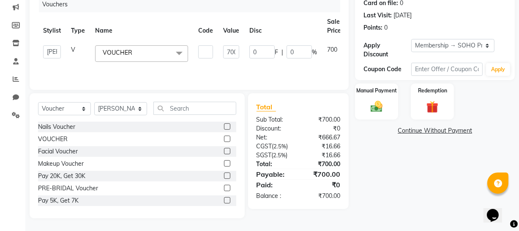
drag, startPoint x: 212, startPoint y: 48, endPoint x: 222, endPoint y: 49, distance: 9.4
click at [212, 48] on td at bounding box center [205, 53] width 25 height 27
click at [230, 50] on input "700" at bounding box center [231, 51] width 16 height 13
type input "7000"
click at [264, 38] on th "Disc" at bounding box center [283, 26] width 78 height 28
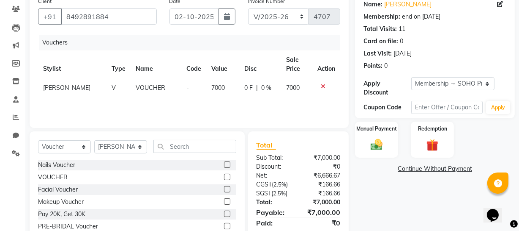
scroll to position [32, 0]
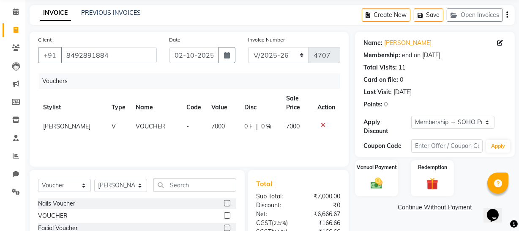
click at [102, 46] on div "Client +91 8492891884" at bounding box center [98, 52] width 132 height 35
drag, startPoint x: 101, startPoint y: 46, endPoint x: 98, endPoint y: 49, distance: 4.5
click at [99, 49] on div "Client +91 8492891884" at bounding box center [98, 52] width 132 height 35
click at [98, 52] on input "8492891884" at bounding box center [109, 55] width 96 height 16
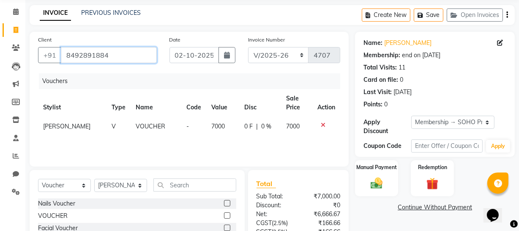
click at [98, 52] on input "8492891884" at bounding box center [109, 55] width 96 height 16
click at [13, 48] on icon at bounding box center [16, 47] width 8 height 6
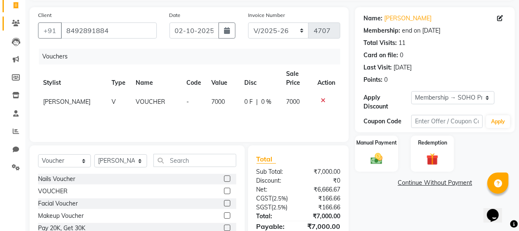
scroll to position [109, 0]
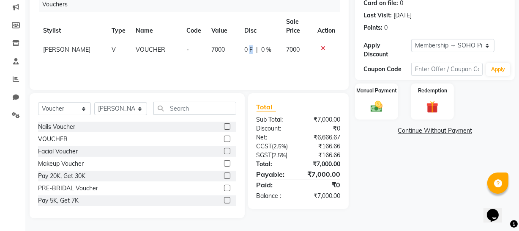
click at [245, 49] on span "0 F" at bounding box center [248, 49] width 8 height 9
select select "22783"
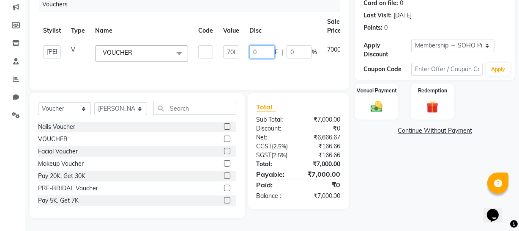
drag, startPoint x: 261, startPoint y: 49, endPoint x: 237, endPoint y: 49, distance: 23.7
click at [237, 50] on tr "Abhishek Kohli Adhamya Bamotra Amit Anita Kumari Arun Sain Avijit Das Bhabesh D…" at bounding box center [206, 53] width 336 height 27
type input "1500"
click at [403, 180] on div "Name: Mandeep Membership: end on 16-11-2025 Total Visits: 11 Card on file: 0 La…" at bounding box center [438, 86] width 166 height 263
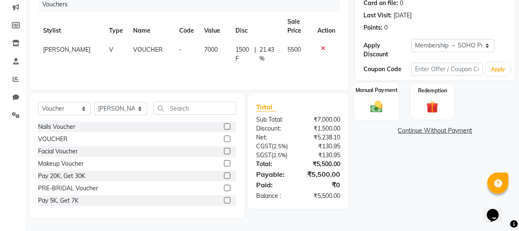
click at [370, 85] on div "Manual Payment" at bounding box center [376, 101] width 45 height 38
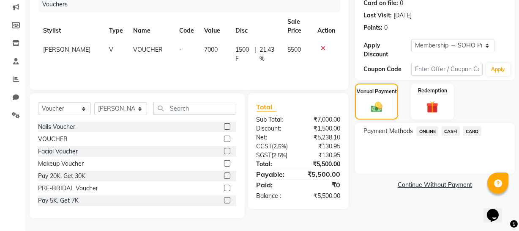
click at [444, 129] on span "CASH" at bounding box center [451, 131] width 18 height 10
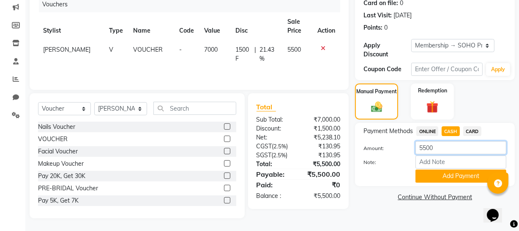
drag, startPoint x: 339, startPoint y: 138, endPoint x: 335, endPoint y: 137, distance: 4.3
click at [335, 137] on div "Client +91 8492891884 Date 02-10-2025 Invoice Number Red/2025-26 V/2025 V/2025-…" at bounding box center [272, 86] width 498 height 263
drag, startPoint x: 440, startPoint y: 146, endPoint x: 333, endPoint y: 146, distance: 106.6
click at [333, 146] on div "Client +91 8492891884 Date 02-10-2025 Invoice Number Red/2025-26 V/2025 V/2025-…" at bounding box center [272, 86] width 498 height 263
type input "2100"
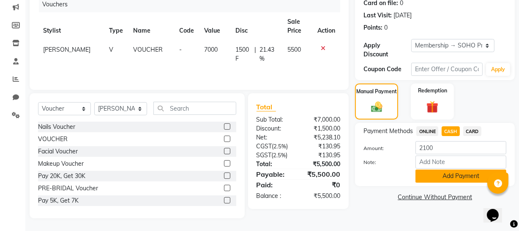
click at [448, 173] on button "Add Payment" at bounding box center [461, 175] width 91 height 13
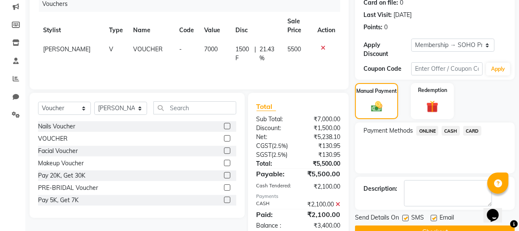
click at [430, 129] on span "ONLINE" at bounding box center [428, 131] width 22 height 10
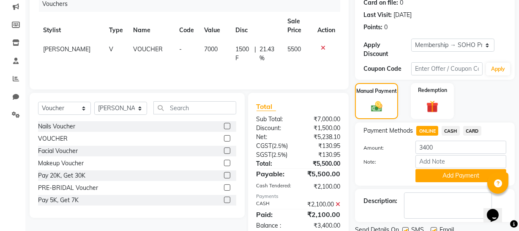
click at [430, 130] on span "ONLINE" at bounding box center [428, 131] width 22 height 10
click at [457, 172] on button "Add Payment" at bounding box center [461, 175] width 91 height 13
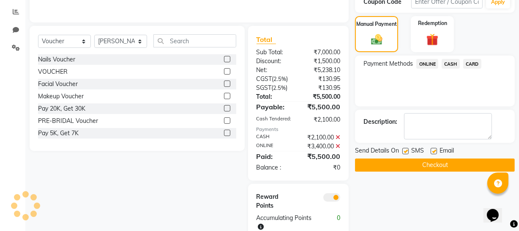
scroll to position [198, 0]
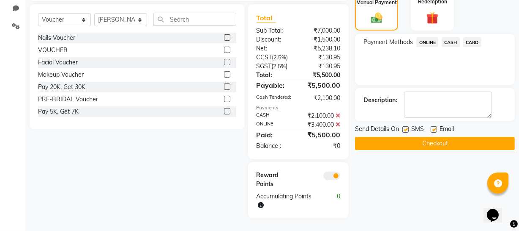
click at [430, 142] on button "Checkout" at bounding box center [435, 143] width 160 height 13
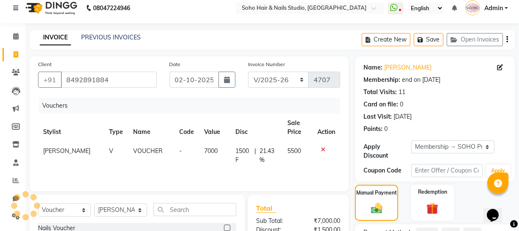
scroll to position [0, 0]
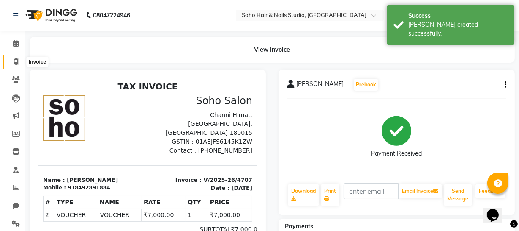
click at [12, 62] on span at bounding box center [15, 62] width 15 height 10
select select "service"
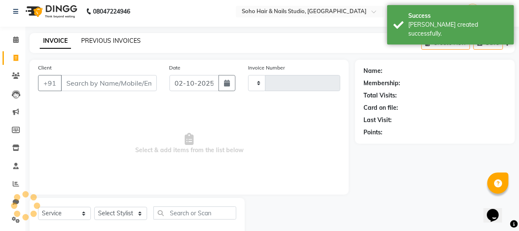
type input "4708"
select select "735"
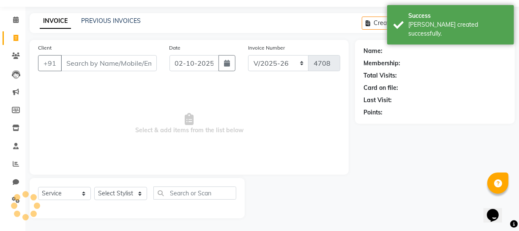
scroll to position [12, 0]
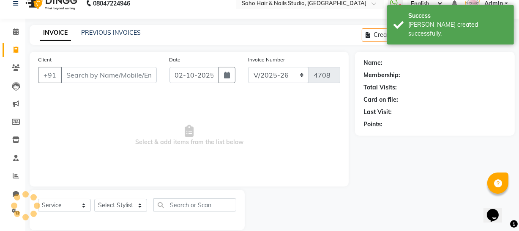
select select "membership"
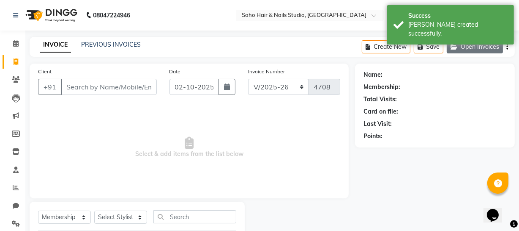
click at [481, 46] on button "Open Invoices" at bounding box center [475, 46] width 56 height 13
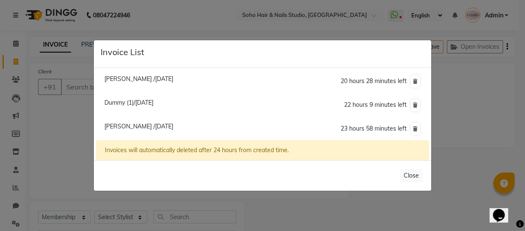
click at [142, 130] on li "Mandeep /02 October 2025 23 hours 58 minutes left" at bounding box center [262, 129] width 333 height 24
click at [142, 126] on span "Mandeep /02 October 2025" at bounding box center [138, 126] width 69 height 8
type input "8492891884"
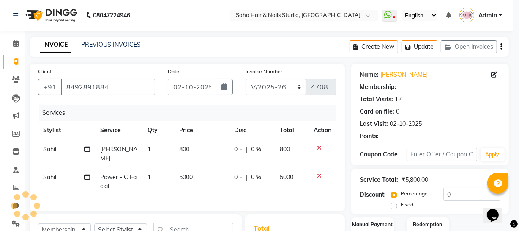
select select "1: Object"
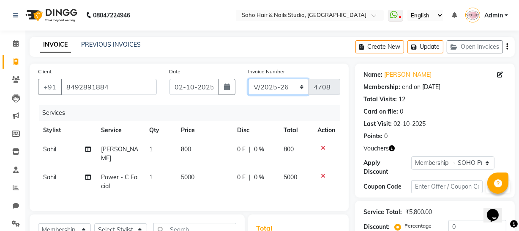
drag, startPoint x: 277, startPoint y: 86, endPoint x: 283, endPoint y: 93, distance: 8.7
click at [278, 86] on select "Red/2025-26 V/2025 V/2025-26" at bounding box center [278, 87] width 61 height 16
select select "6283"
click at [248, 79] on select "Red/2025-26 V/2025 V/2025-26" at bounding box center [278, 87] width 61 height 16
type input "0918"
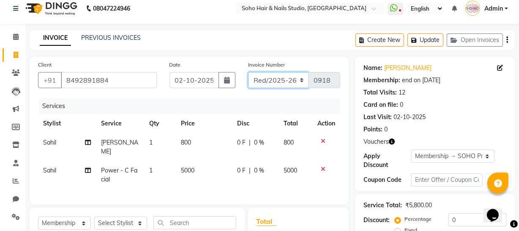
scroll to position [118, 0]
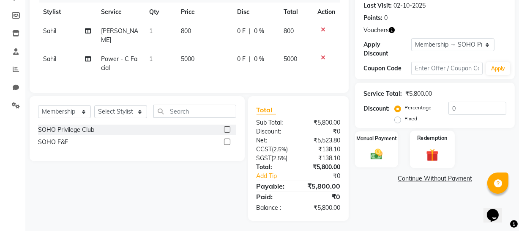
click at [432, 159] on img at bounding box center [433, 155] width 20 height 16
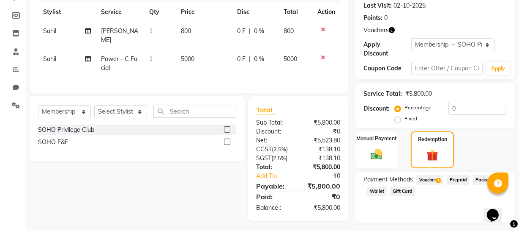
click at [418, 179] on span "Voucher 1" at bounding box center [430, 180] width 27 height 10
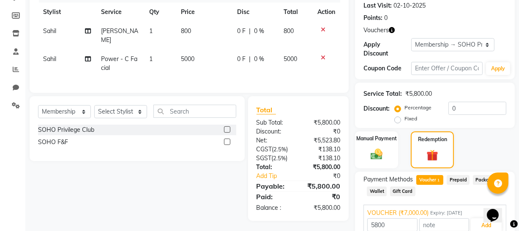
scroll to position [157, 0]
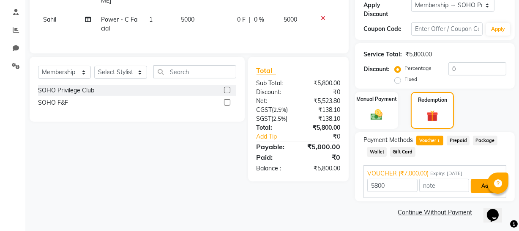
click at [476, 184] on button "Add" at bounding box center [486, 185] width 31 height 14
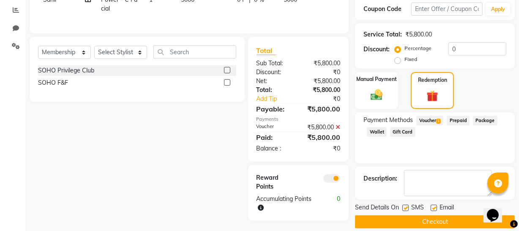
scroll to position [187, 0]
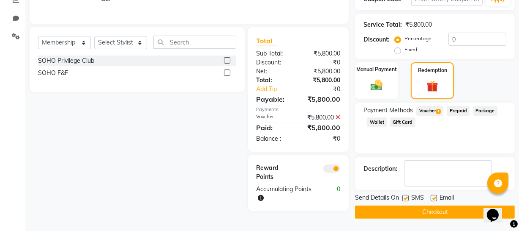
click at [428, 209] on button "Checkout" at bounding box center [435, 211] width 160 height 13
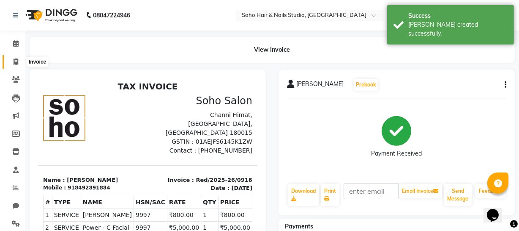
click at [19, 60] on span at bounding box center [15, 62] width 15 height 10
select select "service"
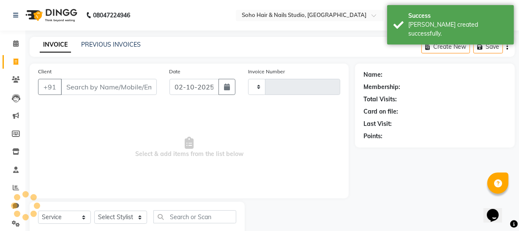
scroll to position [24, 0]
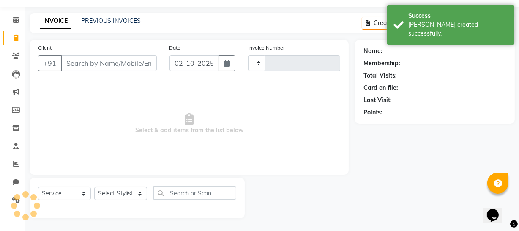
type input "4708"
select select "735"
drag, startPoint x: 105, startPoint y: 14, endPoint x: 109, endPoint y: 10, distance: 5.7
click at [107, 13] on div "INVOICE PREVIOUS INVOICES Create New Save Open Invoices" at bounding box center [273, 23] width 486 height 20
select select "membership"
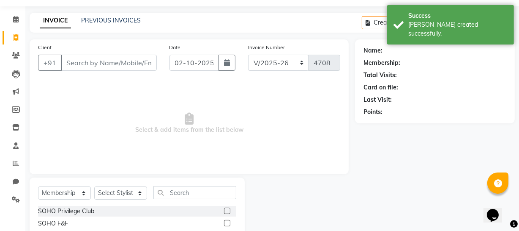
click at [110, 27] on div "INVOICE PREVIOUS INVOICES Create New Save Open Invoices" at bounding box center [273, 23] width 486 height 20
click at [110, 25] on div "INVOICE PREVIOUS INVOICES" at bounding box center [90, 21] width 121 height 10
drag, startPoint x: 110, startPoint y: 24, endPoint x: 110, endPoint y: 14, distance: 9.3
click at [110, 24] on link "PREVIOUS INVOICES" at bounding box center [111, 20] width 60 height 8
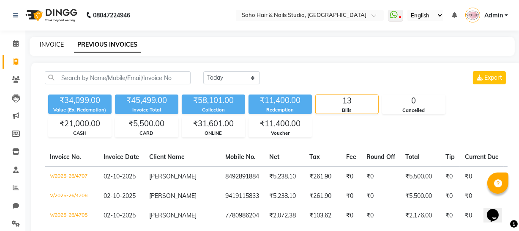
click at [49, 42] on link "INVOICE" at bounding box center [52, 45] width 24 height 8
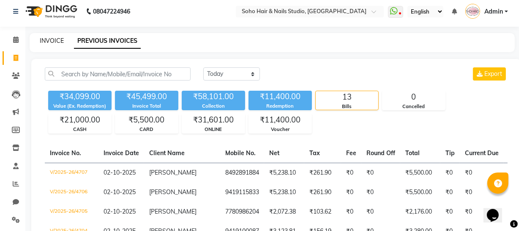
select select "735"
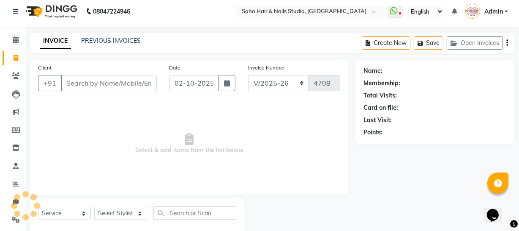
scroll to position [24, 0]
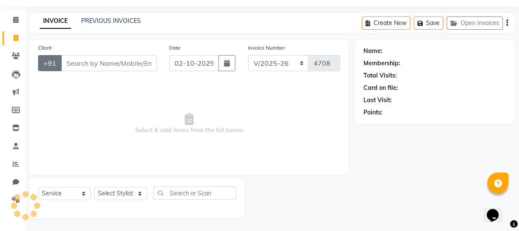
select select "membership"
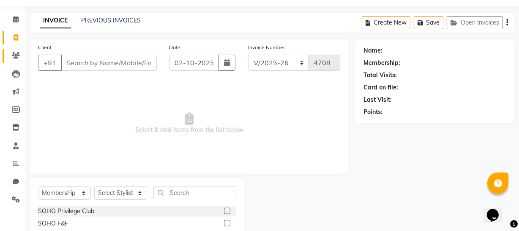
click at [14, 49] on link "Clients" at bounding box center [13, 56] width 20 height 14
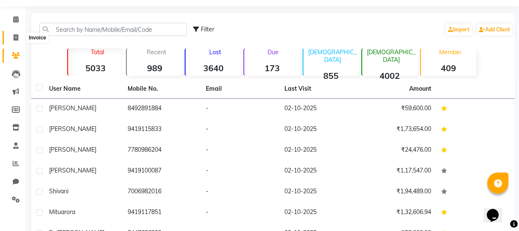
click at [14, 38] on icon at bounding box center [16, 37] width 5 height 6
select select "service"
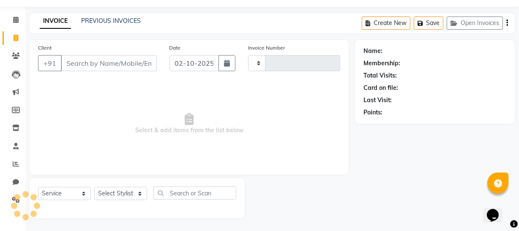
type input "4708"
select select "735"
select select "membership"
click at [99, 19] on link "PREVIOUS INVOICES" at bounding box center [111, 21] width 60 height 8
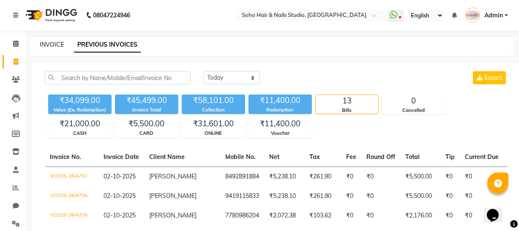
click at [44, 42] on link "INVOICE" at bounding box center [52, 45] width 24 height 8
select select "service"
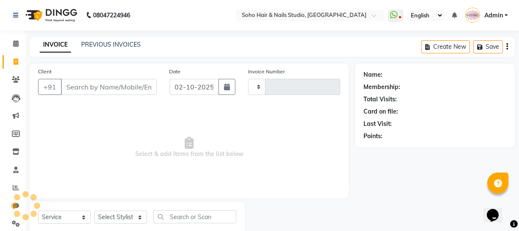
scroll to position [24, 0]
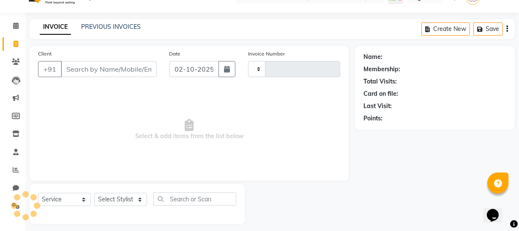
type input "4708"
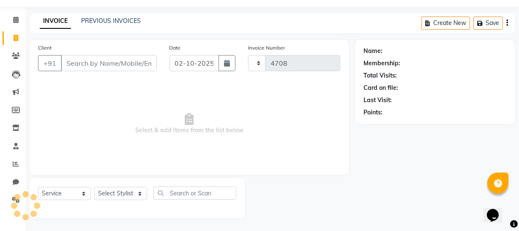
select select "735"
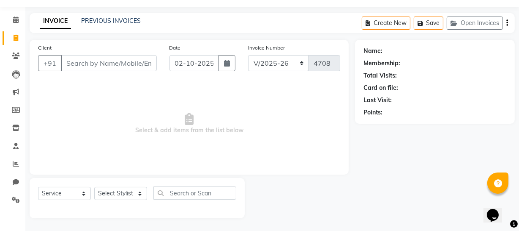
select select "membership"
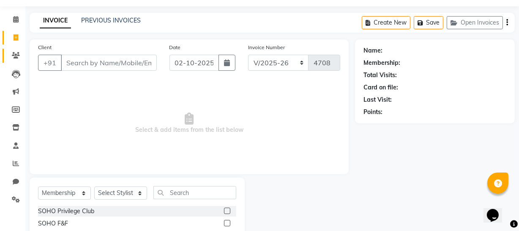
click at [16, 49] on link "Clients" at bounding box center [13, 56] width 20 height 14
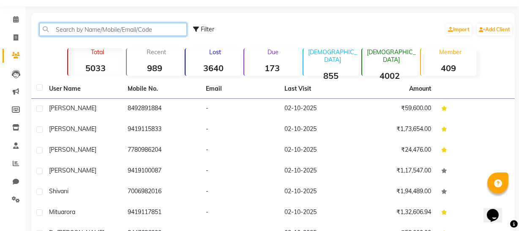
click at [71, 30] on input "text" at bounding box center [113, 29] width 148 height 13
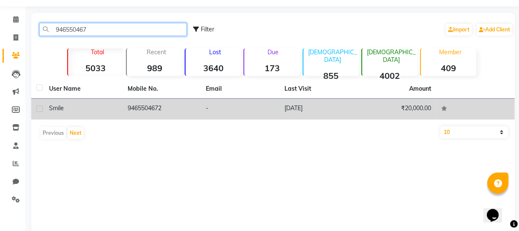
type input "946550467"
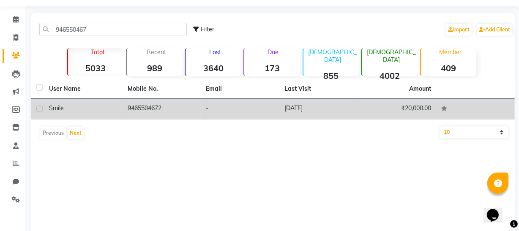
click at [237, 105] on td "-" at bounding box center [240, 109] width 79 height 21
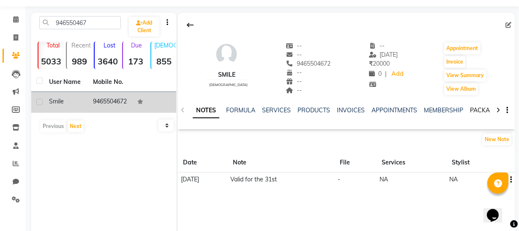
click at [476, 107] on link "PACKAGES" at bounding box center [485, 110] width 31 height 8
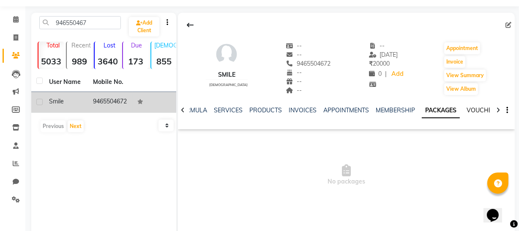
click at [482, 112] on link "VOUCHERS" at bounding box center [483, 110] width 33 height 8
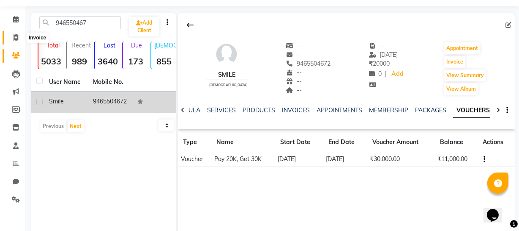
click at [14, 38] on icon at bounding box center [16, 37] width 5 height 6
select select "service"
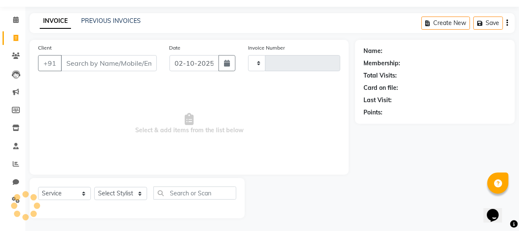
type input "4708"
select select "735"
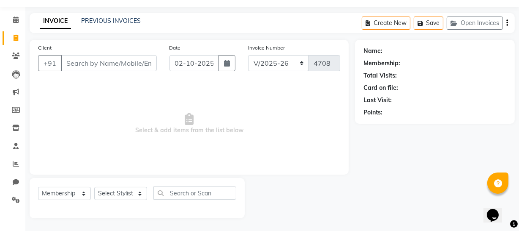
click at [131, 64] on input "Client" at bounding box center [109, 63] width 96 height 16
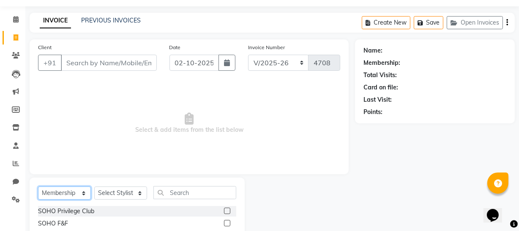
click at [58, 189] on select "Select Service Product Membership Package Voucher Prepaid Gift Card" at bounding box center [64, 192] width 53 height 13
select select "service"
click at [38, 186] on select "Select Service Product Membership Package Voucher Prepaid Gift Card" at bounding box center [64, 192] width 53 height 13
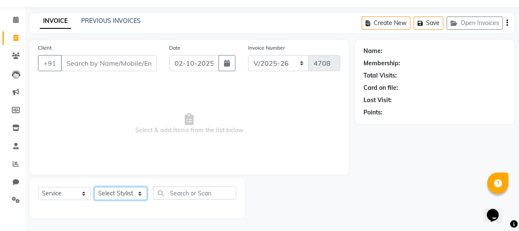
click at [105, 193] on select "Select Stylist Abhishek Kohli Adhamya Bamotra Amit Anita Kumari Arun Sain Aviji…" at bounding box center [120, 193] width 53 height 13
select select "13571"
click at [94, 187] on select "Select Stylist Abhishek Kohli Adhamya Bamotra Amit Anita Kumari Arun Sain Aviji…" at bounding box center [120, 193] width 53 height 13
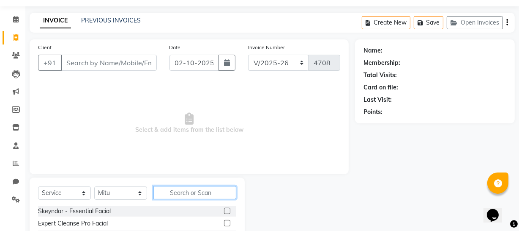
click at [172, 189] on input "text" at bounding box center [195, 192] width 83 height 13
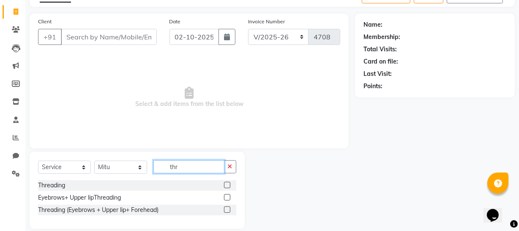
scroll to position [60, 0]
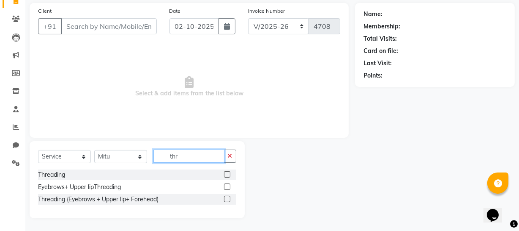
type input "thr"
click at [228, 185] on label at bounding box center [227, 186] width 6 height 6
click at [228, 185] on input "checkbox" at bounding box center [226, 186] width 5 height 5
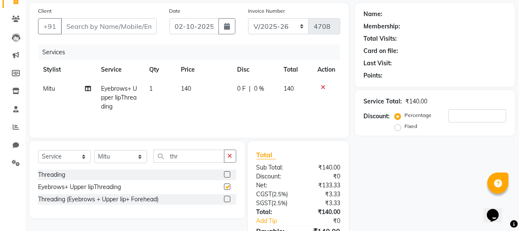
checkbox input "false"
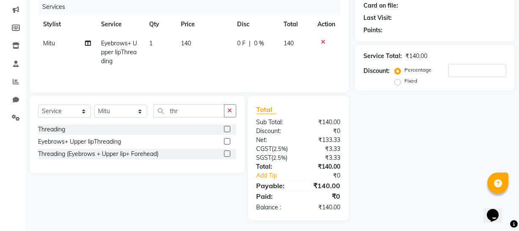
scroll to position [108, 0]
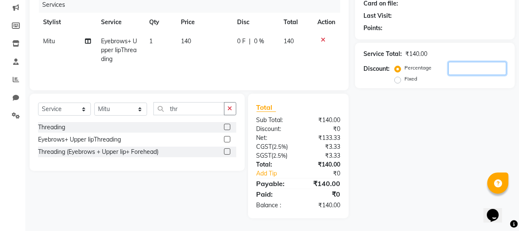
click at [462, 70] on input "number" at bounding box center [478, 68] width 58 height 13
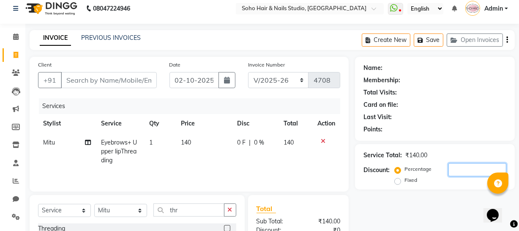
scroll to position [0, 0]
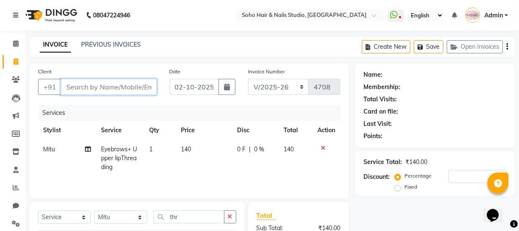
click at [101, 84] on input "Client" at bounding box center [109, 87] width 96 height 16
type input "0"
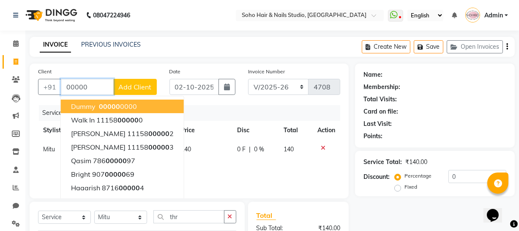
click at [142, 97] on ngb-typeahead-window "Dummy 00000 0000 Walk In 11158 00000 0 Aprana Kour 11158 00000 2 Poornima Ganjo…" at bounding box center [122, 167] width 124 height 143
click at [137, 104] on button "Dummy 00000 0000" at bounding box center [122, 106] width 123 height 14
type input "000000000"
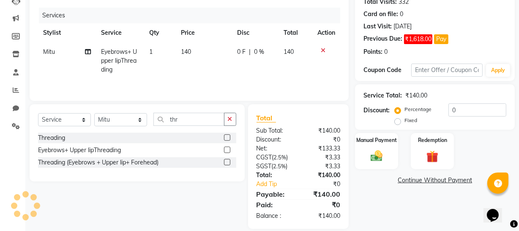
scroll to position [108, 0]
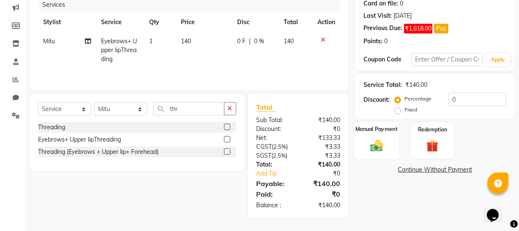
click at [378, 140] on img at bounding box center [377, 145] width 20 height 14
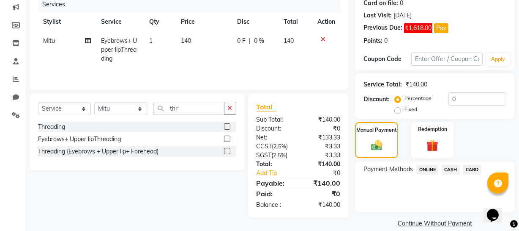
click at [429, 166] on span "ONLINE" at bounding box center [428, 170] width 22 height 10
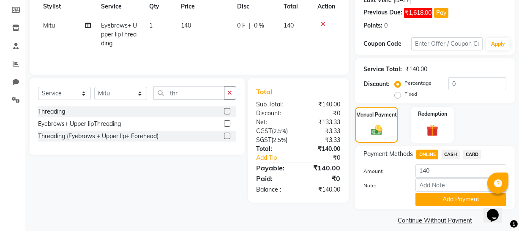
scroll to position [132, 0]
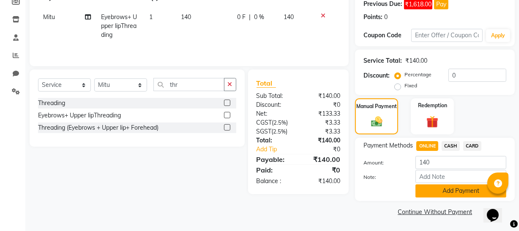
click at [441, 186] on button "Add Payment" at bounding box center [461, 190] width 91 height 13
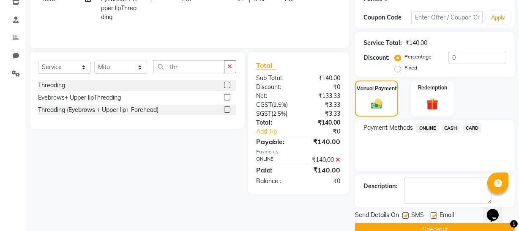
scroll to position [167, 0]
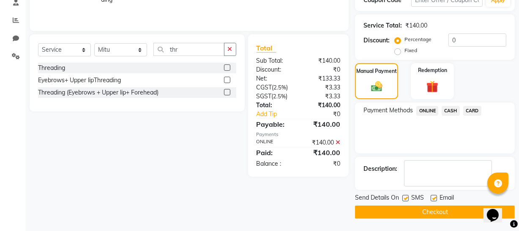
click at [430, 211] on button "Checkout" at bounding box center [435, 211] width 160 height 13
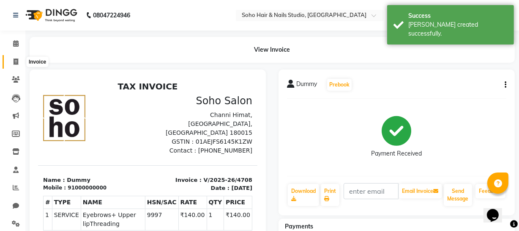
click at [12, 63] on span at bounding box center [15, 62] width 15 height 10
select select "service"
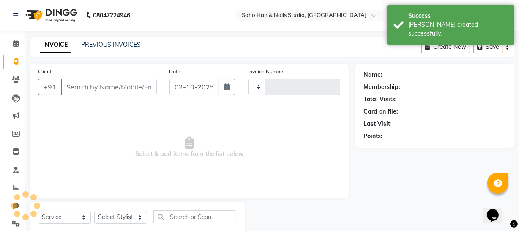
scroll to position [24, 0]
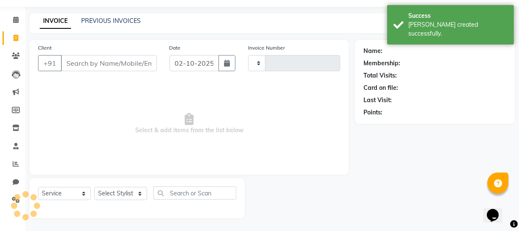
type input "4709"
select select "735"
select select "membership"
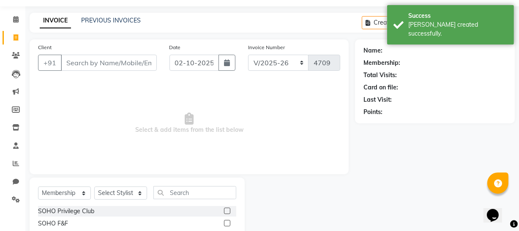
click at [450, 43] on div "Name: Membership: Total Visits: Card on file: Last Visit: Points:" at bounding box center [435, 80] width 143 height 74
click at [282, 38] on main "INVOICE PREVIOUS INVOICES Create New Save Open Invoices Client +91 Date 02-10-2…" at bounding box center [272, 134] width 494 height 242
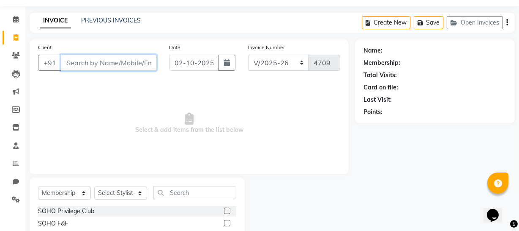
click at [132, 65] on input "Client" at bounding box center [109, 63] width 96 height 16
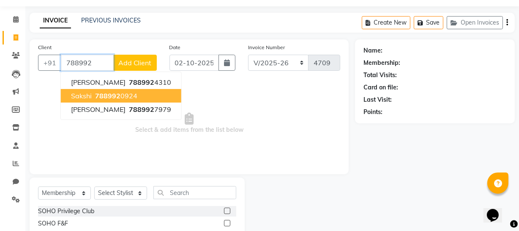
click at [150, 96] on button "Sakshi 788992 0924" at bounding box center [121, 96] width 121 height 14
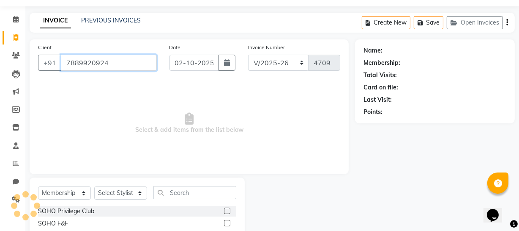
type input "7889920924"
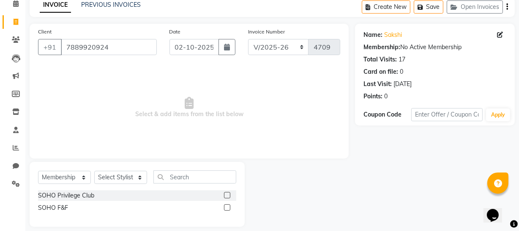
scroll to position [48, 0]
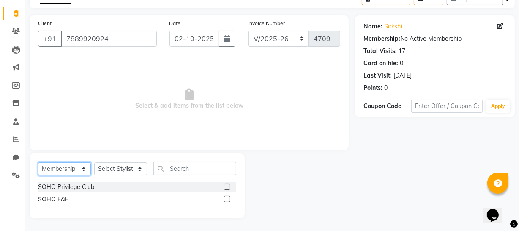
click at [70, 167] on select "Select Service Product Membership Package Voucher Prepaid Gift Card" at bounding box center [64, 168] width 53 height 13
select select "service"
click at [38, 175] on select "Select Service Product Membership Package Voucher Prepaid Gift Card" at bounding box center [64, 168] width 53 height 13
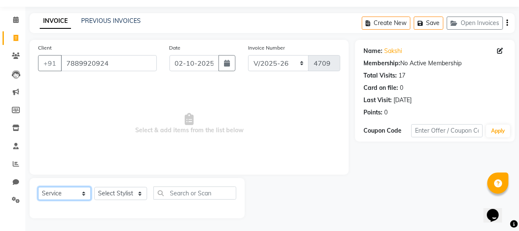
scroll to position [24, 0]
click at [118, 193] on select "Select Stylist Abhishek Kohli Adhamya Bamotra Amit Anita Kumari Arun Sain Aviji…" at bounding box center [120, 193] width 53 height 13
select select "30406"
click at [94, 187] on select "Select Stylist Abhishek Kohli Adhamya Bamotra Amit Anita Kumari Arun Sain Aviji…" at bounding box center [120, 193] width 53 height 13
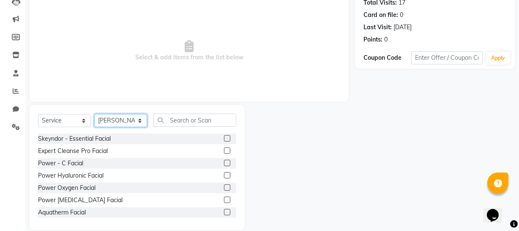
scroll to position [109, 0]
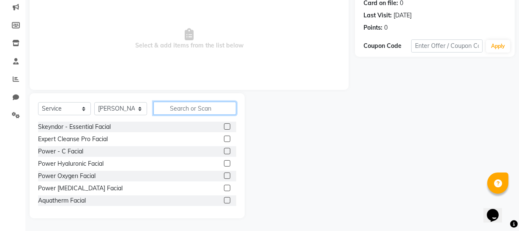
click at [201, 107] on input "text" at bounding box center [195, 108] width 83 height 13
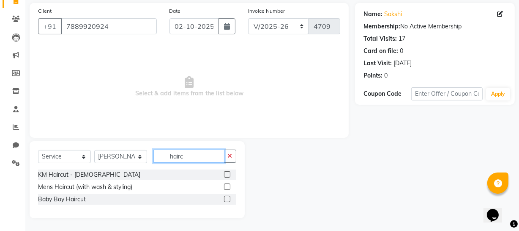
scroll to position [60, 0]
type input "haircu"
click at [229, 185] on label at bounding box center [227, 186] width 6 height 6
click at [229, 185] on input "checkbox" at bounding box center [226, 186] width 5 height 5
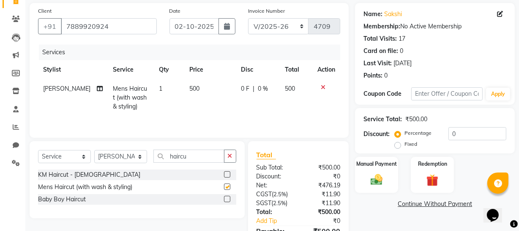
checkbox input "false"
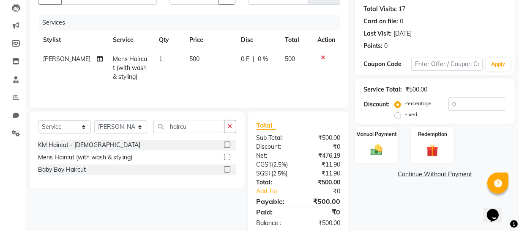
scroll to position [108, 0]
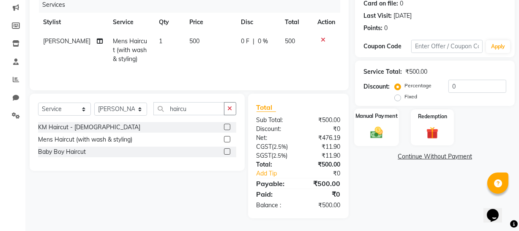
click at [386, 123] on div "Manual Payment" at bounding box center [376, 127] width 45 height 38
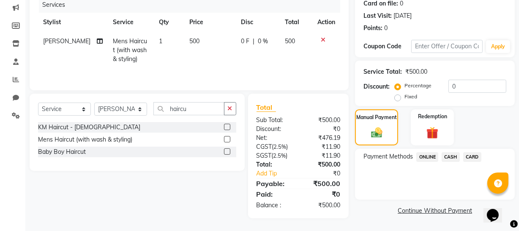
click at [475, 157] on span "CARD" at bounding box center [473, 157] width 18 height 10
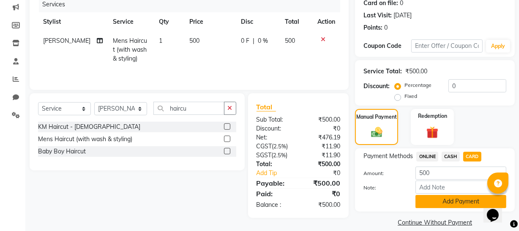
click at [456, 201] on button "Add Payment" at bounding box center [461, 201] width 91 height 13
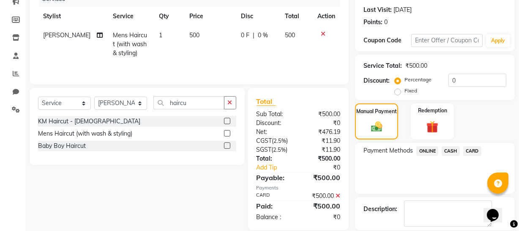
scroll to position [154, 0]
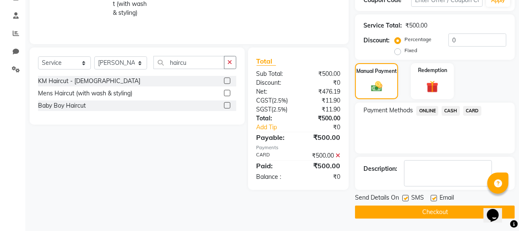
click at [434, 211] on button "Checkout" at bounding box center [435, 211] width 160 height 13
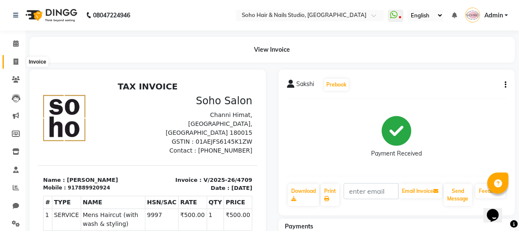
click at [17, 57] on span at bounding box center [15, 62] width 15 height 10
select select "service"
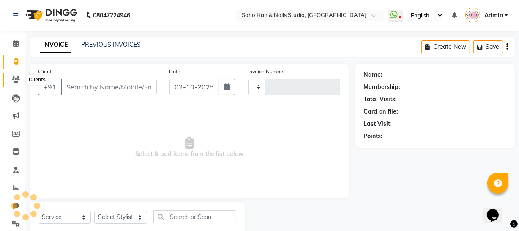
scroll to position [24, 0]
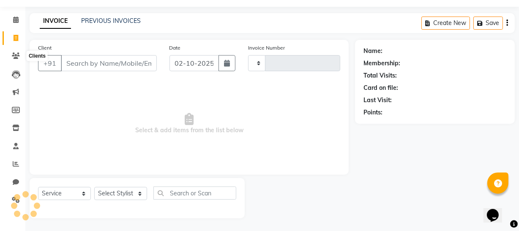
type input "4710"
select select "735"
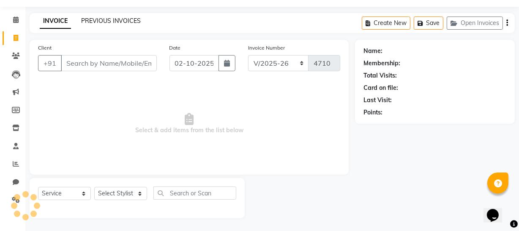
select select "membership"
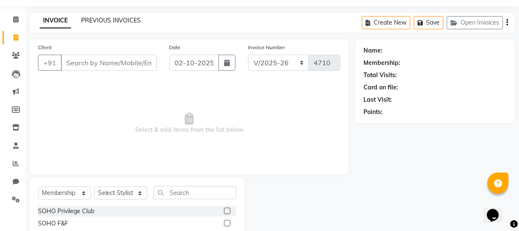
click at [115, 20] on link "PREVIOUS INVOICES" at bounding box center [111, 20] width 60 height 8
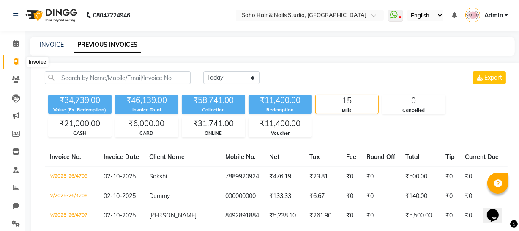
click at [16, 59] on icon at bounding box center [16, 61] width 5 height 6
select select "service"
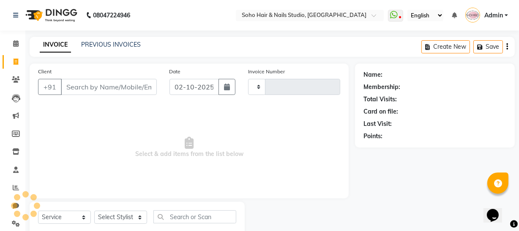
scroll to position [24, 0]
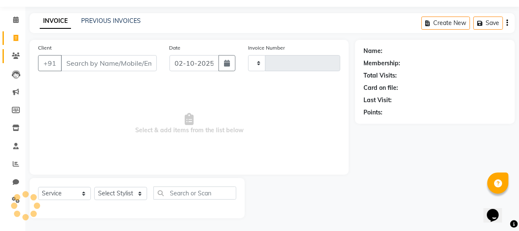
type input "4710"
select select "735"
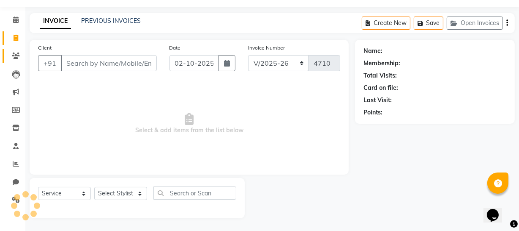
select select "membership"
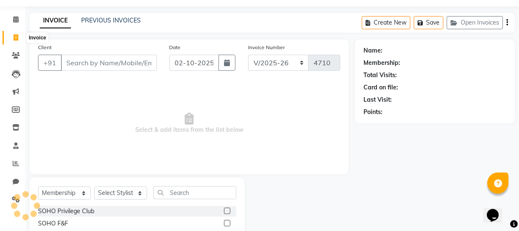
click at [17, 34] on icon at bounding box center [16, 37] width 5 height 6
select select "service"
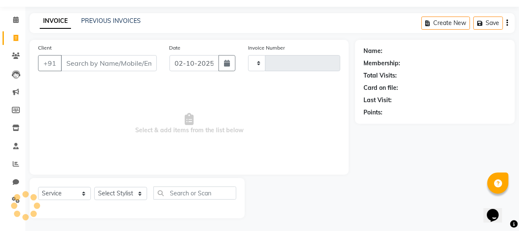
type input "4710"
select select "735"
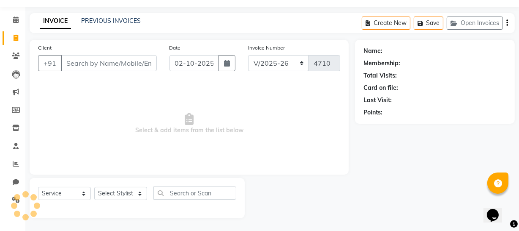
select select "membership"
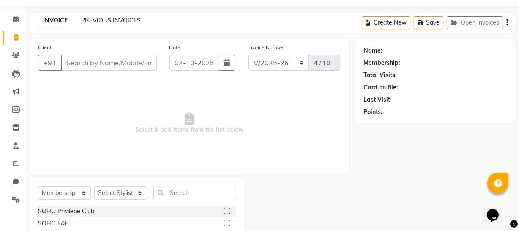
click at [130, 20] on link "PREVIOUS INVOICES" at bounding box center [111, 20] width 60 height 8
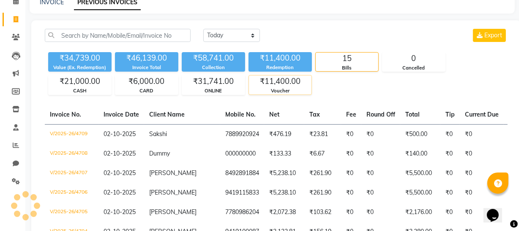
scroll to position [87, 0]
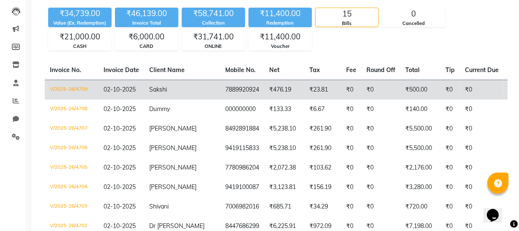
click at [264, 83] on td "₹476.19" at bounding box center [284, 90] width 40 height 20
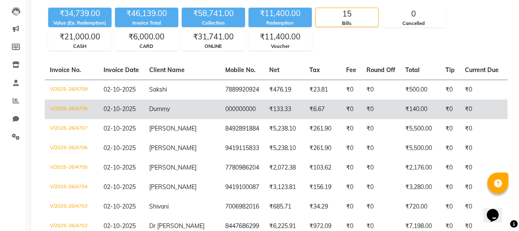
click at [156, 106] on span "Dummy" at bounding box center [159, 109] width 21 height 8
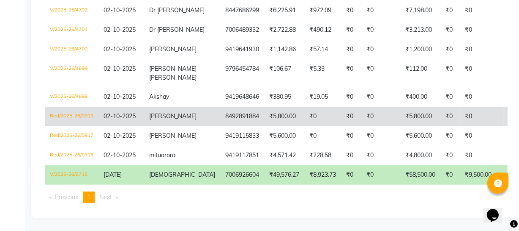
scroll to position [279, 0]
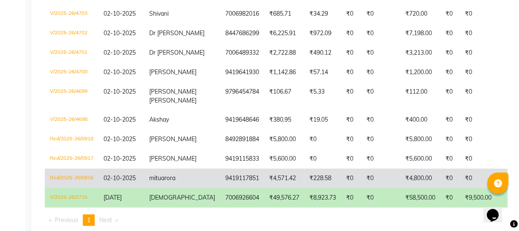
click at [188, 186] on td "mitu arora" at bounding box center [182, 177] width 76 height 19
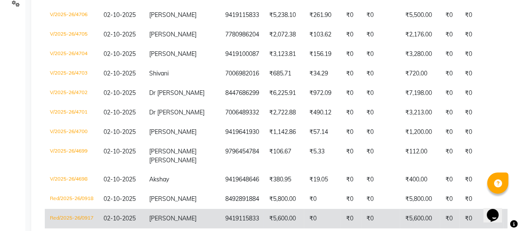
scroll to position [202, 0]
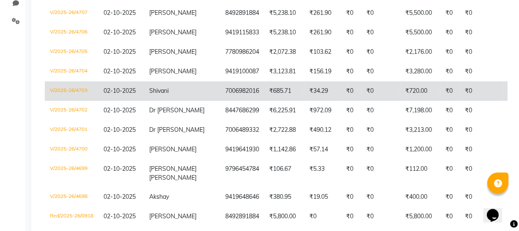
click at [220, 93] on td "7006982016" at bounding box center [242, 90] width 44 height 19
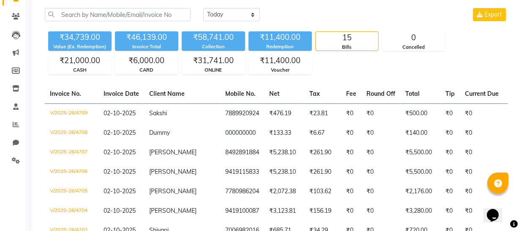
scroll to position [0, 0]
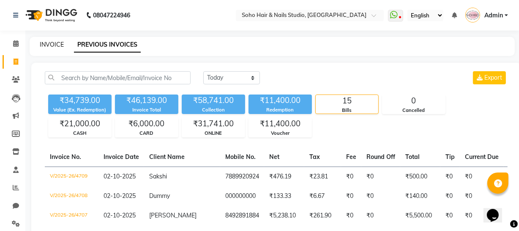
click at [49, 42] on link "INVOICE" at bounding box center [52, 45] width 24 height 8
select select "service"
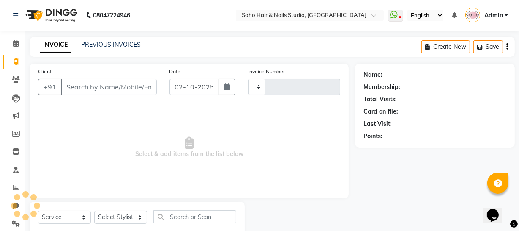
scroll to position [24, 0]
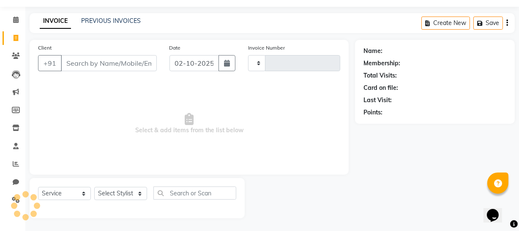
type input "4710"
select select "735"
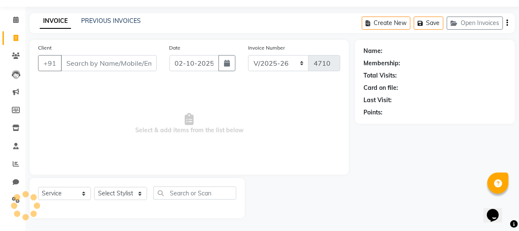
select select "membership"
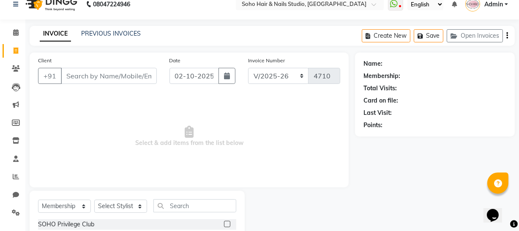
scroll to position [0, 0]
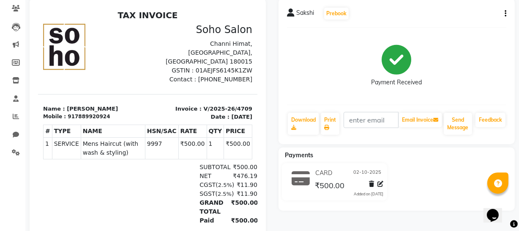
scroll to position [77, 0]
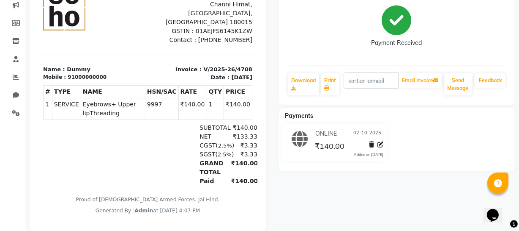
scroll to position [115, 0]
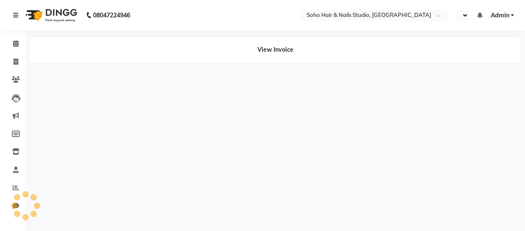
select select "en"
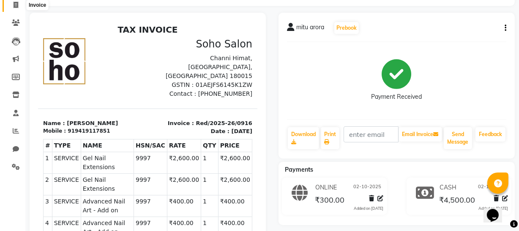
scroll to position [38, 0]
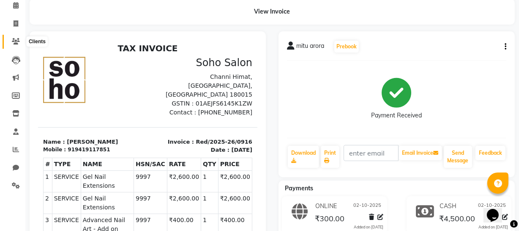
click at [14, 44] on icon at bounding box center [16, 41] width 8 height 6
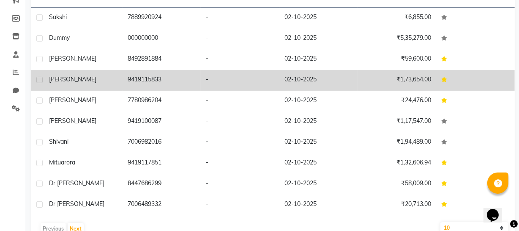
scroll to position [135, 0]
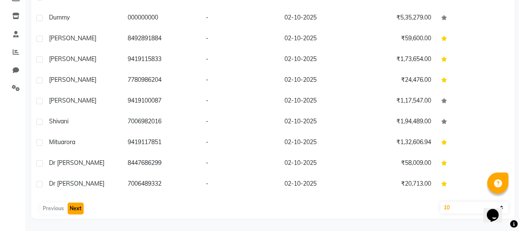
click at [72, 210] on button "Next" at bounding box center [76, 208] width 16 height 12
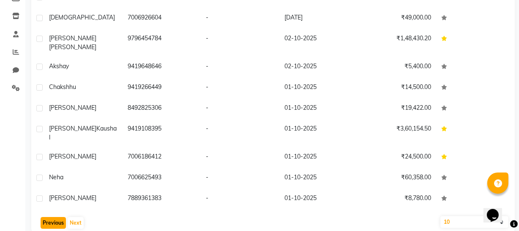
click at [55, 217] on button "Previous" at bounding box center [53, 223] width 25 height 12
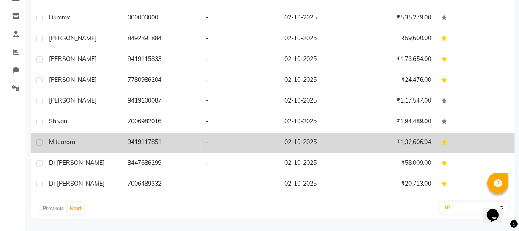
click at [80, 141] on div "mitu arora" at bounding box center [83, 141] width 69 height 9
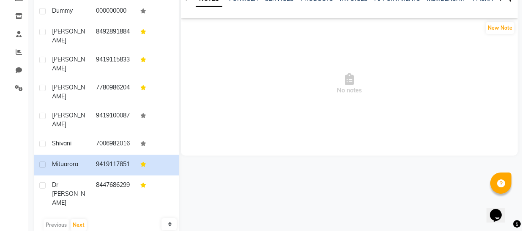
scroll to position [97, 0]
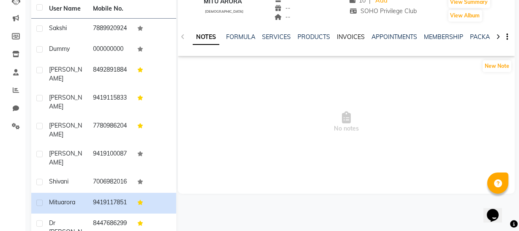
click at [343, 36] on link "INVOICES" at bounding box center [351, 37] width 28 height 8
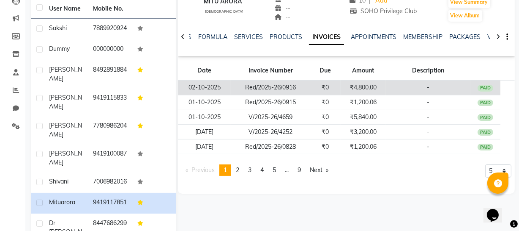
click at [342, 87] on td "₹4,800.00" at bounding box center [363, 87] width 45 height 15
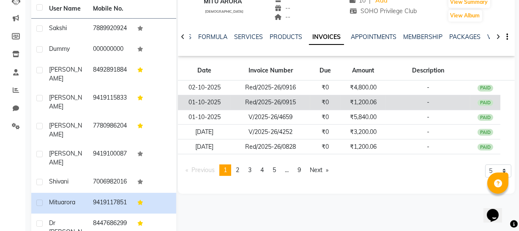
click at [378, 102] on td "₹1,200.06" at bounding box center [363, 102] width 45 height 15
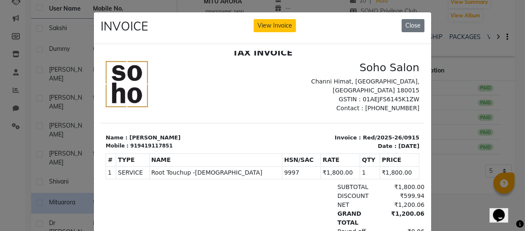
scroll to position [68, 0]
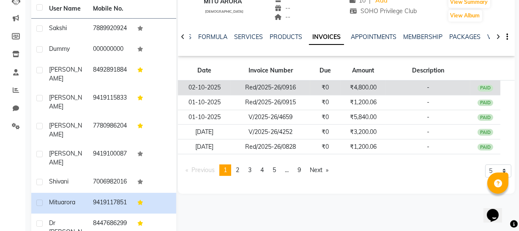
click at [420, 89] on td "-" at bounding box center [428, 87] width 85 height 15
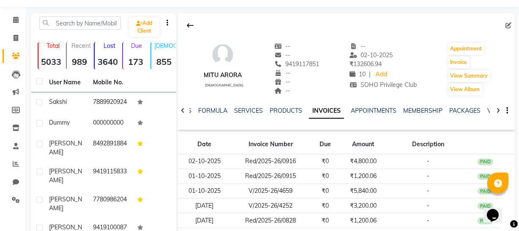
scroll to position [0, 0]
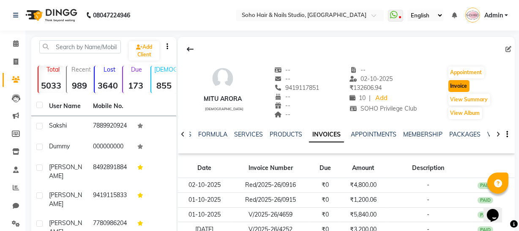
click at [461, 83] on button "Invoice" at bounding box center [459, 86] width 21 height 12
select select "service"
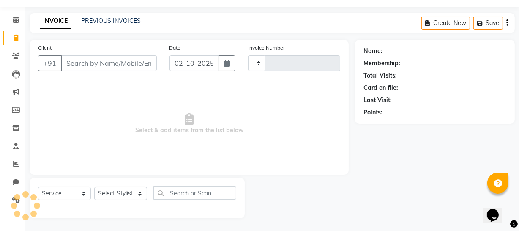
type input "4710"
select select "735"
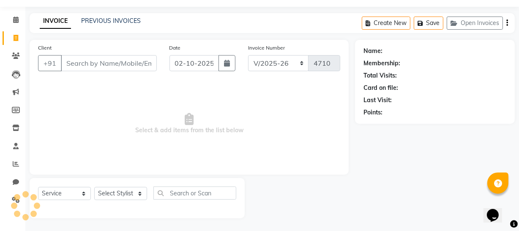
type input "9419117851"
select select "membership"
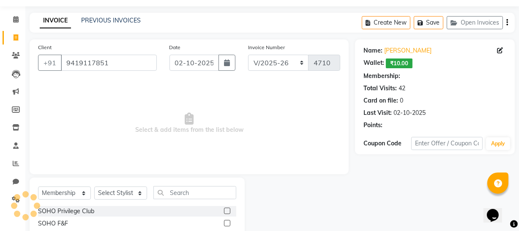
select select "1: Object"
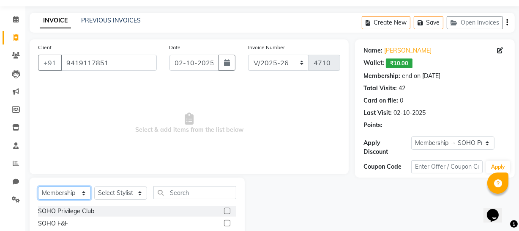
click at [70, 195] on select "Select Service Product Membership Package Voucher Prepaid Gift Card" at bounding box center [64, 192] width 53 height 13
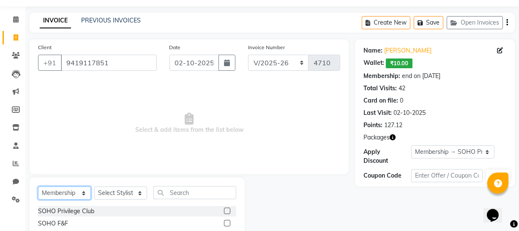
select select "service"
click at [38, 186] on select "Select Service Product Membership Package Voucher Prepaid Gift Card" at bounding box center [64, 192] width 53 height 13
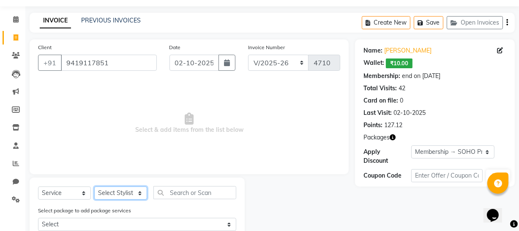
drag, startPoint x: 134, startPoint y: 195, endPoint x: 133, endPoint y: 189, distance: 5.2
click at [134, 194] on select "Select Stylist Abhishek Kohli Adhamya Bamotra Amit Anita Kumari Arun Sain Aviji…" at bounding box center [120, 192] width 53 height 13
click at [94, 186] on select "Select Stylist Abhishek Kohli Adhamya Bamotra Amit Anita Kumari Arun Sain Aviji…" at bounding box center [120, 192] width 53 height 13
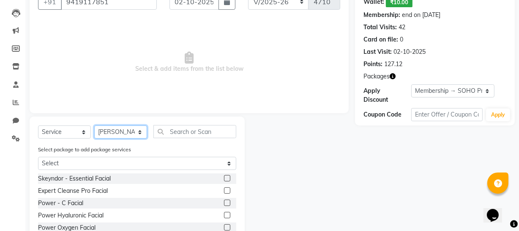
scroll to position [137, 0]
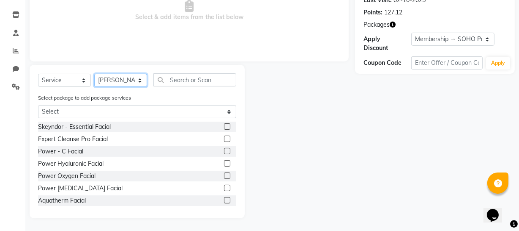
select select "11750"
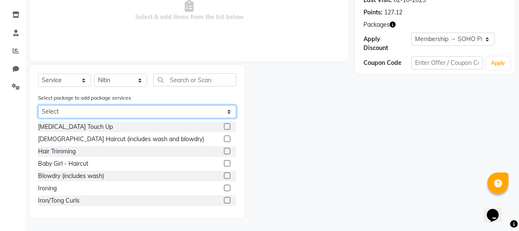
click at [123, 109] on select "Select RootTouchUp, P12G18" at bounding box center [137, 111] width 198 height 13
select select "1: Object"
click at [38, 118] on select "Select RootTouchUp, P12G18" at bounding box center [137, 111] width 198 height 13
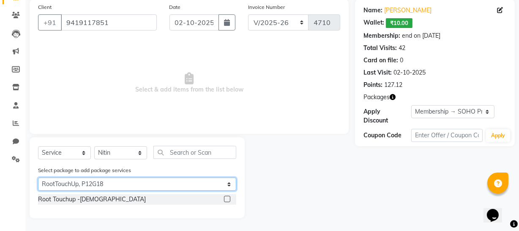
scroll to position [65, 0]
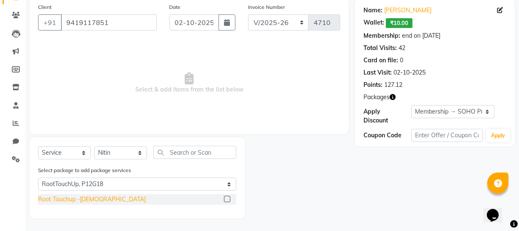
click at [67, 200] on div "Root Touchup -Female" at bounding box center [92, 199] width 108 height 9
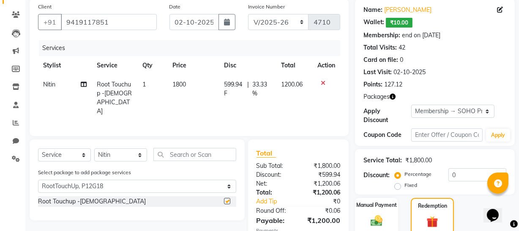
checkbox input "false"
drag, startPoint x: 284, startPoint y: 18, endPoint x: 285, endPoint y: 30, distance: 11.9
click at [284, 18] on select "Red/2025-26 V/2025 V/2025-26" at bounding box center [278, 22] width 61 height 16
select select "6283"
click at [248, 14] on select "Red/2025-26 V/2025 V/2025-26" at bounding box center [278, 22] width 61 height 16
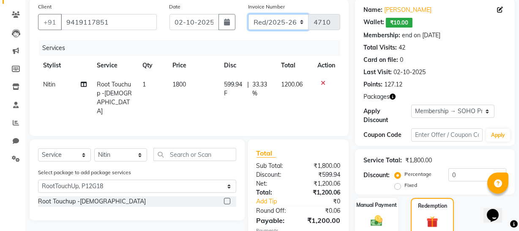
type input "0919"
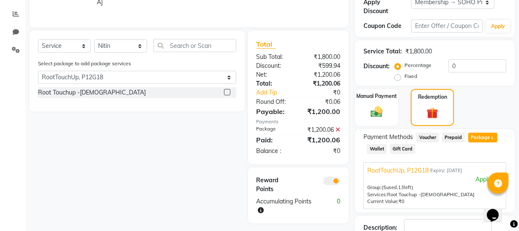
scroll to position [232, 0]
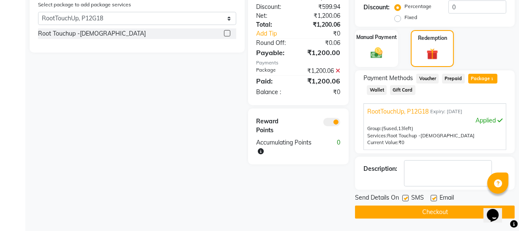
click at [416, 212] on button "Checkout" at bounding box center [435, 211] width 160 height 13
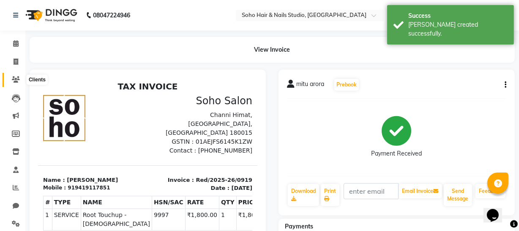
click at [16, 82] on icon at bounding box center [16, 79] width 8 height 6
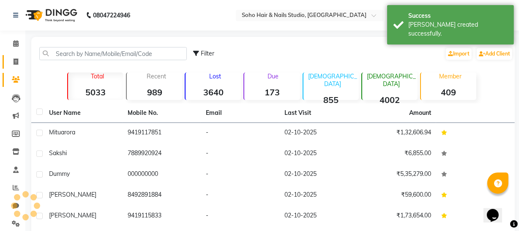
click at [17, 61] on icon at bounding box center [16, 61] width 5 height 6
select select "service"
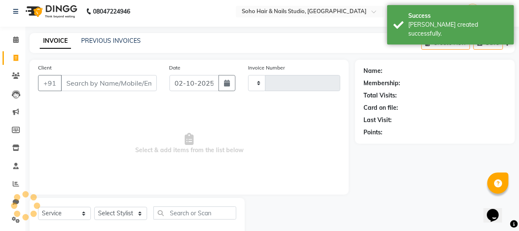
type input "4710"
select select "735"
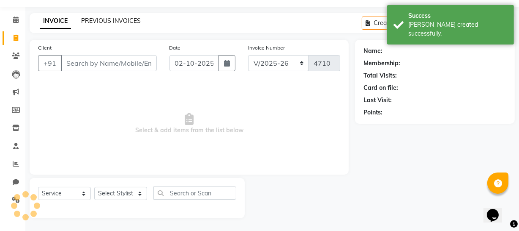
select select "membership"
click at [115, 21] on link "PREVIOUS INVOICES" at bounding box center [111, 21] width 60 height 8
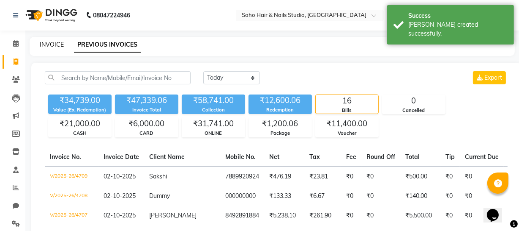
click at [53, 44] on link "INVOICE" at bounding box center [52, 45] width 24 height 8
select select "735"
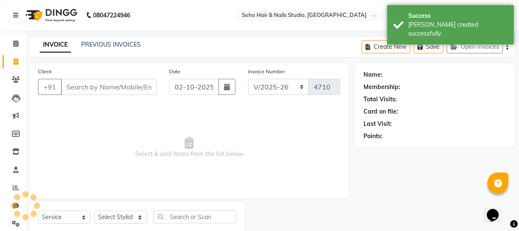
scroll to position [24, 0]
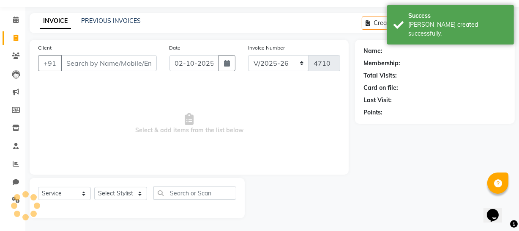
select select "membership"
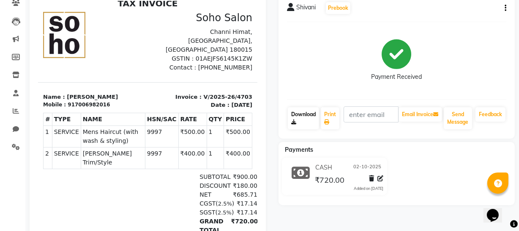
scroll to position [115, 0]
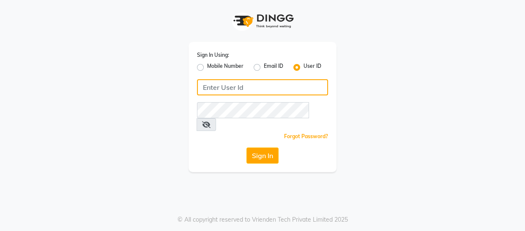
type input "9596963939"
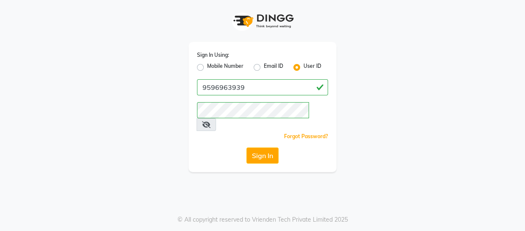
click at [207, 66] on label "Mobile Number" at bounding box center [225, 67] width 36 height 10
click at [207, 66] on input "Mobile Number" at bounding box center [209, 64] width 5 height 5
radio input "true"
radio input "false"
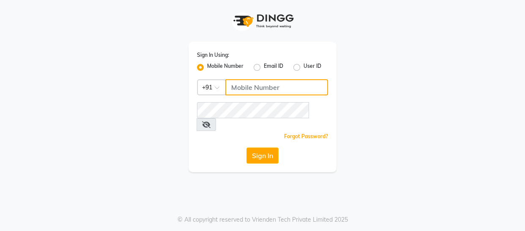
click at [250, 89] on input "Username" at bounding box center [276, 87] width 103 height 16
type input "9596963939"
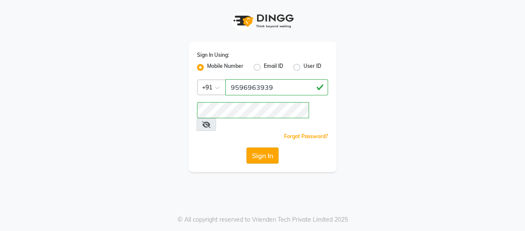
click at [274, 147] on button "Sign In" at bounding box center [263, 155] width 32 height 16
